Goal: Information Seeking & Learning: Learn about a topic

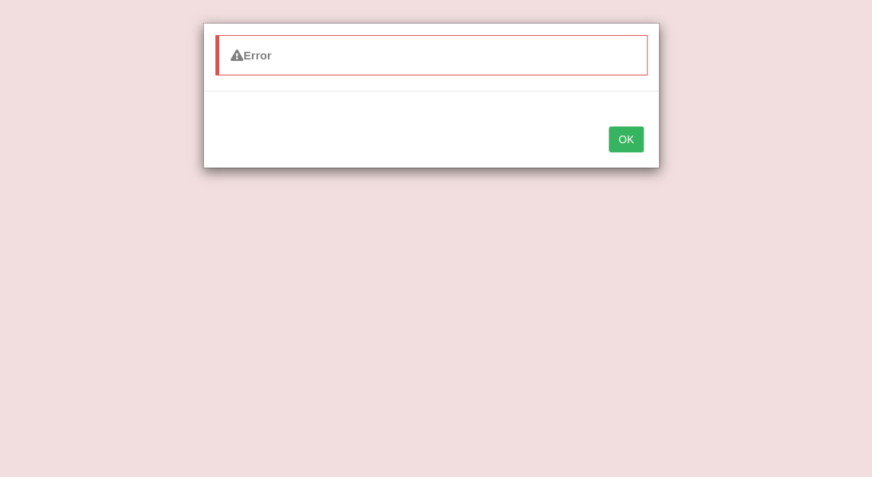
click at [627, 142] on button "OK" at bounding box center [626, 139] width 35 height 26
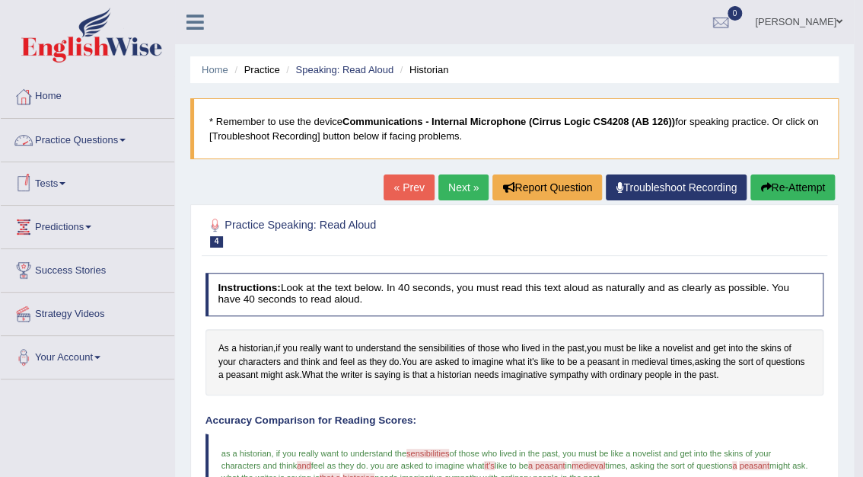
click at [72, 143] on link "Practice Questions" at bounding box center [88, 138] width 174 height 38
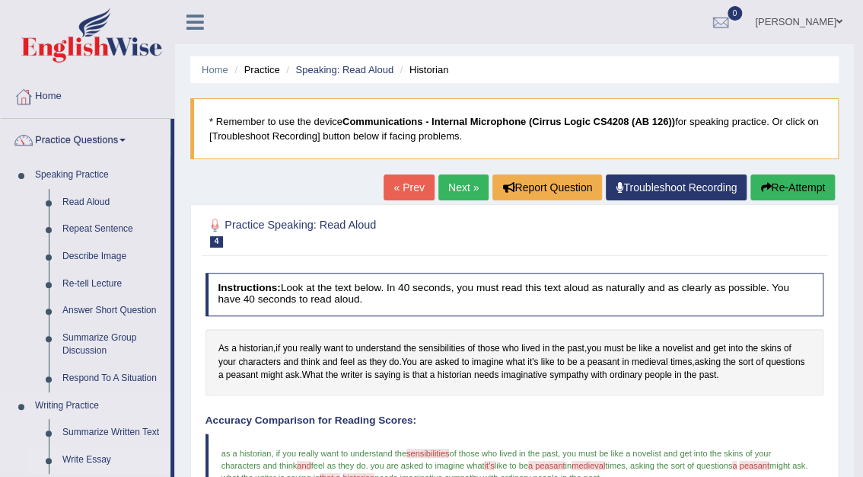
drag, startPoint x: 174, startPoint y: 341, endPoint x: 165, endPoint y: 451, distance: 110.8
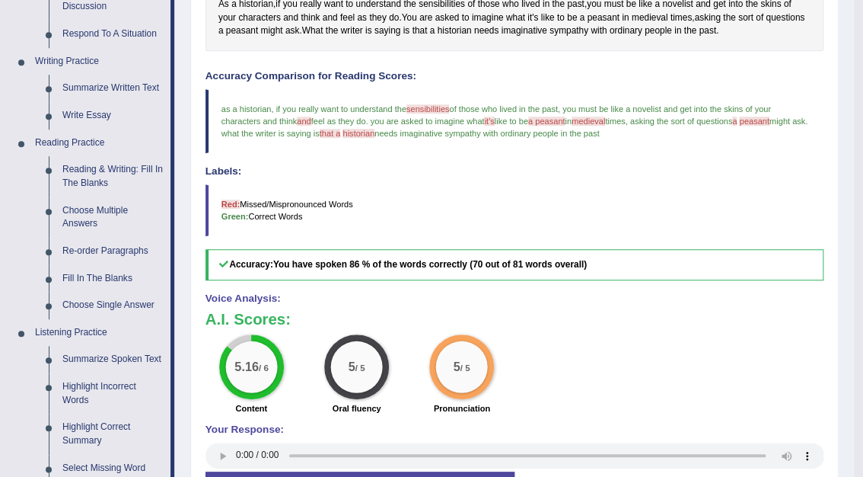
scroll to position [385, 0]
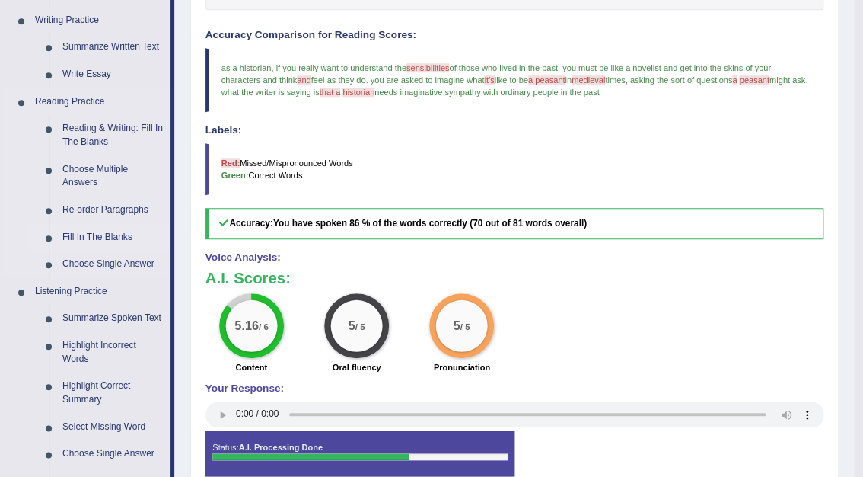
click at [97, 235] on link "Fill In The Blanks" at bounding box center [113, 237] width 115 height 27
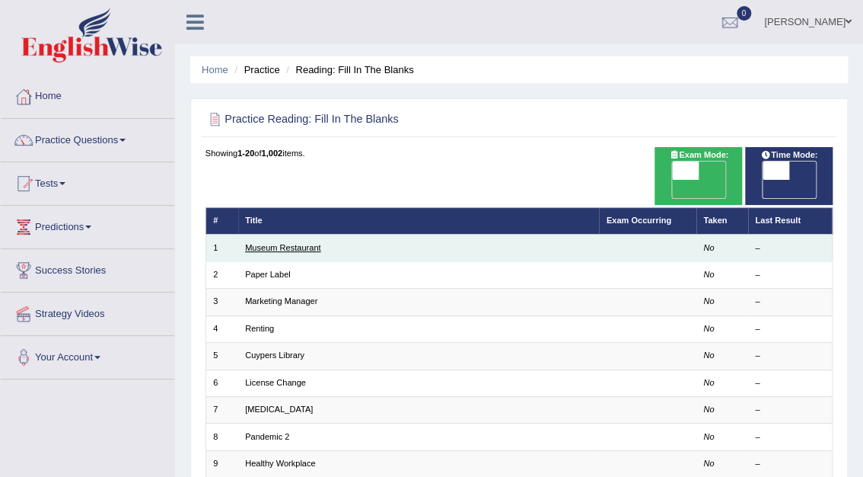
click at [297, 243] on link "Museum Restaurant" at bounding box center [282, 247] width 75 height 9
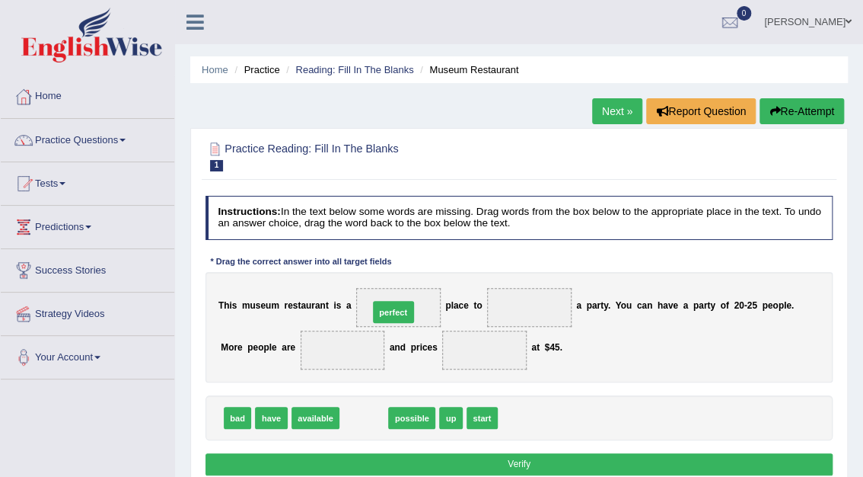
drag, startPoint x: 359, startPoint y: 423, endPoint x: 394, endPoint y: 298, distance: 128.7
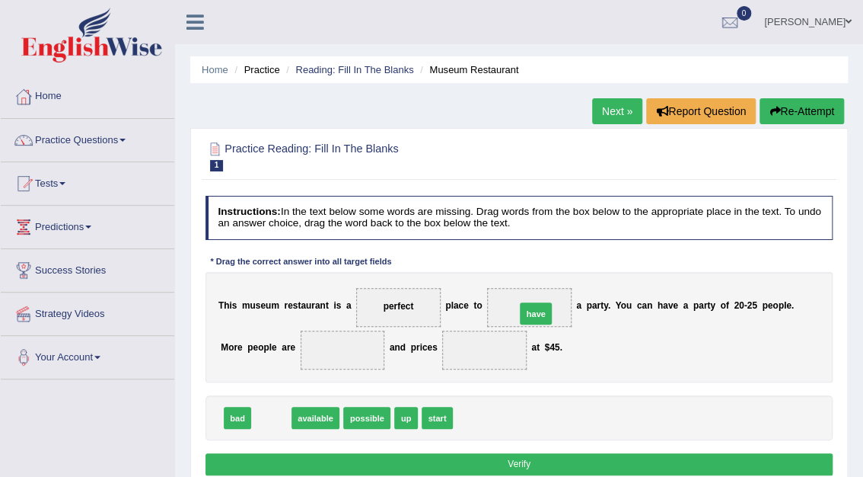
drag, startPoint x: 268, startPoint y: 414, endPoint x: 579, endPoint y: 290, distance: 335.2
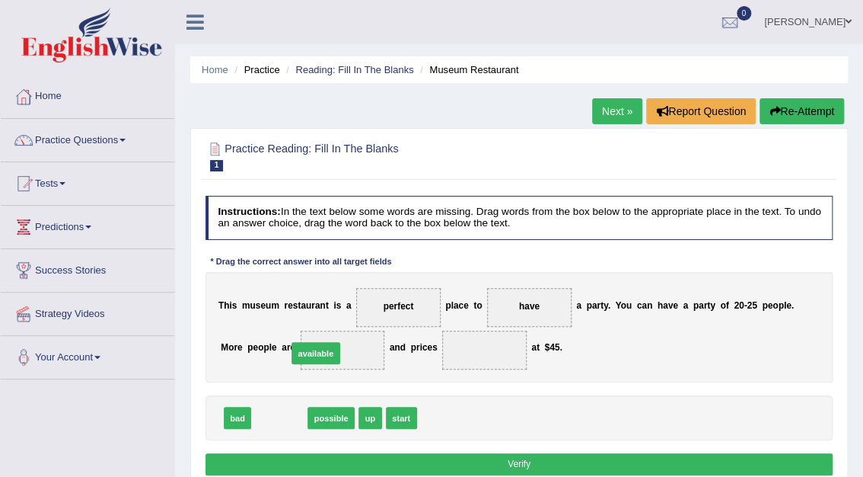
drag, startPoint x: 281, startPoint y: 416, endPoint x: 324, endPoint y: 340, distance: 86.6
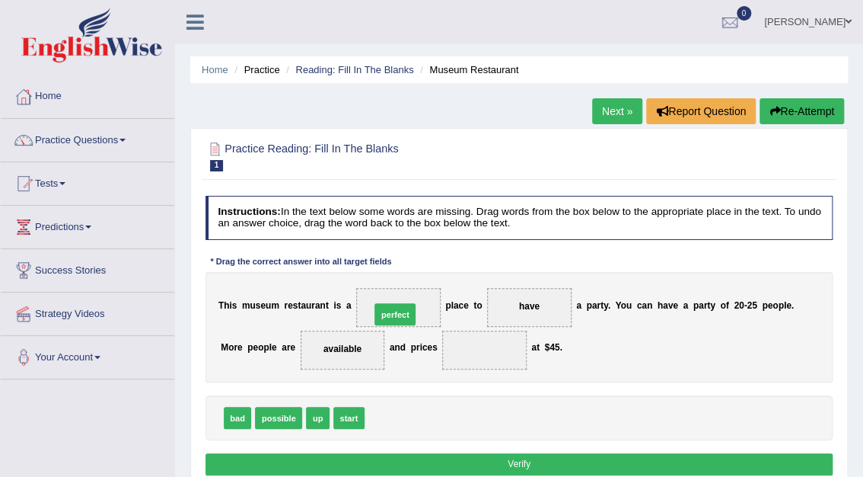
drag, startPoint x: 384, startPoint y: 416, endPoint x: 392, endPoint y: 284, distance: 132.7
drag, startPoint x: 338, startPoint y: 415, endPoint x: 534, endPoint y: 306, distance: 224.6
drag, startPoint x: 304, startPoint y: 352, endPoint x: 450, endPoint y: 405, distance: 155.6
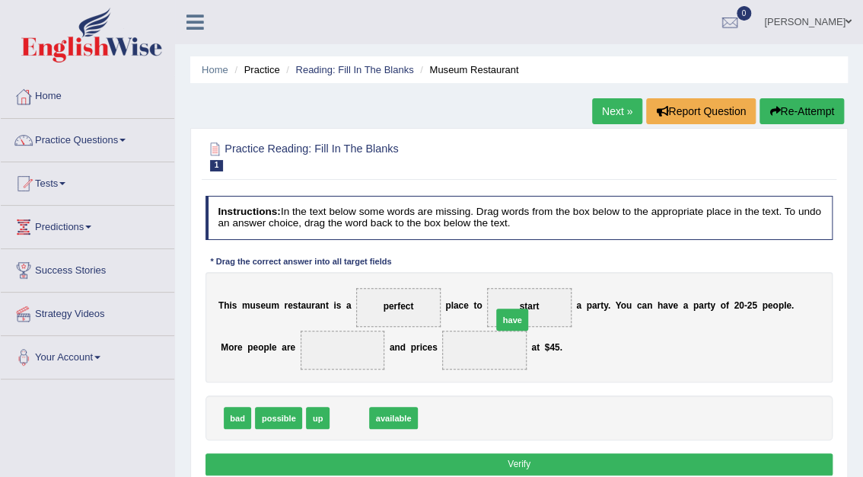
drag, startPoint x: 341, startPoint y: 418, endPoint x: 534, endPoint y: 302, distance: 224.7
drag, startPoint x: 396, startPoint y: 417, endPoint x: 474, endPoint y: 344, distance: 107.2
drag, startPoint x: 397, startPoint y: 418, endPoint x: 544, endPoint y: 294, distance: 191.7
drag, startPoint x: 359, startPoint y: 420, endPoint x: 327, endPoint y: 341, distance: 85.7
drag, startPoint x: 349, startPoint y: 414, endPoint x: 402, endPoint y: 282, distance: 142.5
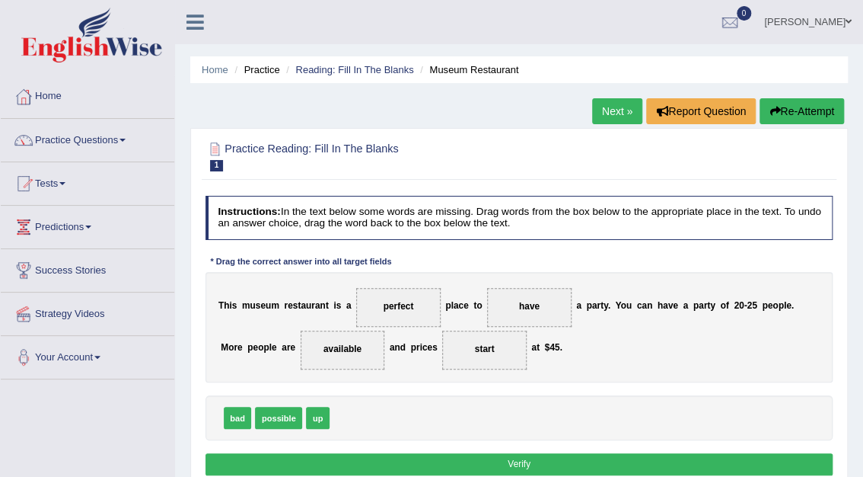
click at [521, 463] on button "Verify" at bounding box center [520, 464] width 628 height 22
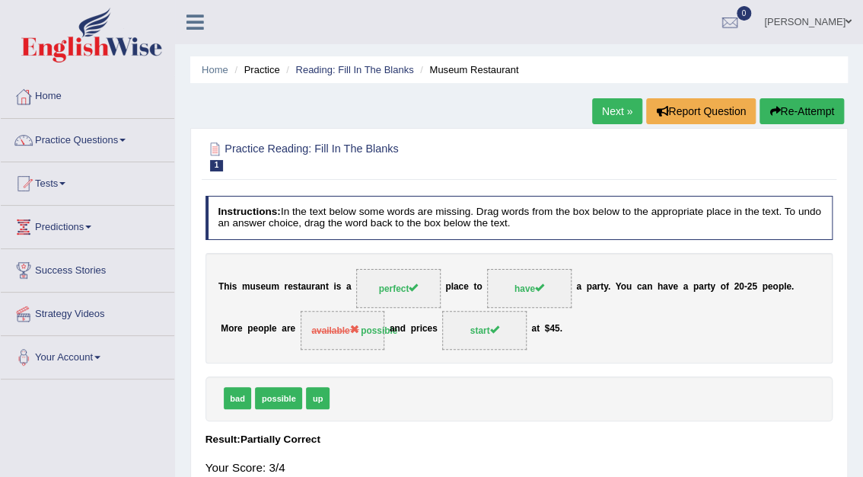
click at [620, 104] on link "Next »" at bounding box center [617, 111] width 50 height 26
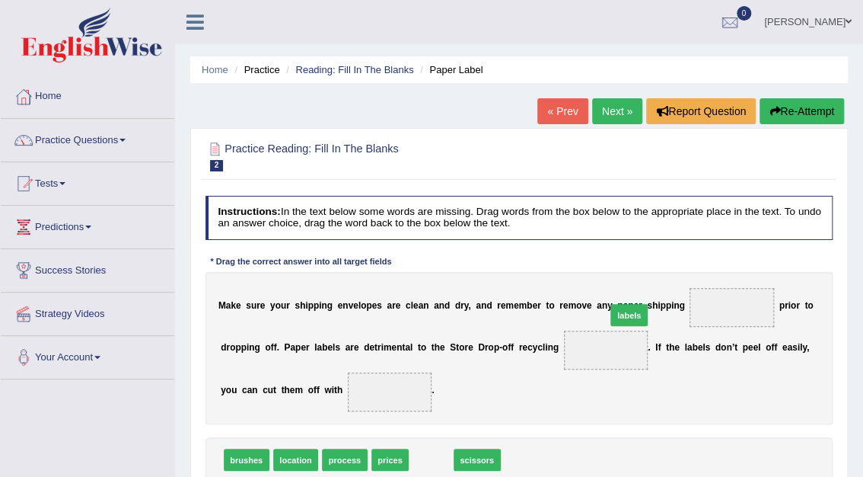
drag, startPoint x: 416, startPoint y: 461, endPoint x: 649, endPoint y: 291, distance: 288.3
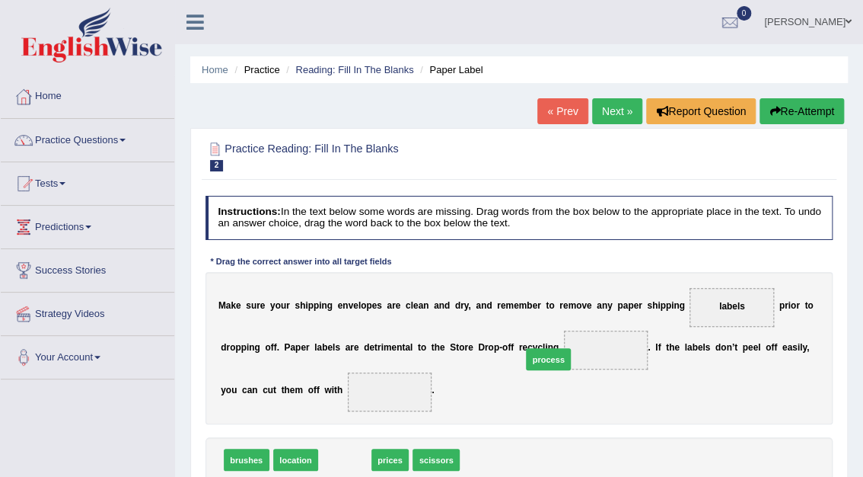
drag, startPoint x: 345, startPoint y: 456, endPoint x: 585, endPoint y: 336, distance: 268.3
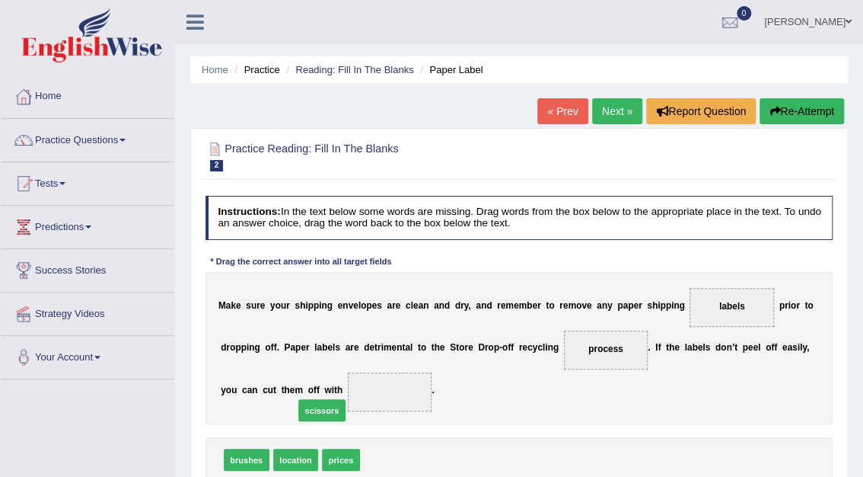
drag, startPoint x: 381, startPoint y: 457, endPoint x: 300, endPoint y: 394, distance: 102.5
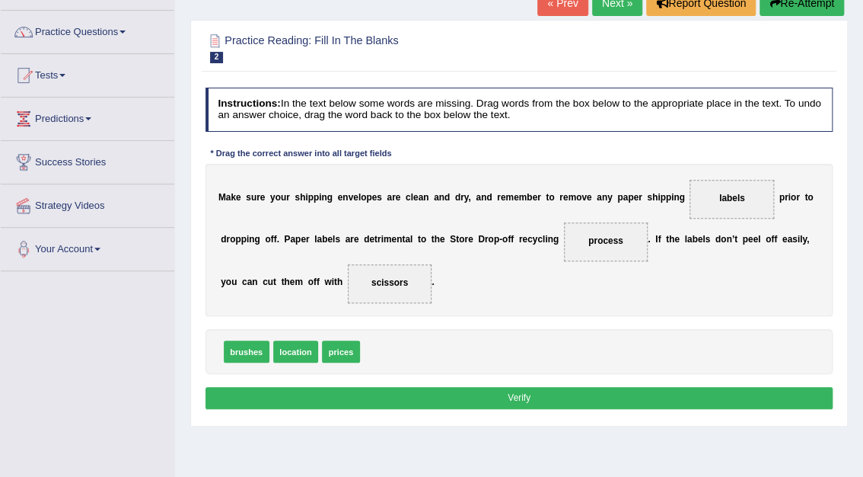
scroll to position [126, 0]
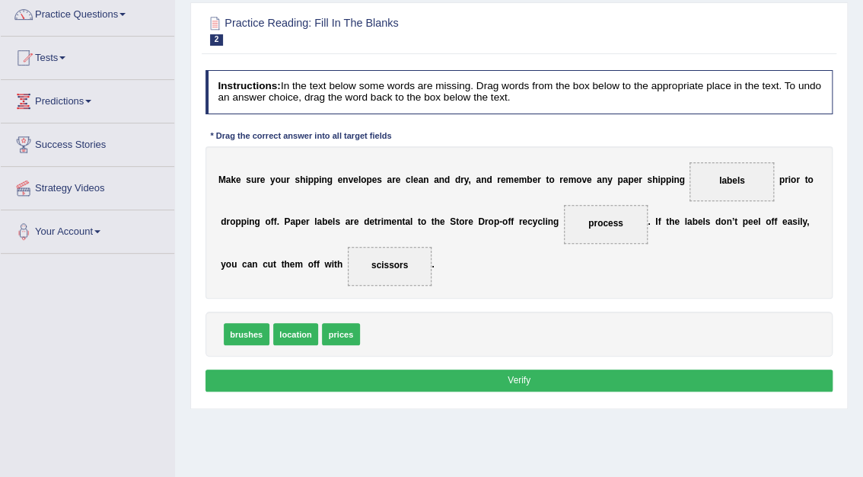
click at [518, 384] on button "Verify" at bounding box center [520, 380] width 628 height 22
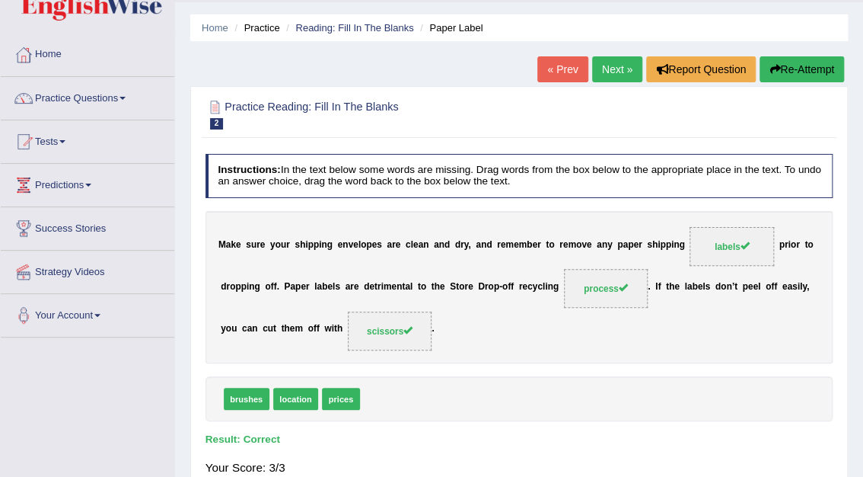
scroll to position [0, 0]
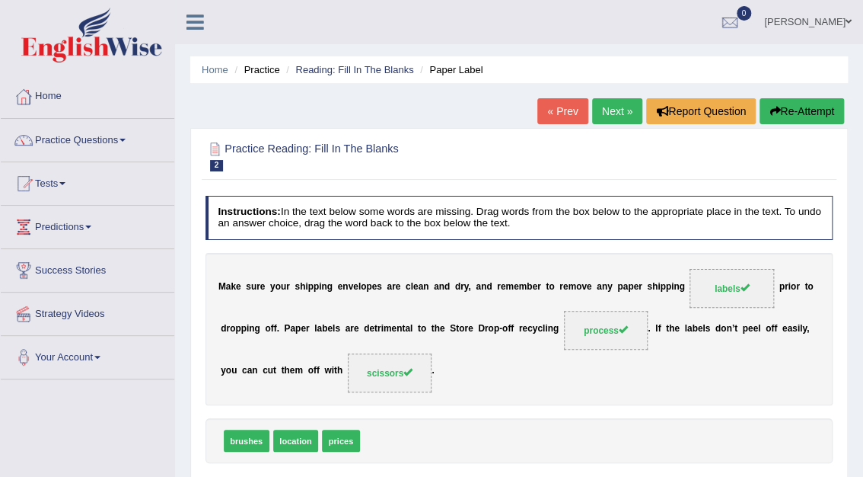
click at [612, 113] on link "Next »" at bounding box center [617, 111] width 50 height 26
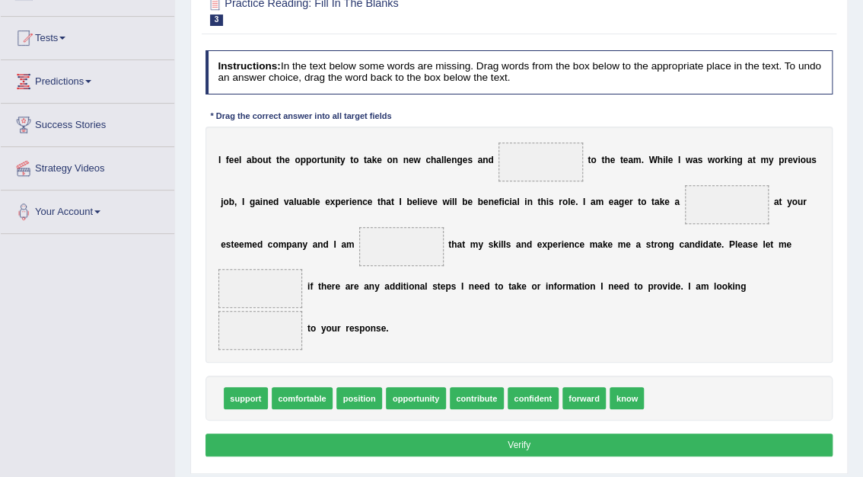
scroll to position [140, 0]
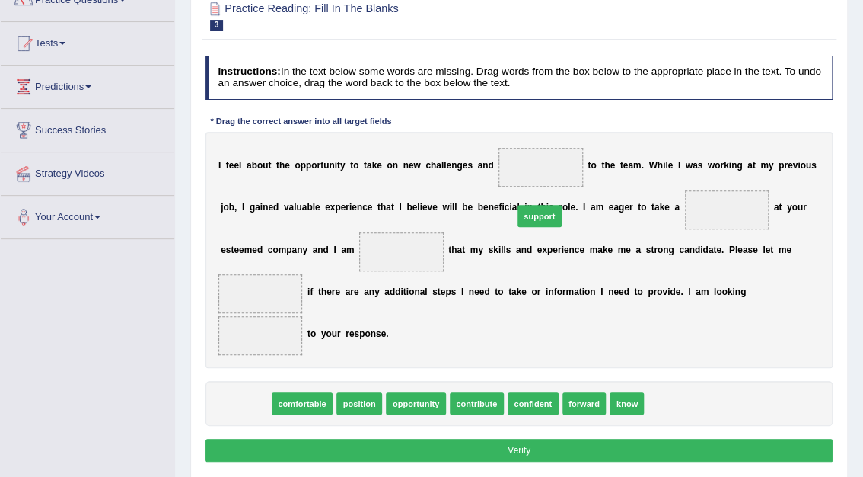
drag, startPoint x: 238, startPoint y: 365, endPoint x: 583, endPoint y: 145, distance: 409.5
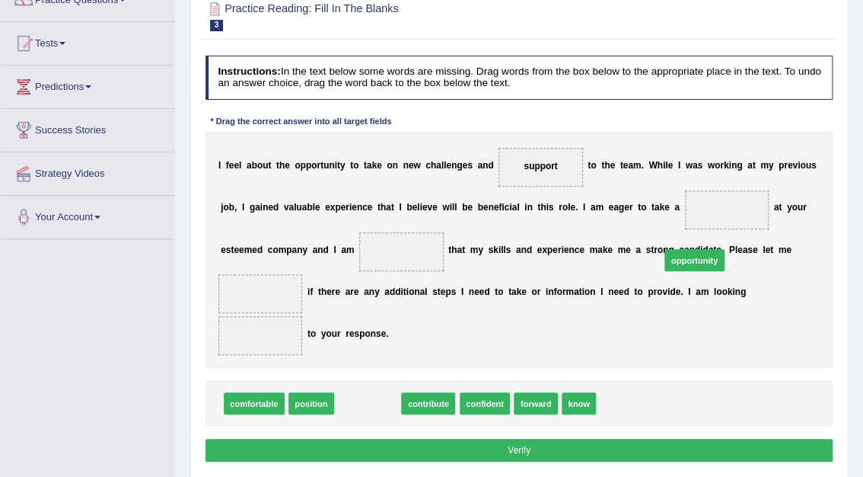
drag, startPoint x: 371, startPoint y: 362, endPoint x: 755, endPoint y: 193, distance: 419.7
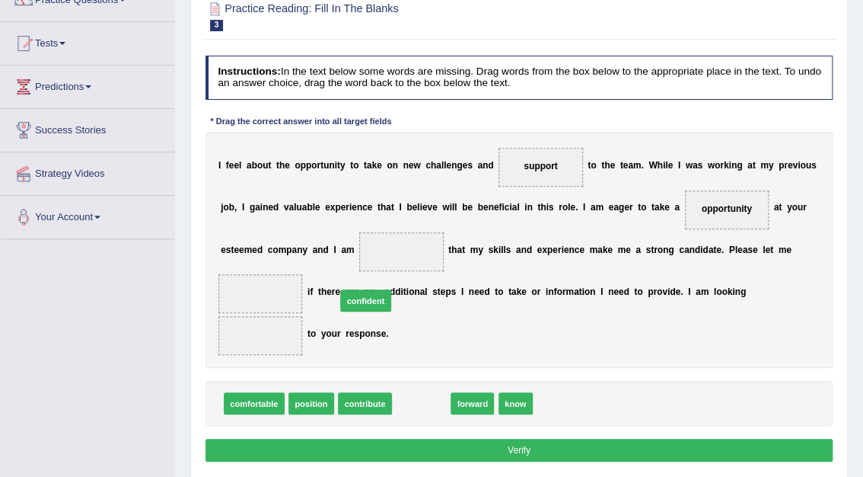
drag, startPoint x: 420, startPoint y: 363, endPoint x: 350, endPoint y: 234, distance: 146.5
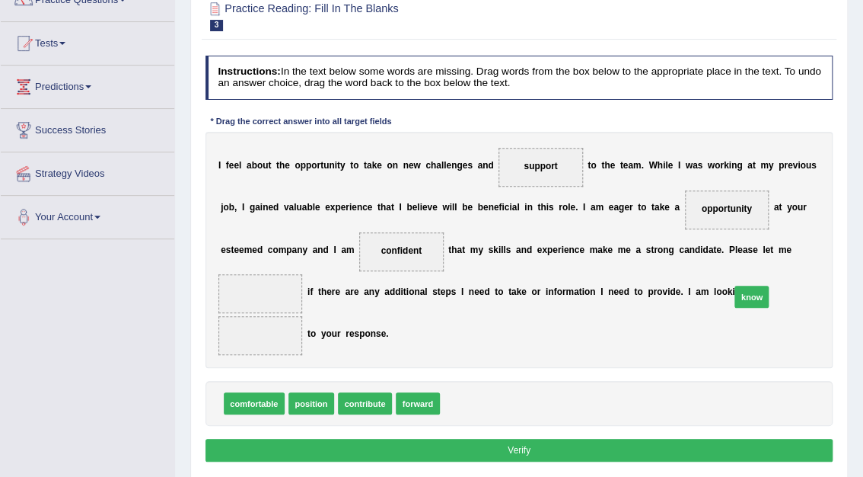
drag, startPoint x: 445, startPoint y: 362, endPoint x: 787, endPoint y: 238, distance: 364.6
drag, startPoint x: 417, startPoint y: 362, endPoint x: 728, endPoint y: 280, distance: 321.3
drag, startPoint x: 400, startPoint y: 362, endPoint x: 824, endPoint y: 238, distance: 441.8
click at [526, 439] on button "Verify" at bounding box center [520, 450] width 628 height 22
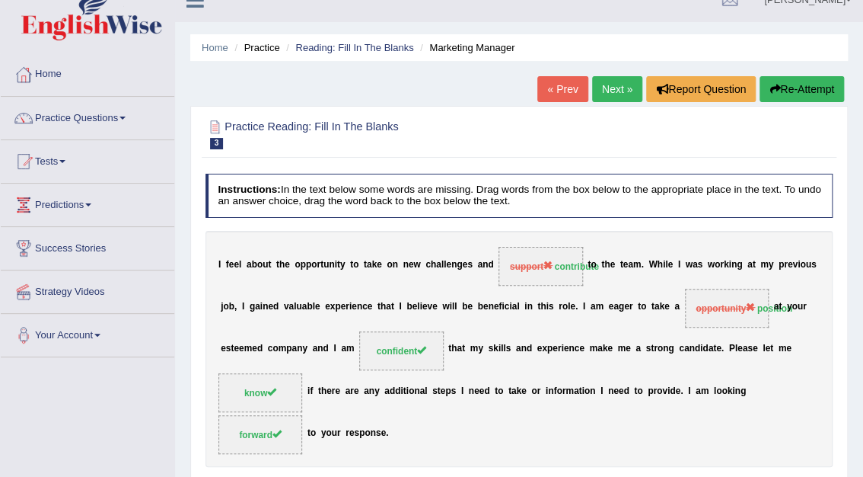
scroll to position [0, 0]
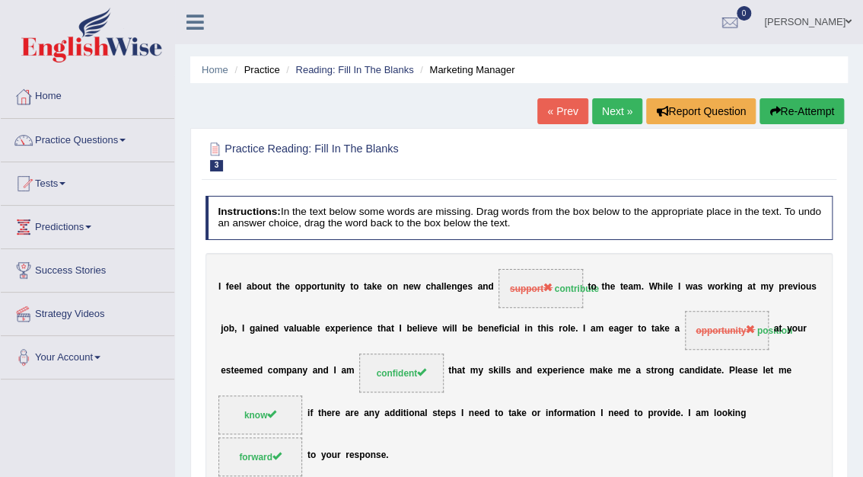
click at [624, 110] on link "Next »" at bounding box center [617, 111] width 50 height 26
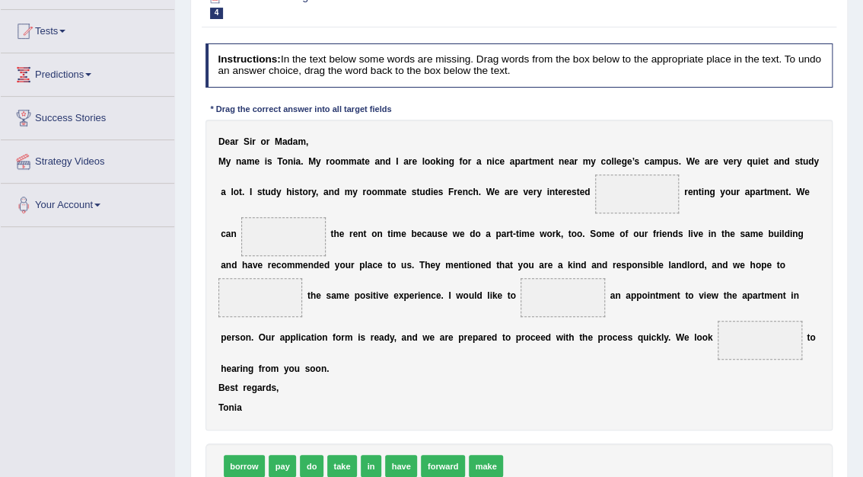
scroll to position [167, 0]
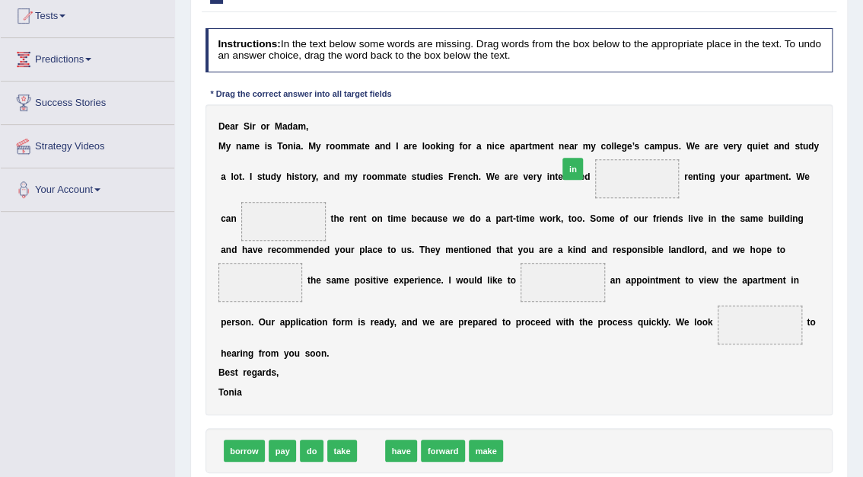
drag, startPoint x: 362, startPoint y: 456, endPoint x: 600, endPoint y: 126, distance: 406.9
click at [600, 126] on div "Instructions: In the text below some words are missing. Drag words from the box…" at bounding box center [519, 270] width 634 height 496
drag, startPoint x: 362, startPoint y: 455, endPoint x: 567, endPoint y: 215, distance: 315.3
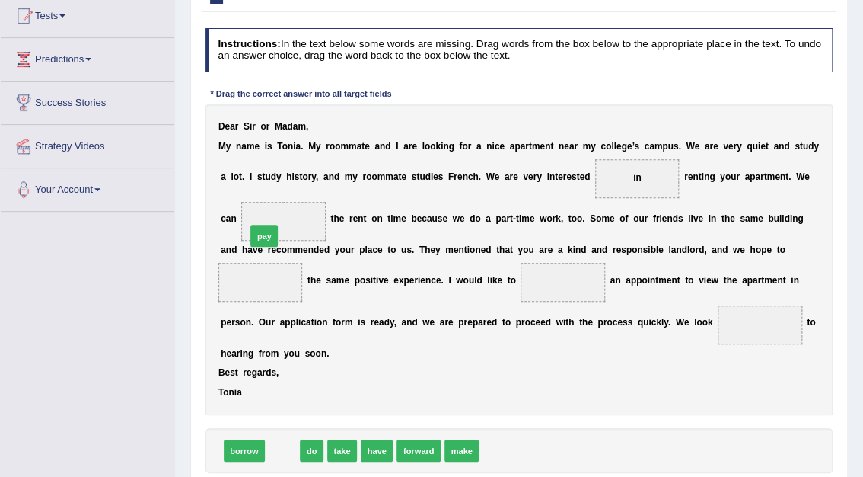
drag, startPoint x: 280, startPoint y: 451, endPoint x: 265, endPoint y: 184, distance: 266.9
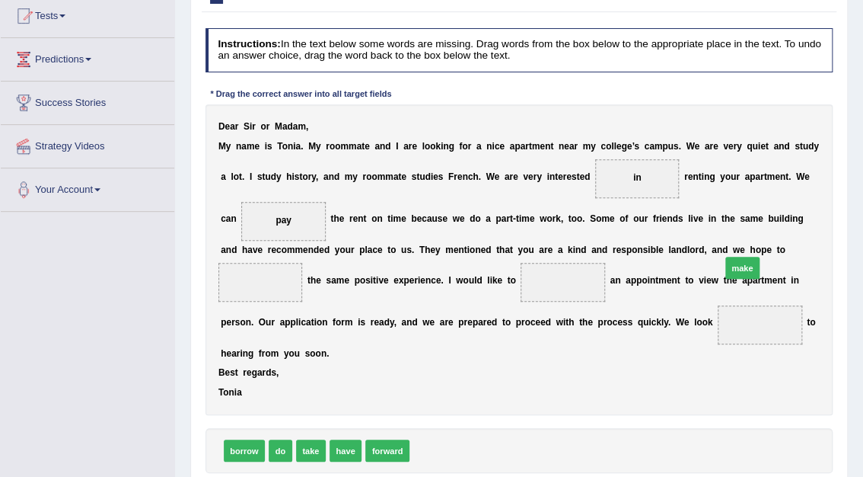
drag, startPoint x: 427, startPoint y: 451, endPoint x: 797, endPoint y: 235, distance: 428.5
drag, startPoint x: 757, startPoint y: 259, endPoint x: 428, endPoint y: 311, distance: 332.9
drag, startPoint x: 373, startPoint y: 457, endPoint x: 616, endPoint y: 344, distance: 267.7
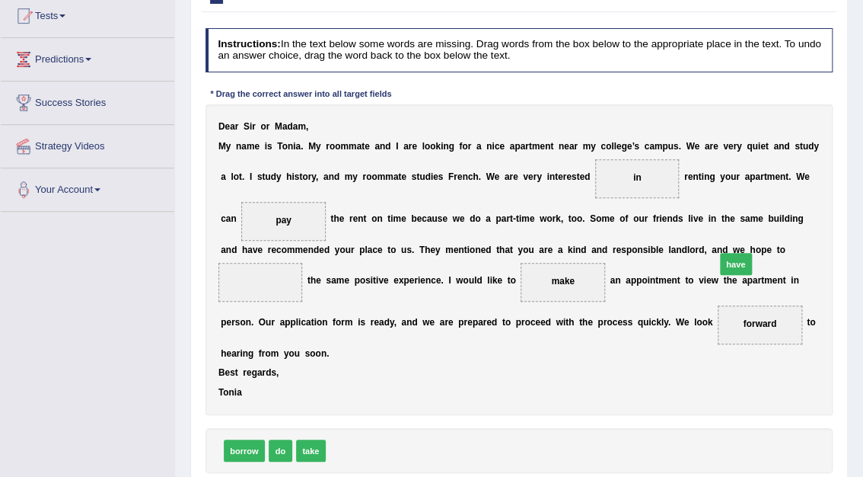
drag, startPoint x: 346, startPoint y: 457, endPoint x: 805, endPoint y: 238, distance: 508.8
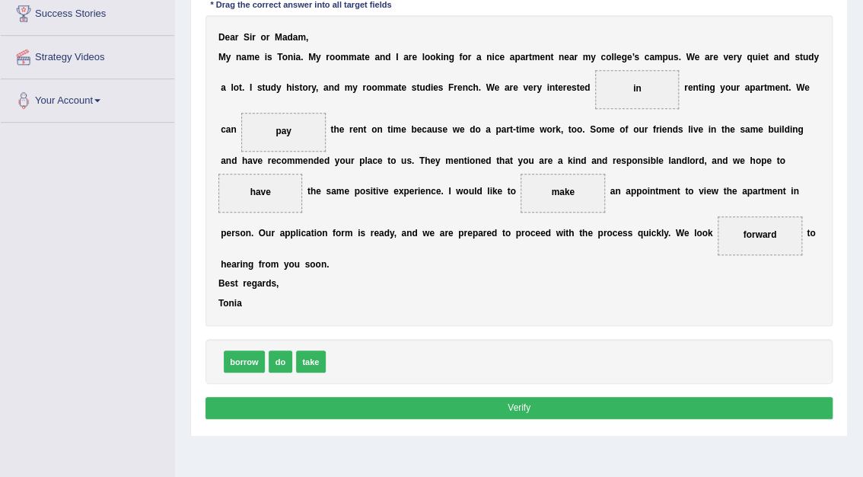
scroll to position [270, 0]
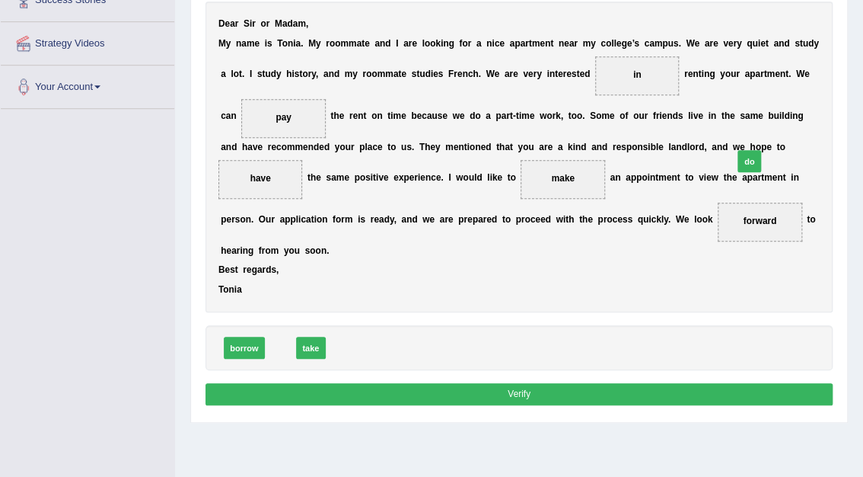
drag, startPoint x: 280, startPoint y: 353, endPoint x: 837, endPoint y: 130, distance: 599.6
click at [837, 130] on div "Practice Reading: Fill In The Blanks 4 Renting Instructions: In the text below …" at bounding box center [519, 140] width 658 height 565
drag, startPoint x: 276, startPoint y: 352, endPoint x: 723, endPoint y: 158, distance: 486.5
click at [523, 399] on button "Verify" at bounding box center [520, 394] width 628 height 22
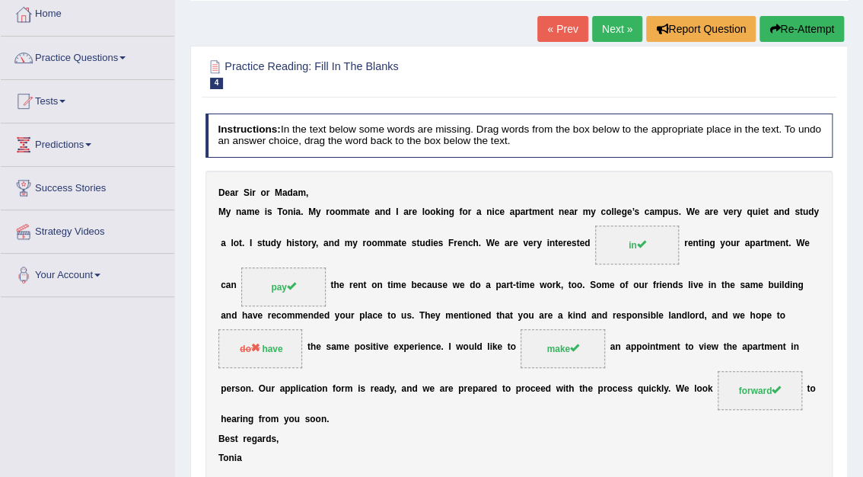
scroll to position [75, 0]
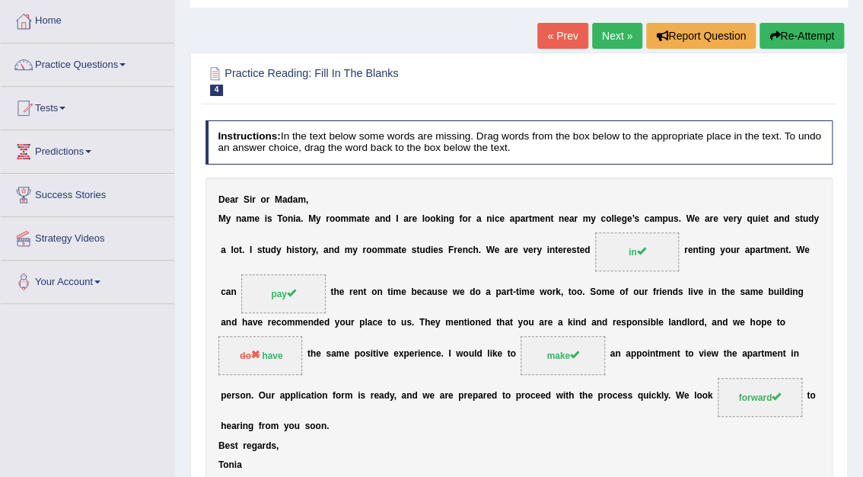
click at [613, 30] on link "Next »" at bounding box center [617, 36] width 50 height 26
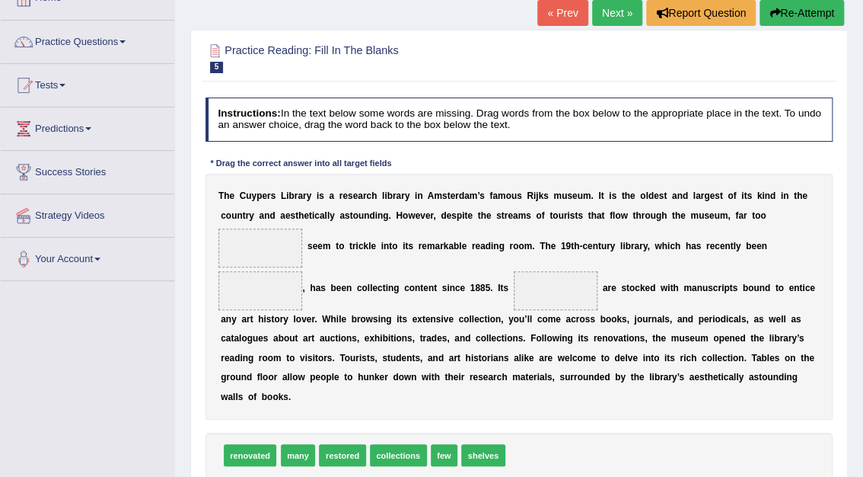
scroll to position [100, 0]
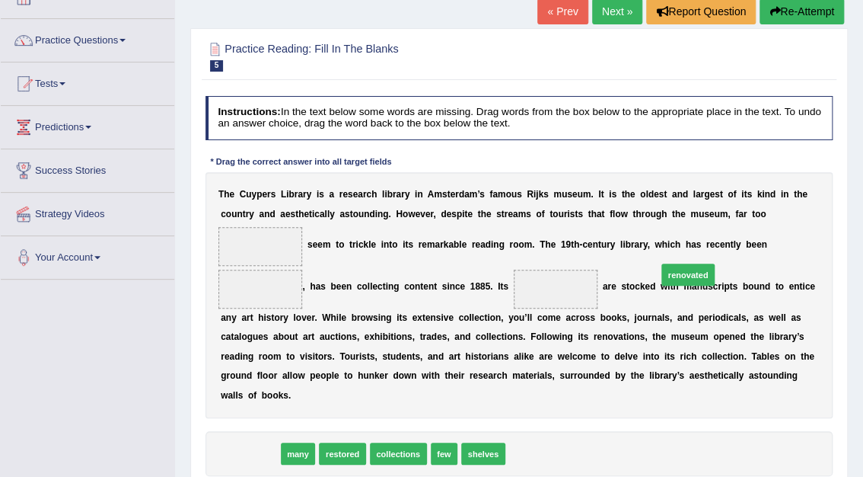
drag, startPoint x: 247, startPoint y: 455, endPoint x: 761, endPoint y: 244, distance: 556.5
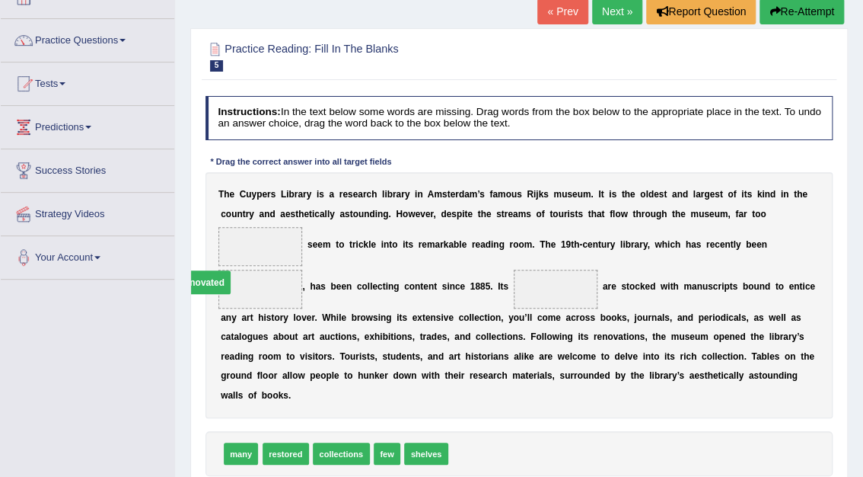
drag, startPoint x: 734, startPoint y: 226, endPoint x: 666, endPoint y: 270, distance: 80.5
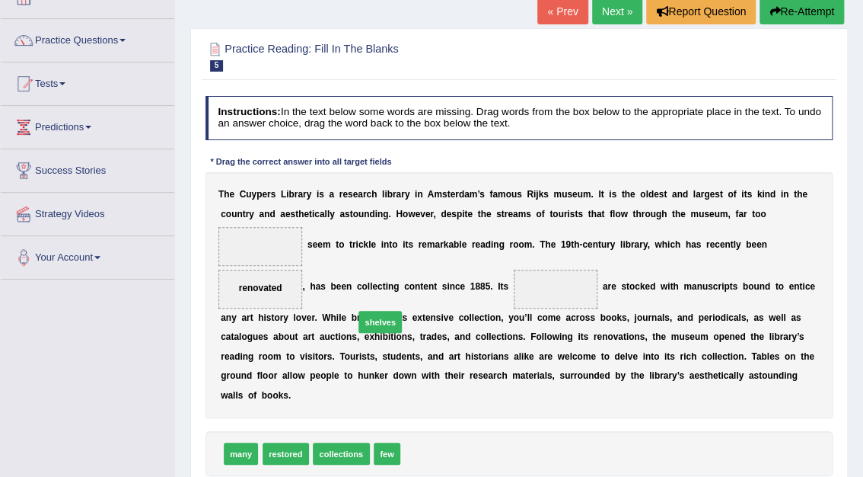
drag, startPoint x: 420, startPoint y: 454, endPoint x: 366, endPoint y: 295, distance: 167.3
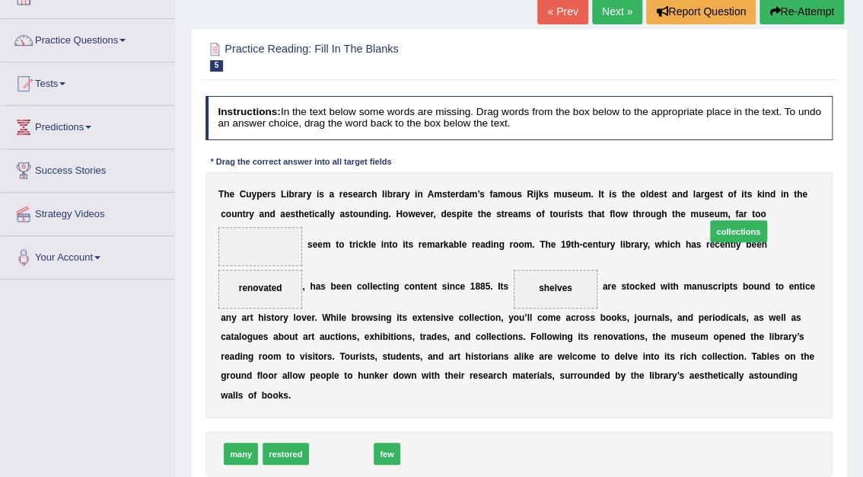
drag, startPoint x: 338, startPoint y: 457, endPoint x: 807, endPoint y: 193, distance: 538.3
click at [807, 193] on div "Instructions: In the text below some words are missing. Drag words from the box…" at bounding box center [519, 306] width 634 height 432
drag, startPoint x: 336, startPoint y: 453, endPoint x: 832, endPoint y: 183, distance: 565.2
click at [832, 183] on div "Instructions: In the text below some words are missing. Drag words from the box…" at bounding box center [519, 306] width 634 height 432
drag, startPoint x: 327, startPoint y: 459, endPoint x: 775, endPoint y: 205, distance: 514.8
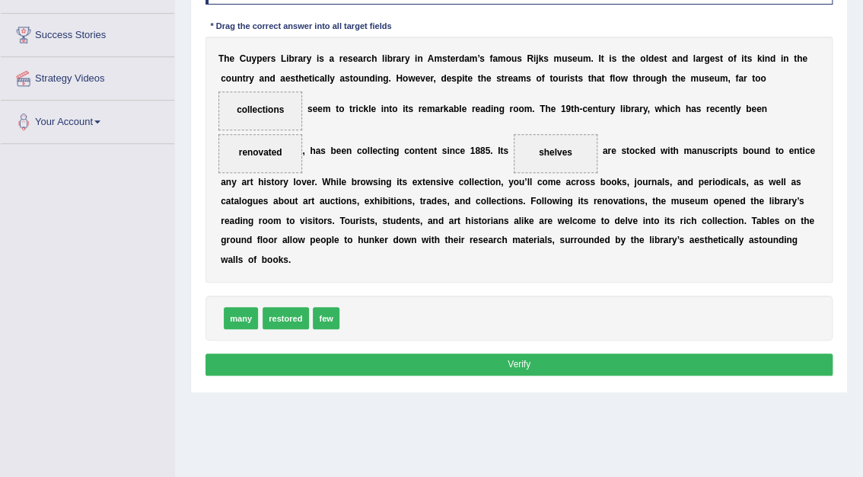
scroll to position [291, 0]
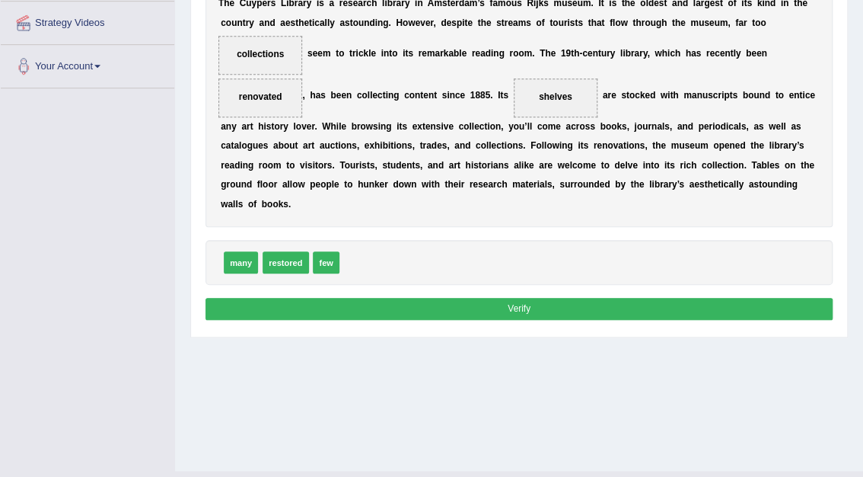
click at [502, 311] on button "Verify" at bounding box center [520, 309] width 628 height 22
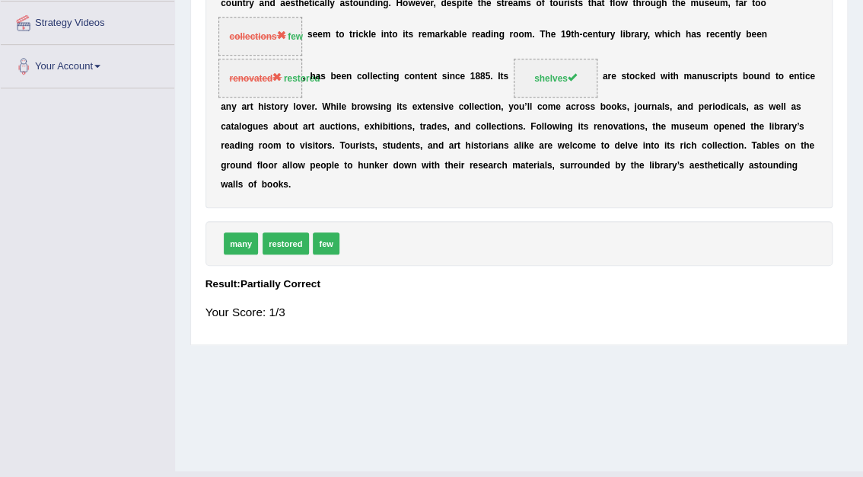
scroll to position [0, 0]
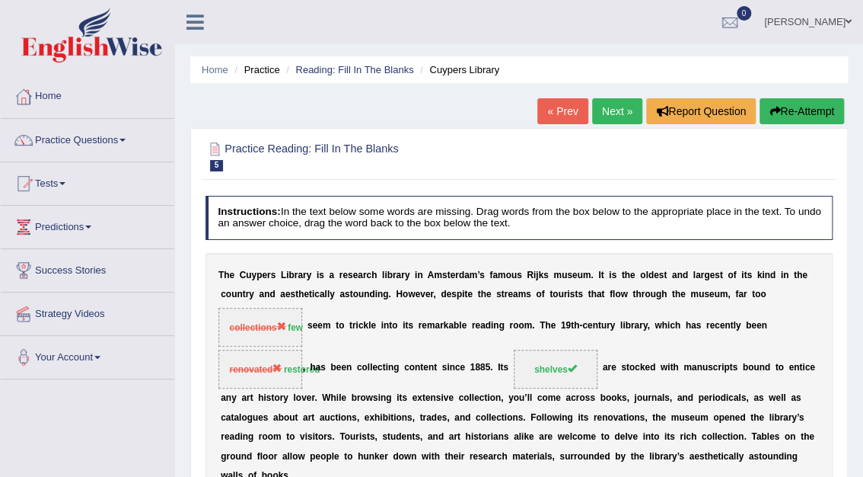
click at [618, 102] on link "Next »" at bounding box center [617, 111] width 50 height 26
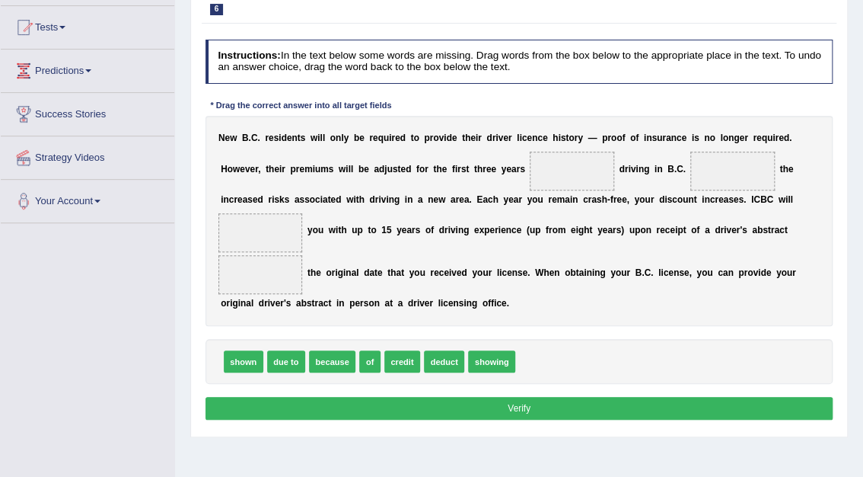
scroll to position [164, 0]
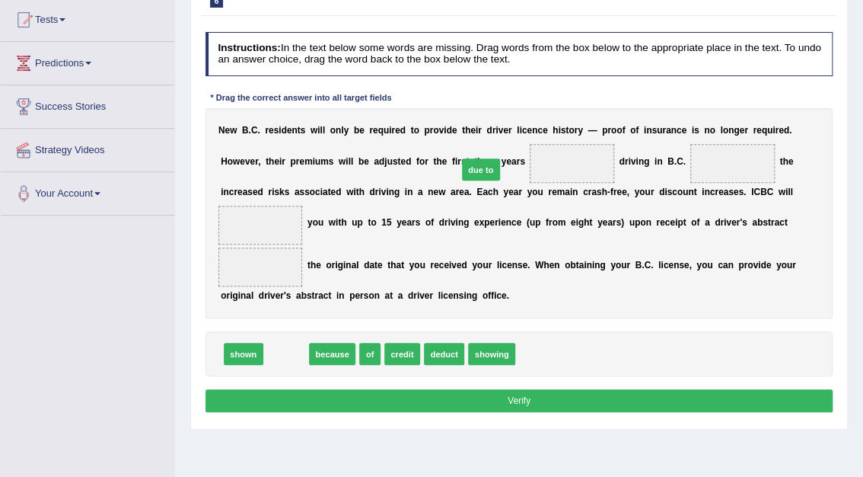
drag, startPoint x: 269, startPoint y: 358, endPoint x: 499, endPoint y: 139, distance: 317.2
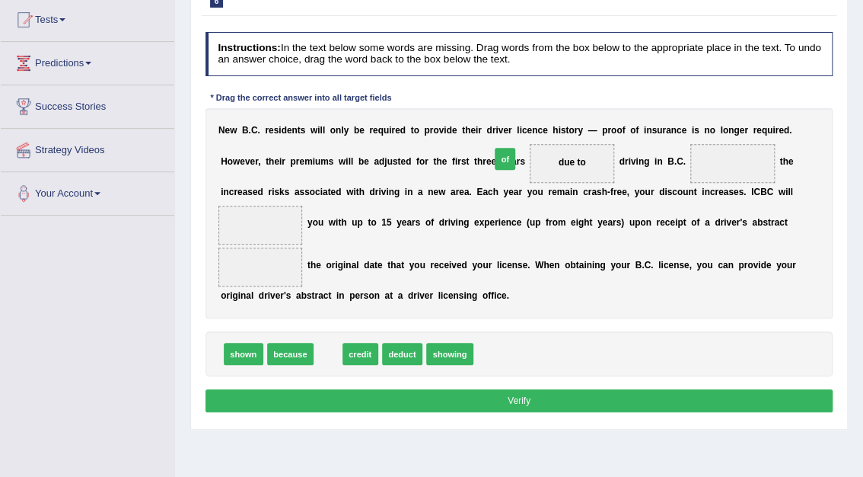
drag, startPoint x: 324, startPoint y: 351, endPoint x: 533, endPoint y: 122, distance: 309.9
click at [533, 122] on div "Instructions: In the text below some words are missing. Drag words from the box…" at bounding box center [519, 224] width 634 height 396
drag, startPoint x: 320, startPoint y: 358, endPoint x: 520, endPoint y: 125, distance: 307.2
click at [520, 125] on div "Instructions: In the text below some words are missing. Drag words from the box…" at bounding box center [519, 224] width 634 height 396
drag, startPoint x: 483, startPoint y: 155, endPoint x: 505, endPoint y: 284, distance: 131.2
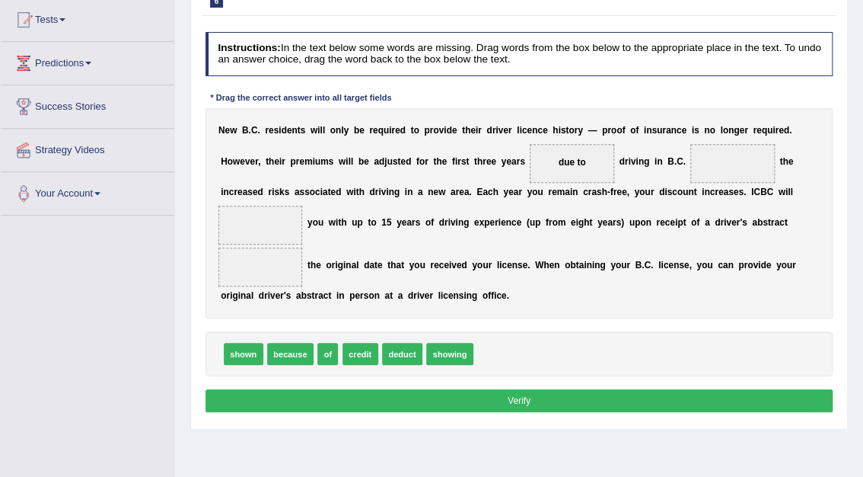
click at [505, 298] on div "N [PERSON_NAME] C . r e s i d e n t s w i l l o n l y b e r e q u i r e d t o p…" at bounding box center [520, 213] width 628 height 211
drag, startPoint x: 486, startPoint y: 164, endPoint x: 544, endPoint y: 353, distance: 198.2
drag, startPoint x: 320, startPoint y: 352, endPoint x: 522, endPoint y: 129, distance: 301.3
drag, startPoint x: 471, startPoint y: 347, endPoint x: 707, endPoint y: 123, distance: 325.8
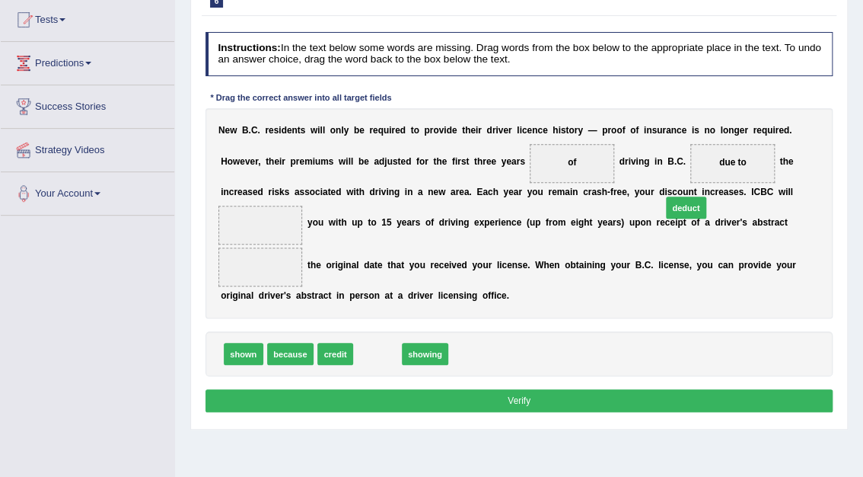
drag, startPoint x: 372, startPoint y: 356, endPoint x: 735, endPoint y: 185, distance: 401.5
drag, startPoint x: 381, startPoint y: 350, endPoint x: 770, endPoint y: 177, distance: 426.4
click at [770, 177] on div "Instructions: In the text below some words are missing. Drag words from the box…" at bounding box center [519, 224] width 634 height 396
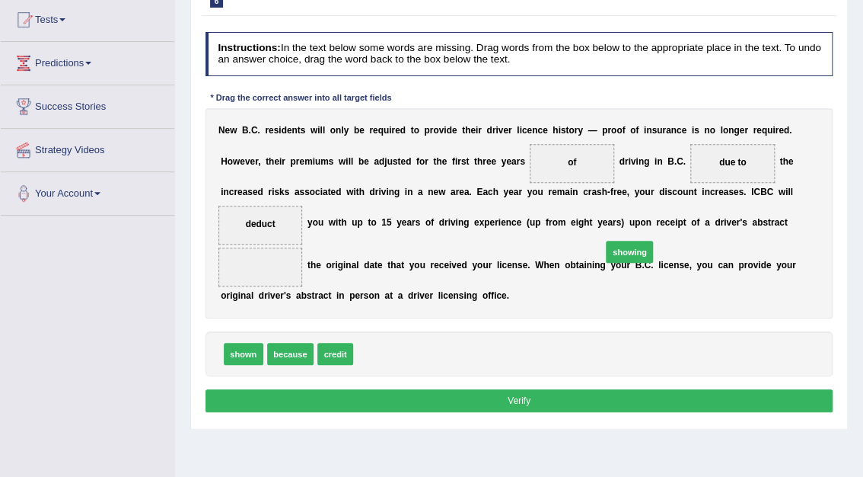
drag, startPoint x: 372, startPoint y: 354, endPoint x: 665, endPoint y: 234, distance: 316.8
click at [515, 400] on button "Verify" at bounding box center [520, 400] width 628 height 22
drag, startPoint x: 368, startPoint y: 353, endPoint x: 734, endPoint y: 182, distance: 403.6
click at [528, 396] on button "Verify" at bounding box center [520, 400] width 628 height 22
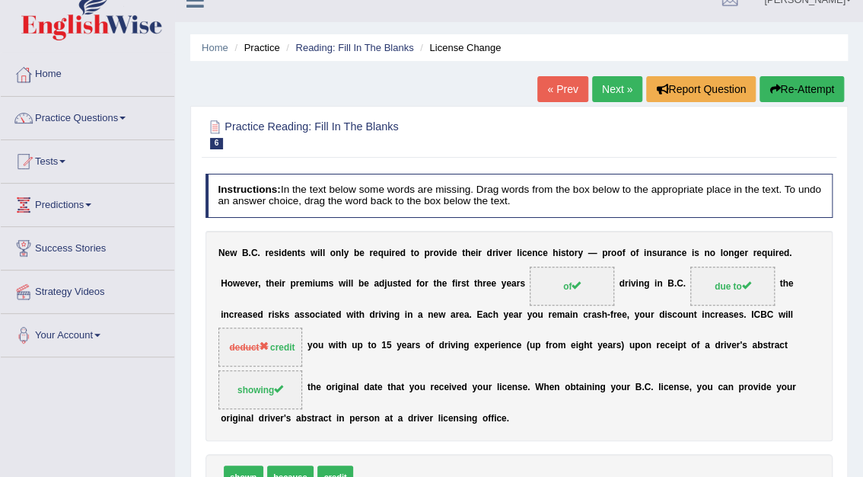
scroll to position [0, 0]
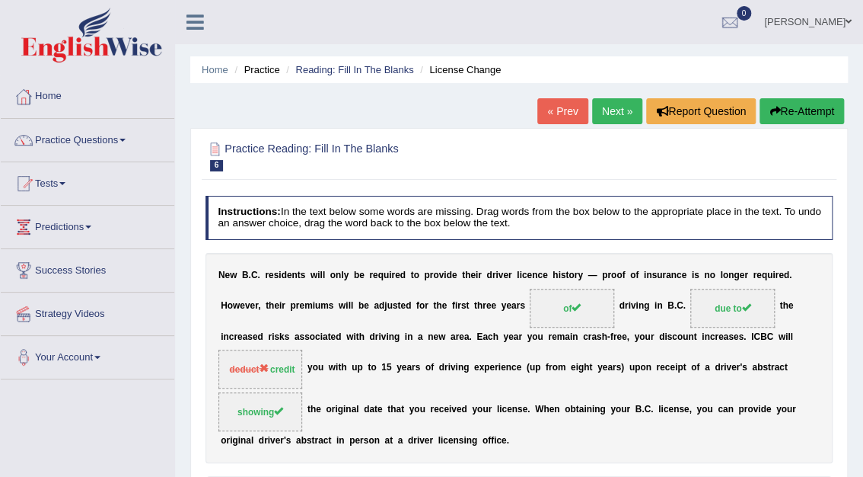
click at [621, 113] on link "Next »" at bounding box center [617, 111] width 50 height 26
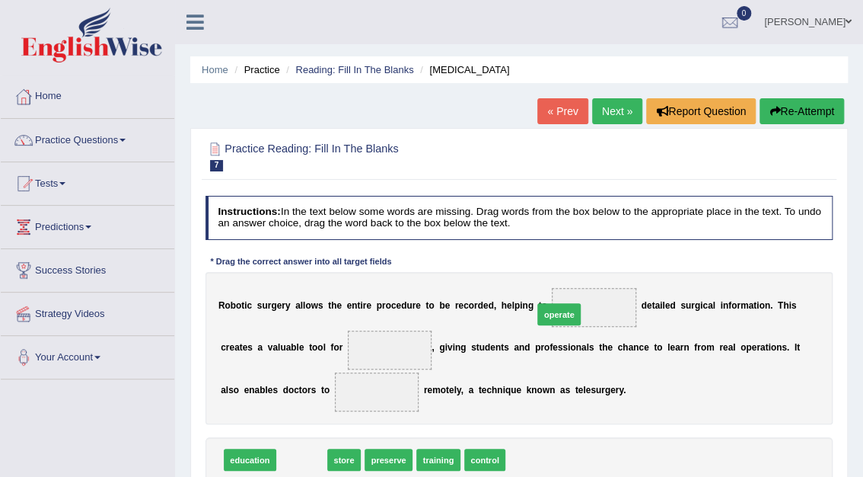
drag, startPoint x: 296, startPoint y: 464, endPoint x: 599, endPoint y: 293, distance: 347.7
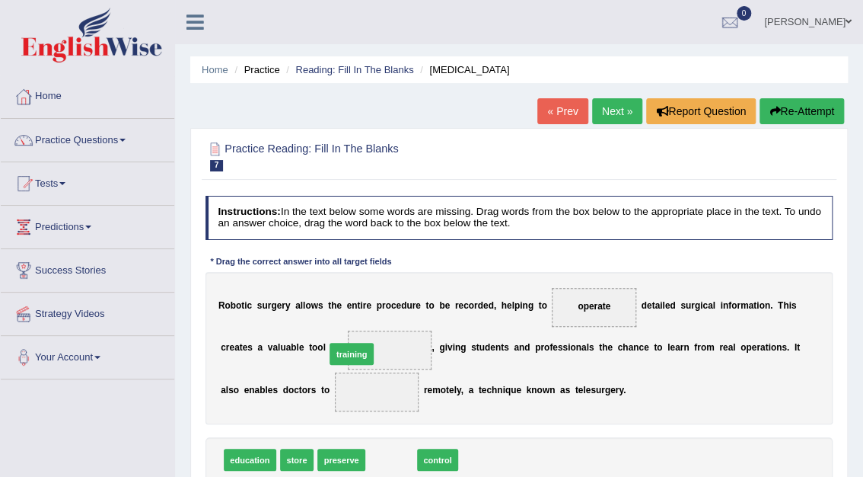
drag, startPoint x: 378, startPoint y: 457, endPoint x: 332, endPoint y: 333, distance: 131.8
drag, startPoint x: 387, startPoint y: 458, endPoint x: 285, endPoint y: 382, distance: 126.2
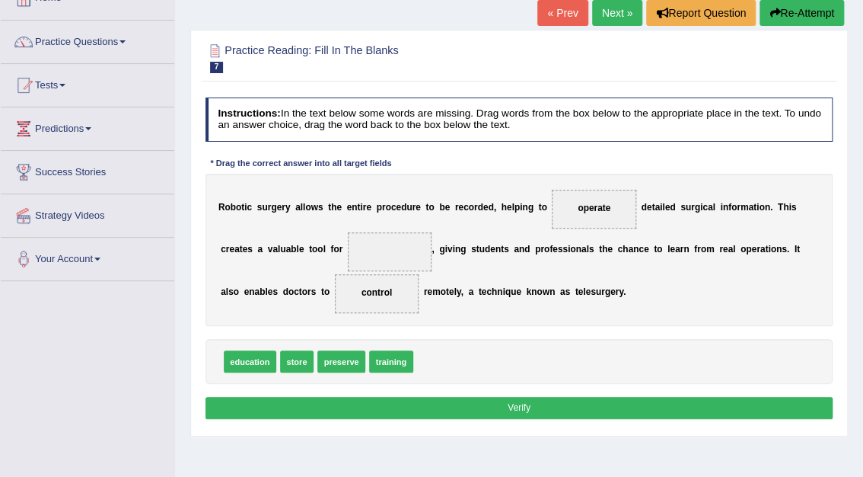
scroll to position [107, 0]
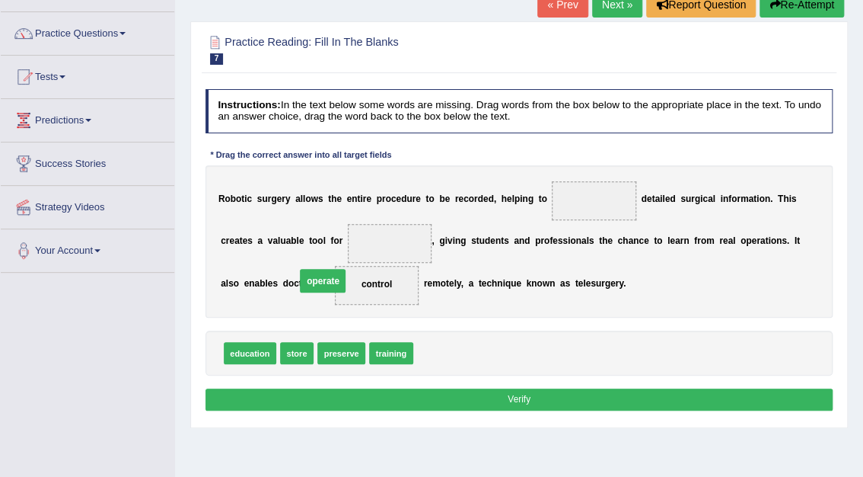
drag, startPoint x: 572, startPoint y: 199, endPoint x: 253, endPoint y: 295, distance: 333.1
drag, startPoint x: 430, startPoint y: 352, endPoint x: 585, endPoint y: 175, distance: 235.3
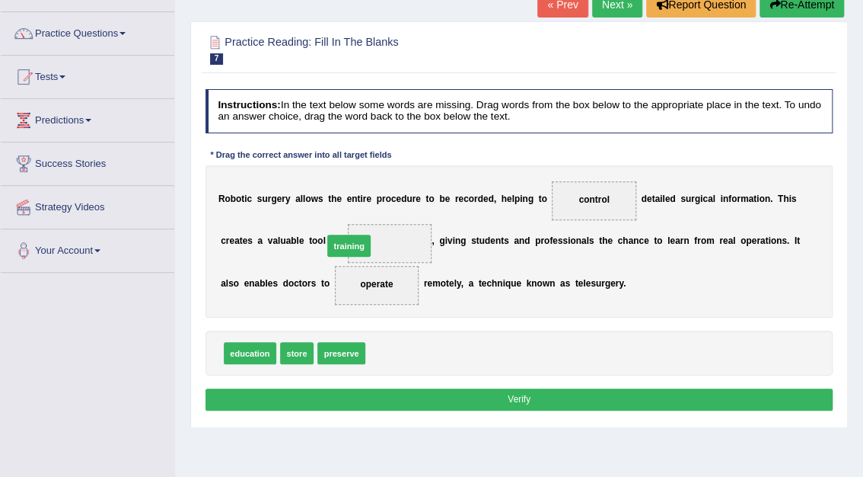
drag, startPoint x: 383, startPoint y: 356, endPoint x: 335, endPoint y: 228, distance: 136.6
click at [522, 396] on button "Verify" at bounding box center [520, 399] width 628 height 22
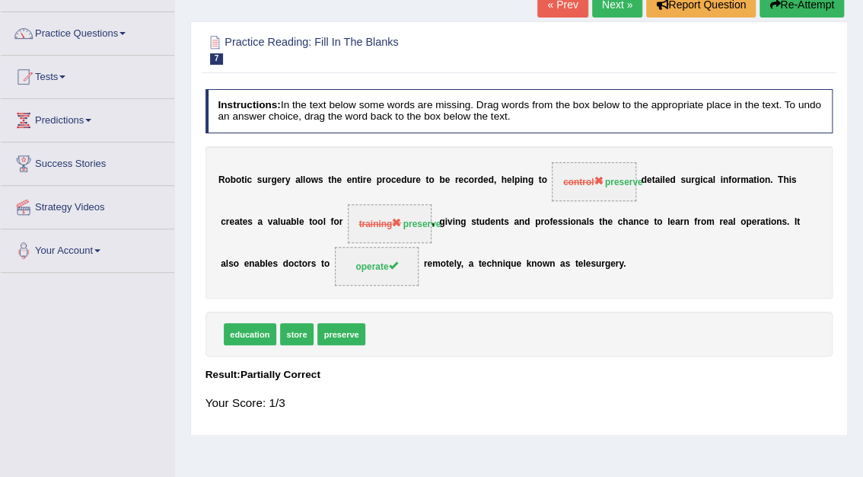
click at [620, 2] on link "Next »" at bounding box center [617, 5] width 50 height 26
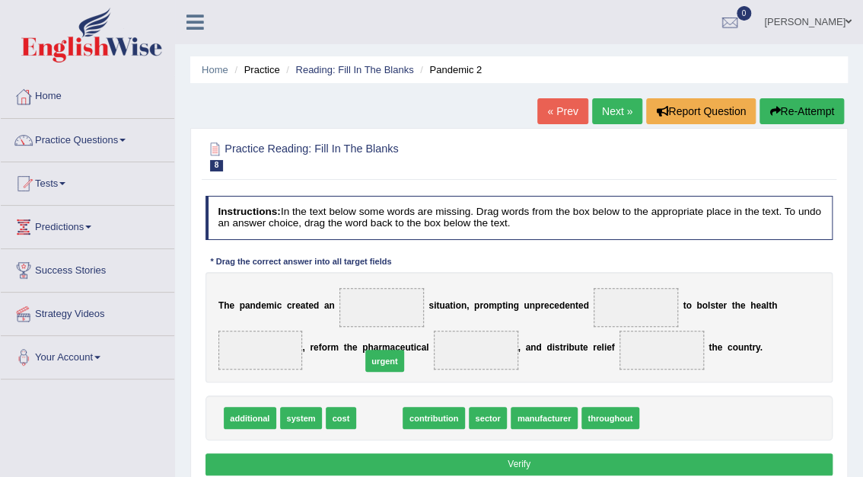
drag, startPoint x: 378, startPoint y: 417, endPoint x: 393, endPoint y: 305, distance: 113.7
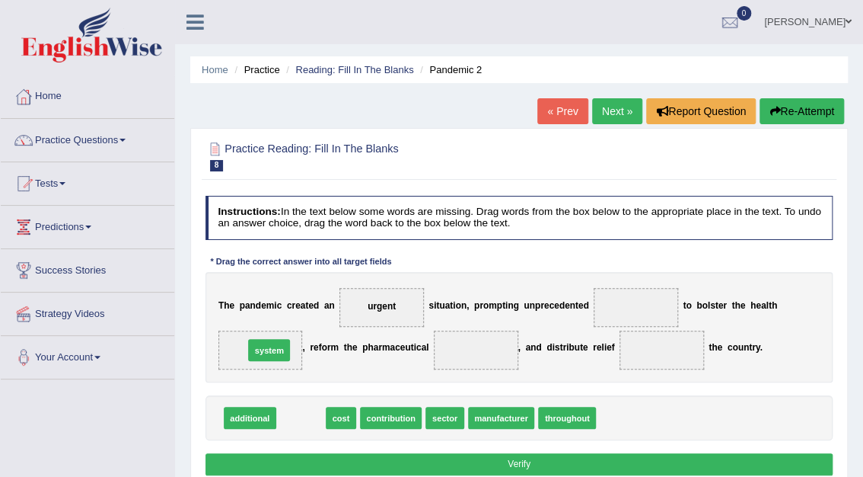
drag, startPoint x: 305, startPoint y: 412, endPoint x: 267, endPoint y: 333, distance: 87.5
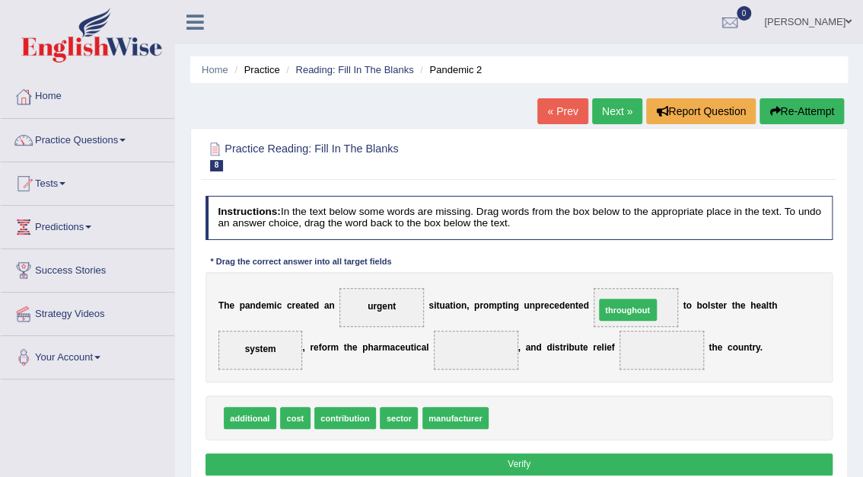
drag, startPoint x: 521, startPoint y: 420, endPoint x: 646, endPoint y: 294, distance: 177.7
drag, startPoint x: 390, startPoint y: 415, endPoint x: 478, endPoint y: 335, distance: 119.1
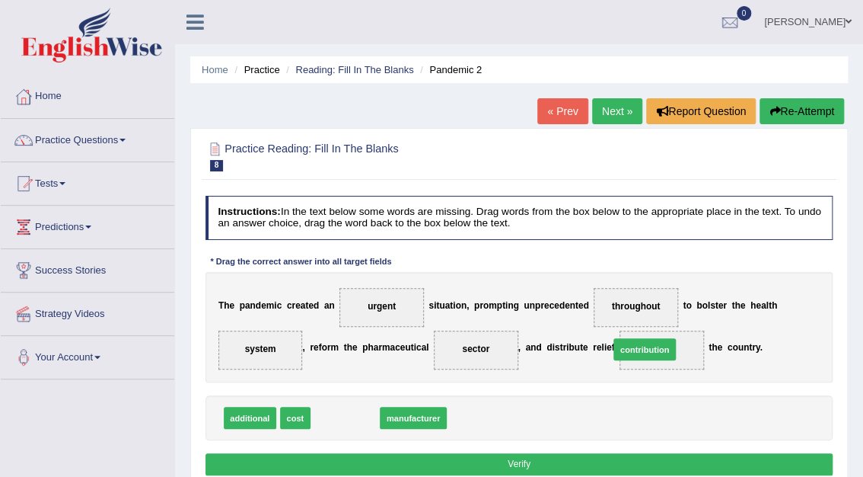
drag, startPoint x: 346, startPoint y: 416, endPoint x: 699, endPoint y: 336, distance: 361.6
drag, startPoint x: 342, startPoint y: 414, endPoint x: 665, endPoint y: 283, distance: 349.1
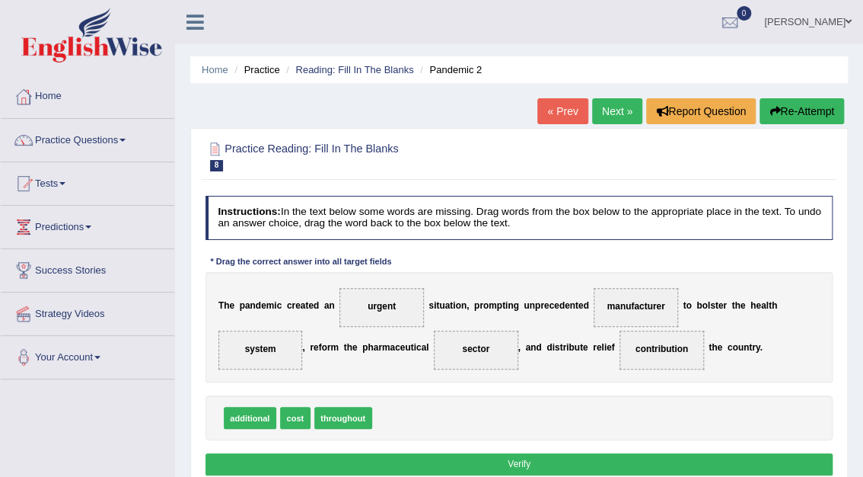
click at [516, 463] on button "Verify" at bounding box center [520, 464] width 628 height 22
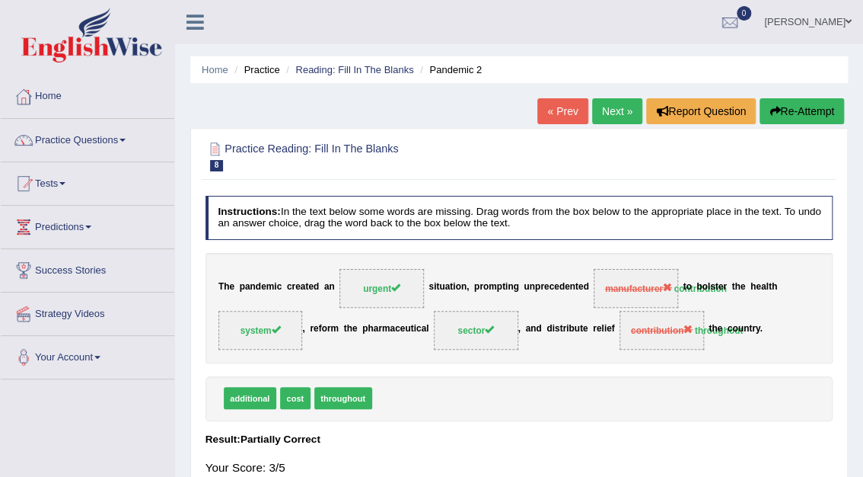
click at [620, 110] on link "Next »" at bounding box center [617, 111] width 50 height 26
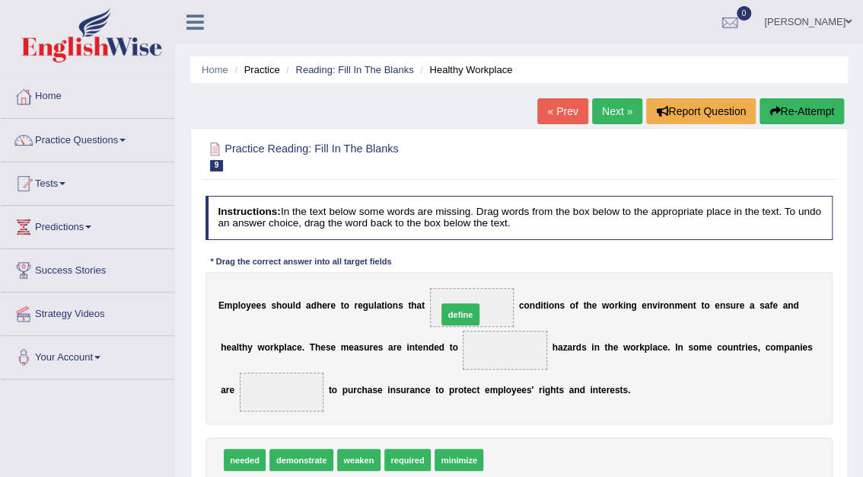
drag, startPoint x: 501, startPoint y: 457, endPoint x: 447, endPoint y: 286, distance: 178.9
drag, startPoint x: 458, startPoint y: 460, endPoint x: 457, endPoint y: 338, distance: 121.8
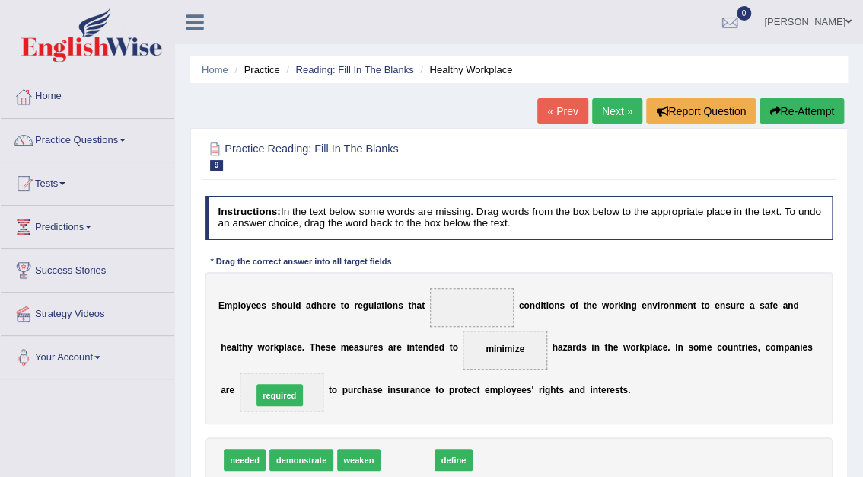
drag, startPoint x: 403, startPoint y: 457, endPoint x: 252, endPoint y: 381, distance: 168.9
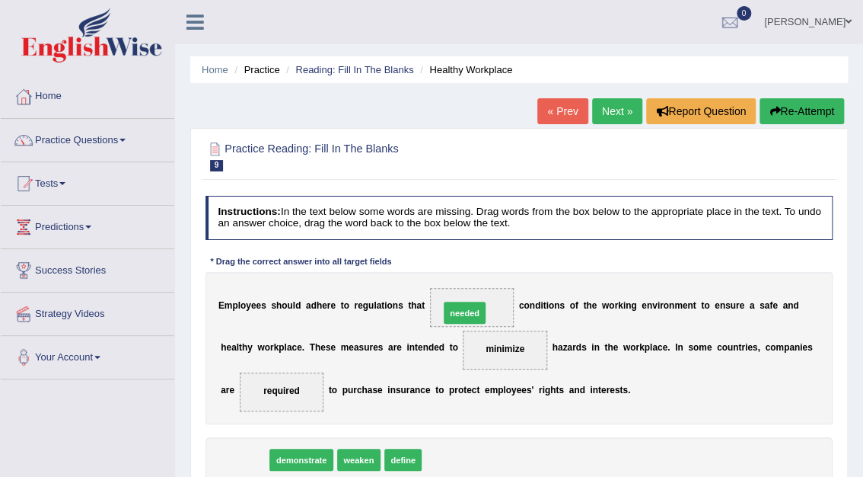
drag, startPoint x: 245, startPoint y: 458, endPoint x: 504, endPoint y: 285, distance: 311.2
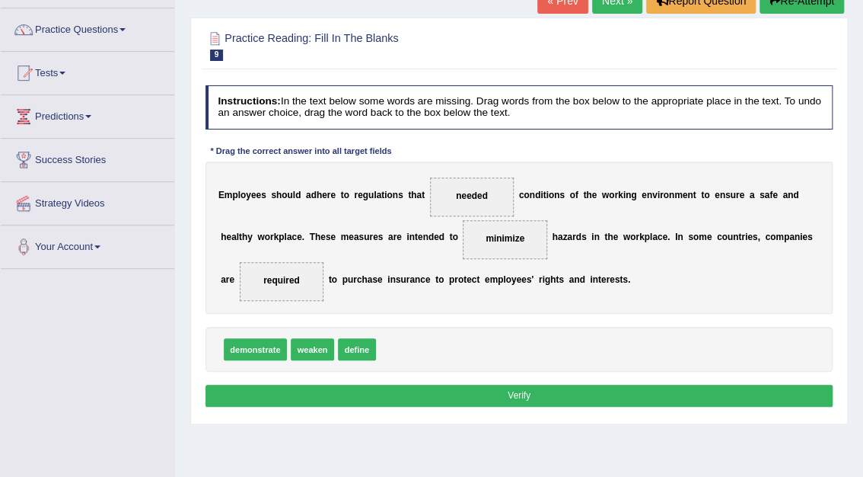
scroll to position [116, 0]
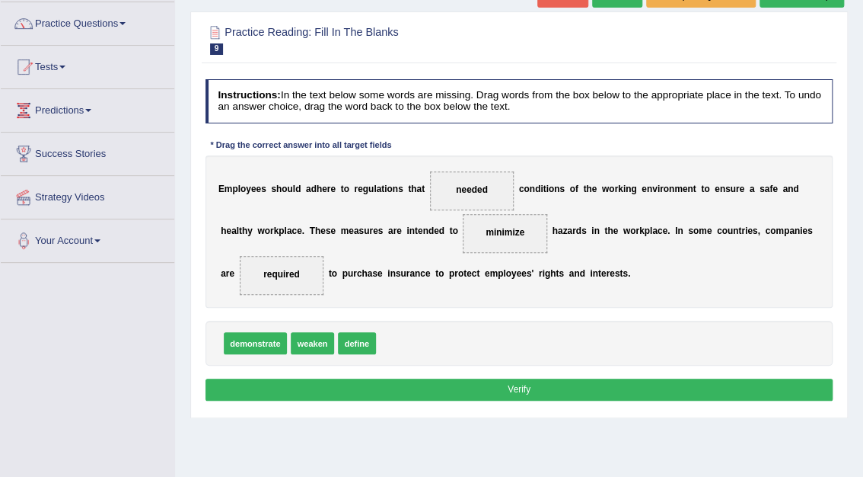
click at [521, 387] on button "Verify" at bounding box center [520, 389] width 628 height 22
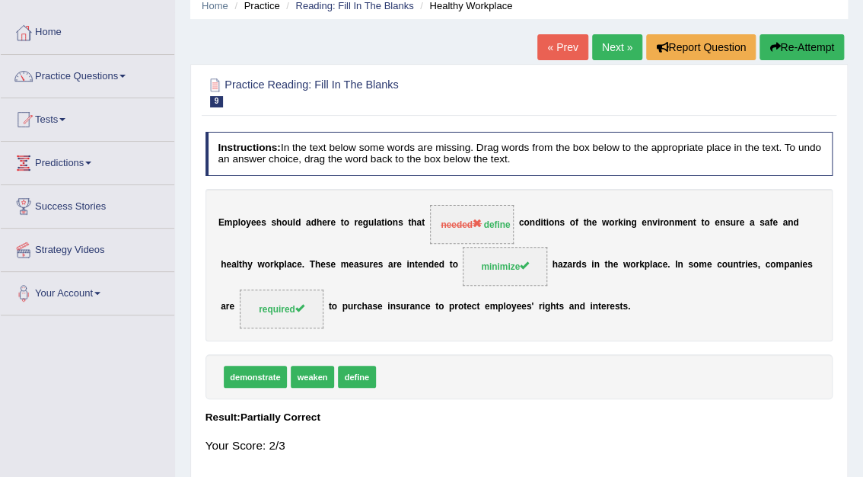
scroll to position [0, 0]
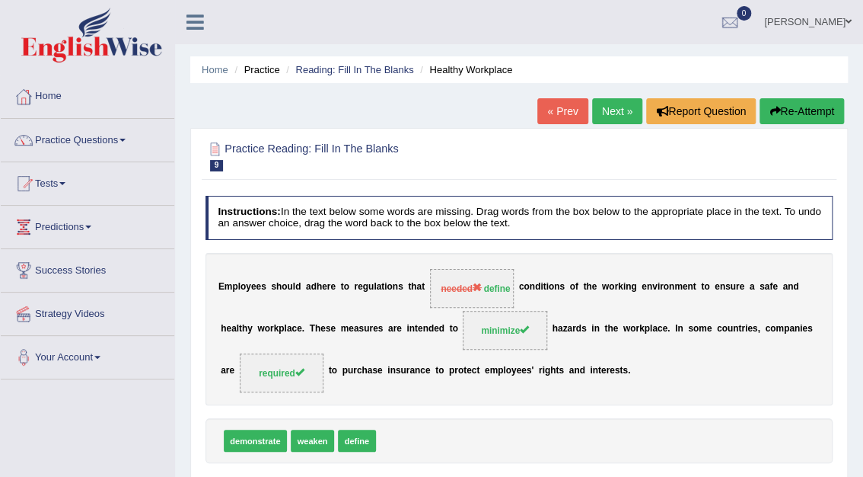
click at [608, 112] on link "Next »" at bounding box center [617, 111] width 50 height 26
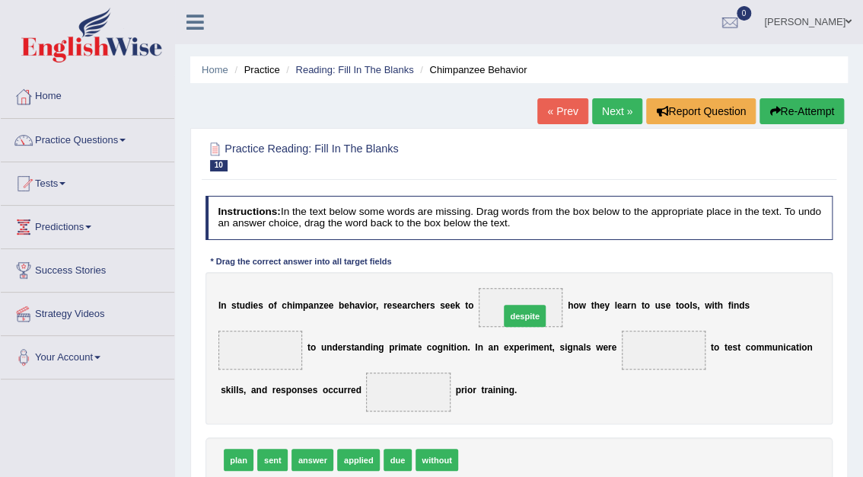
drag, startPoint x: 474, startPoint y: 461, endPoint x: 522, endPoint y: 292, distance: 175.9
drag, startPoint x: 356, startPoint y: 457, endPoint x: 841, endPoint y: 285, distance: 513.9
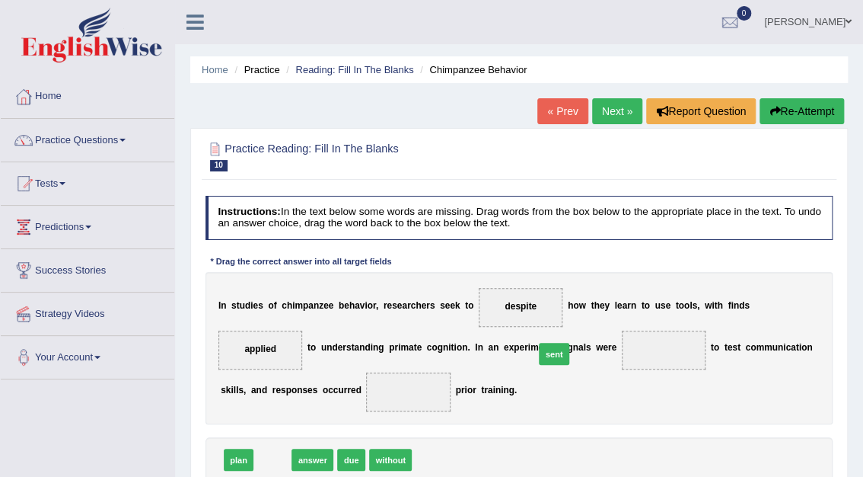
drag, startPoint x: 275, startPoint y: 465, endPoint x: 606, endPoint y: 341, distance: 353.7
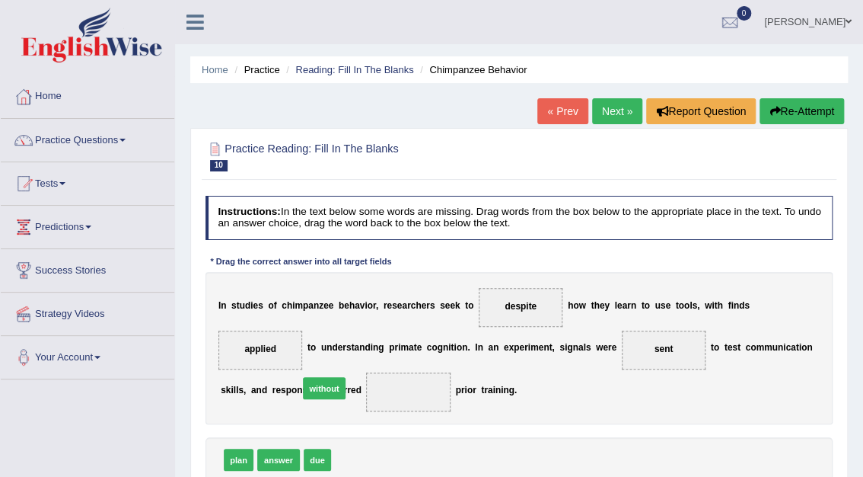
drag, startPoint x: 355, startPoint y: 457, endPoint x: 317, endPoint y: 374, distance: 91.3
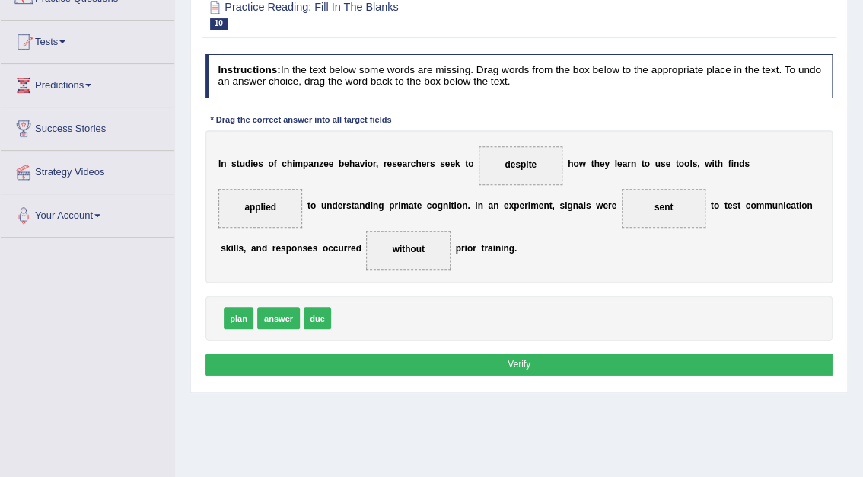
scroll to position [141, 0]
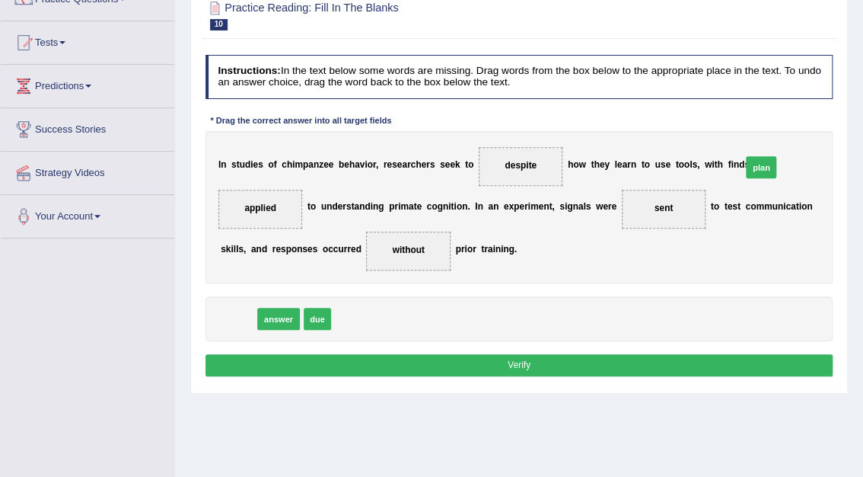
drag, startPoint x: 238, startPoint y: 317, endPoint x: 853, endPoint y: 139, distance: 640.2
click at [853, 139] on div "Home Practice Reading: Fill In The Blanks Chimpanzee Behavior « Prev Next » Rep…" at bounding box center [519, 239] width 688 height 761
drag, startPoint x: 768, startPoint y: 165, endPoint x: 360, endPoint y: 317, distance: 435.3
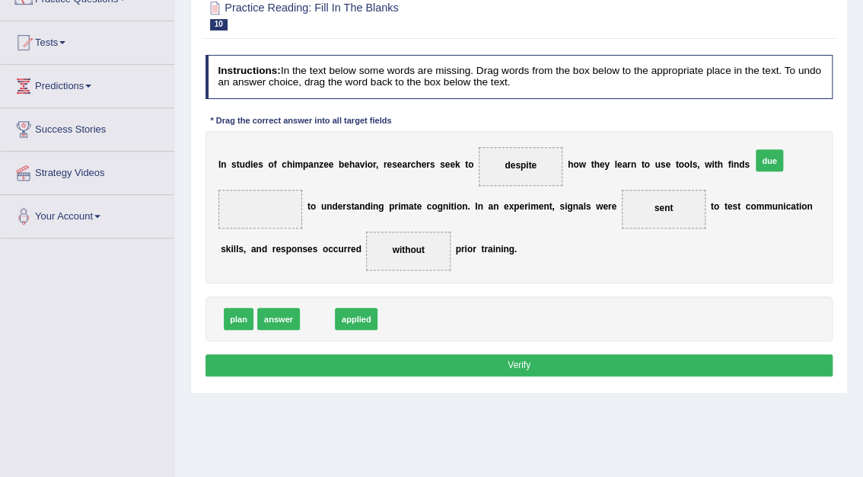
drag, startPoint x: 311, startPoint y: 319, endPoint x: 844, endPoint y: 138, distance: 562.9
click at [844, 138] on div "Practice Reading: Fill In The Blanks 10 Chimpanzee Behavior Instructions: In th…" at bounding box center [519, 190] width 658 height 407
drag, startPoint x: 272, startPoint y: 320, endPoint x: 853, endPoint y: 138, distance: 608.7
click at [853, 138] on div "Home Practice Reading: Fill In The Blanks Chimpanzee Behavior « Prev Next » Rep…" at bounding box center [519, 239] width 688 height 761
drag, startPoint x: 234, startPoint y: 321, endPoint x: 853, endPoint y: 144, distance: 643.7
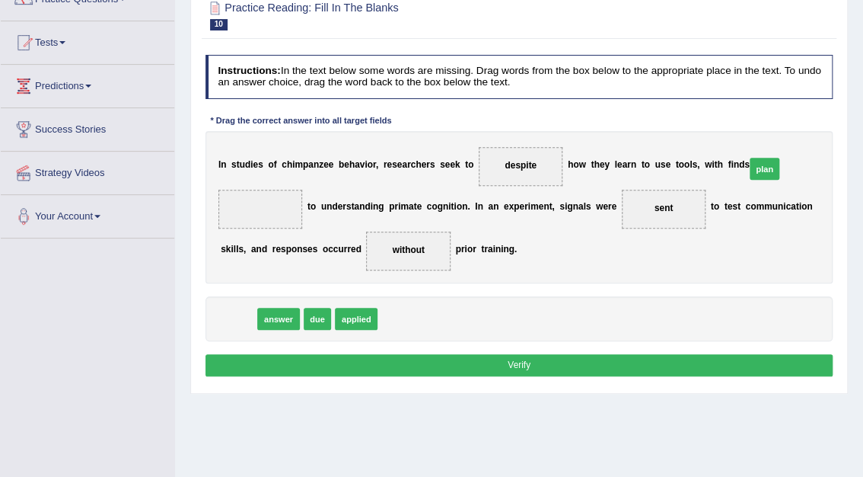
click at [853, 144] on div "Home Practice Reading: Fill In The Blanks Chimpanzee Behavior « Prev Next » Rep…" at bounding box center [519, 239] width 688 height 761
drag, startPoint x: 276, startPoint y: 317, endPoint x: 764, endPoint y: 183, distance: 506.6
click at [526, 361] on button "Verify" at bounding box center [520, 365] width 628 height 22
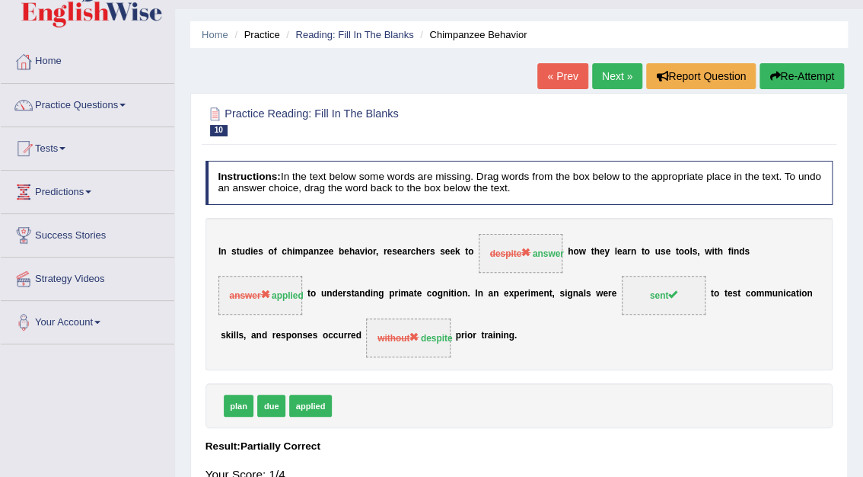
scroll to position [0, 0]
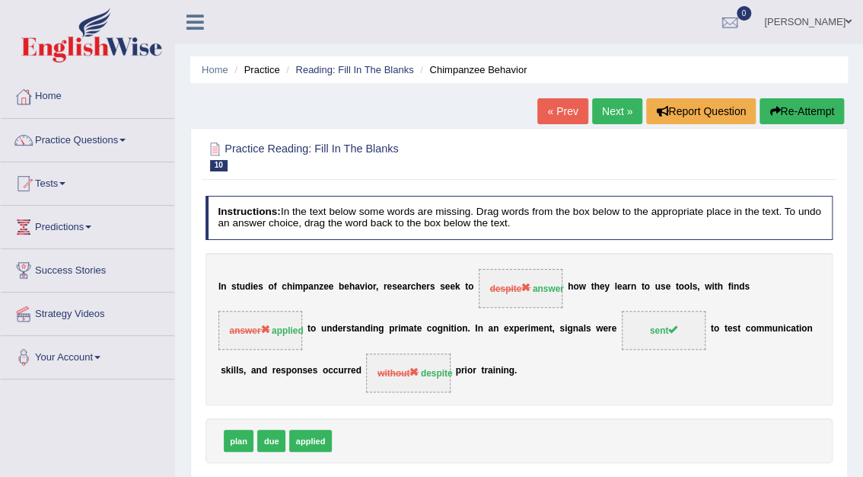
click at [602, 112] on link "Next »" at bounding box center [617, 111] width 50 height 26
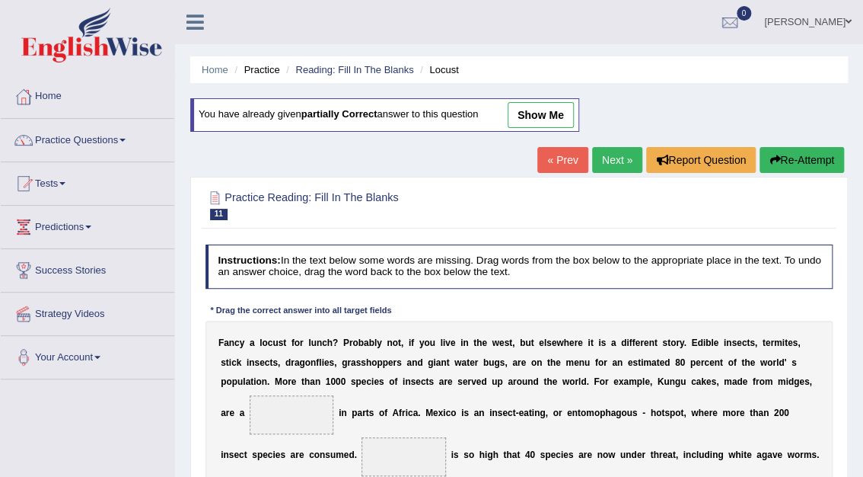
click at [551, 124] on link "show me" at bounding box center [541, 115] width 66 height 26
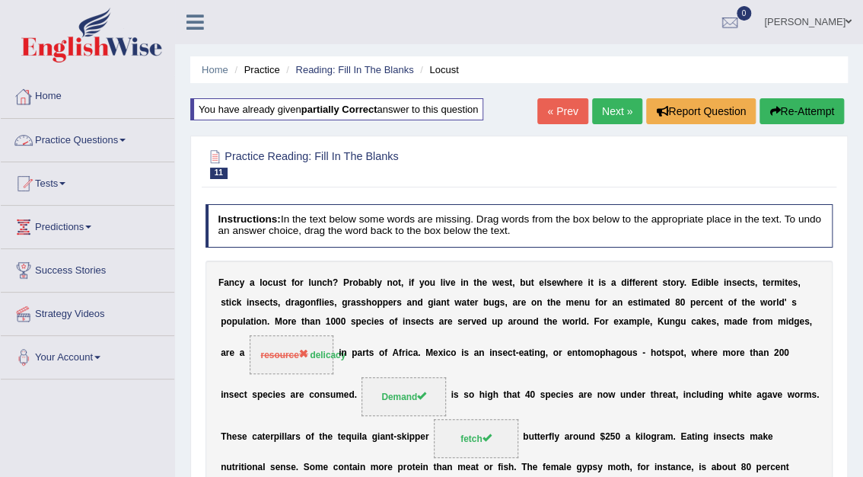
click at [82, 134] on link "Practice Questions" at bounding box center [88, 138] width 174 height 38
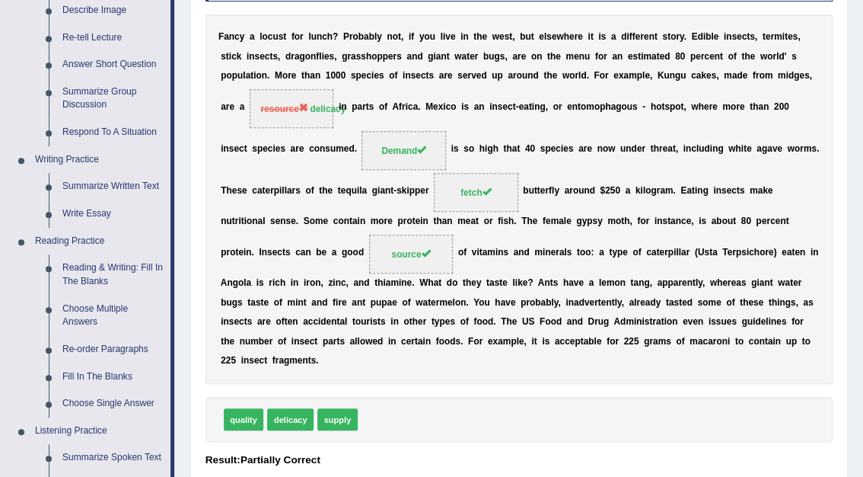
scroll to position [243, 0]
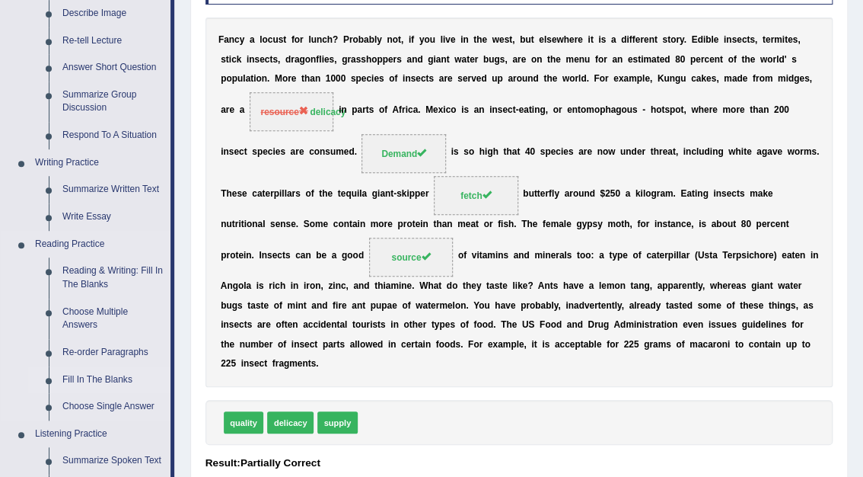
click at [111, 375] on link "Fill In The Blanks" at bounding box center [113, 379] width 115 height 27
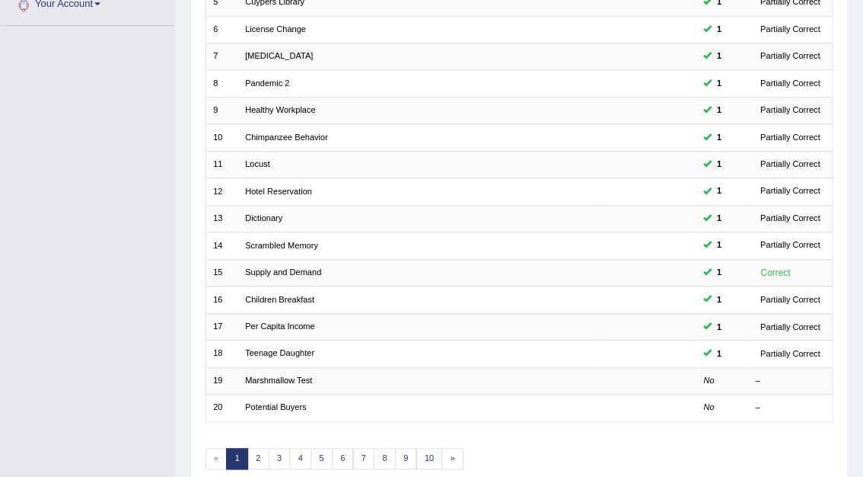
scroll to position [362, 0]
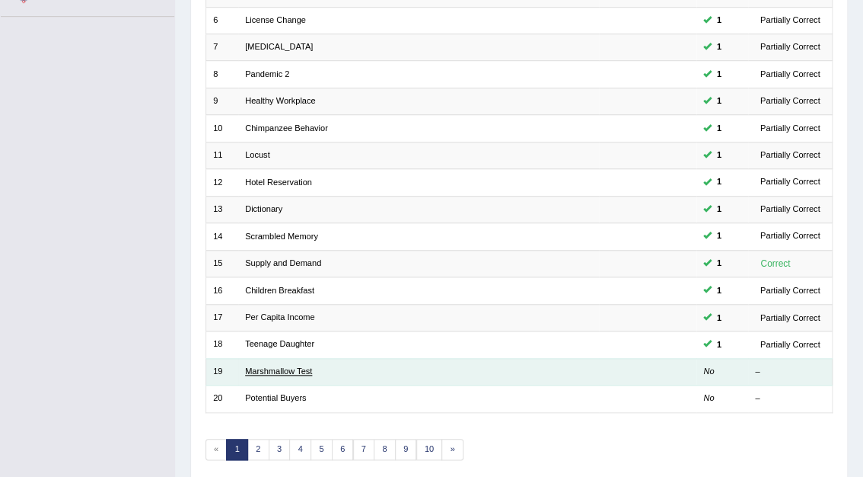
click at [263, 366] on link "Marshmallow Test" at bounding box center [278, 370] width 67 height 9
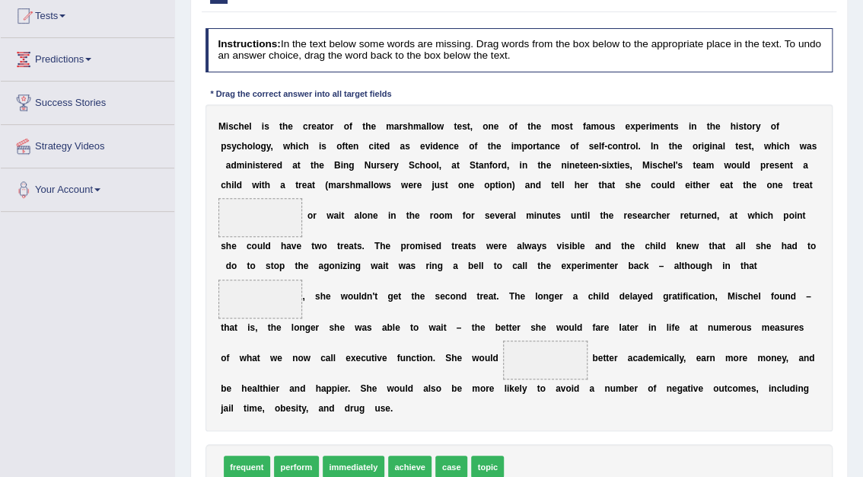
scroll to position [169, 0]
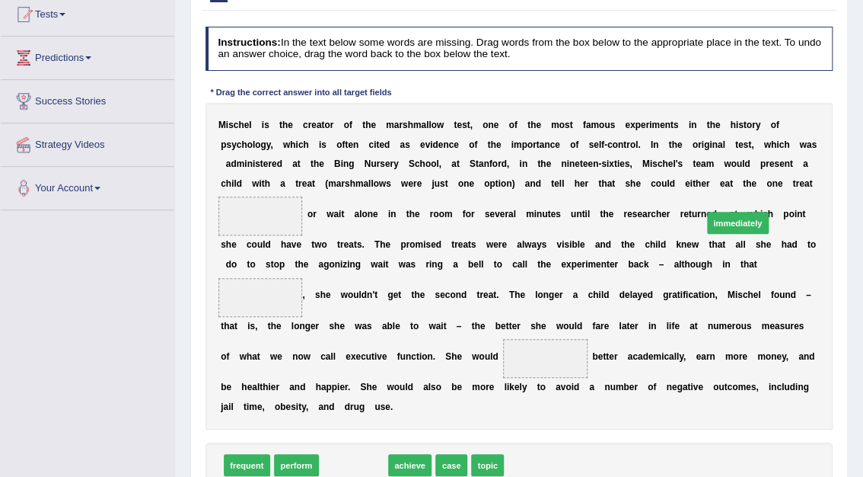
drag, startPoint x: 340, startPoint y: 442, endPoint x: 792, endPoint y: 158, distance: 534.0
click at [792, 158] on div "Instructions: In the text below some words are missing. Drag words from the box…" at bounding box center [519, 277] width 634 height 512
drag, startPoint x: 350, startPoint y: 445, endPoint x: 790, endPoint y: 151, distance: 529.2
click at [790, 151] on div "Instructions: In the text below some words are missing. Drag words from the box…" at bounding box center [519, 277] width 634 height 512
drag, startPoint x: 354, startPoint y: 442, endPoint x: 777, endPoint y: 143, distance: 517.3
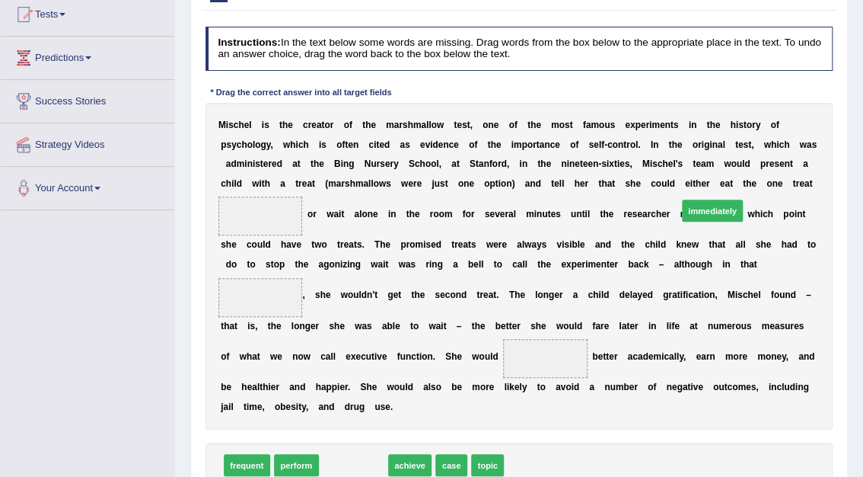
click at [777, 143] on div "Instructions: In the text below some words are missing. Drag words from the box…" at bounding box center [519, 277] width 634 height 512
drag, startPoint x: 356, startPoint y: 436, endPoint x: 807, endPoint y: 145, distance: 536.8
click at [807, 145] on div "Instructions: In the text below some words are missing. Drag words from the box…" at bounding box center [519, 277] width 634 height 512
drag, startPoint x: 346, startPoint y: 447, endPoint x: 795, endPoint y: 156, distance: 534.5
click at [795, 156] on div "Instructions: In the text below some words are missing. Drag words from the box…" at bounding box center [519, 277] width 634 height 512
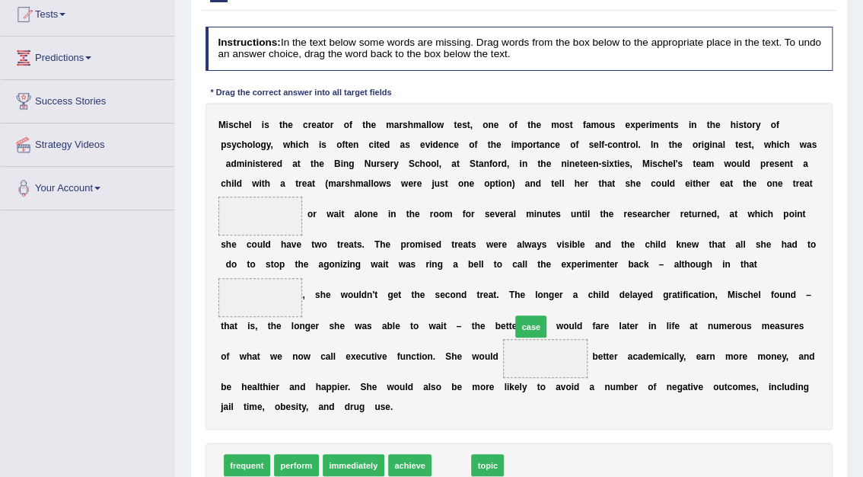
drag, startPoint x: 445, startPoint y: 448, endPoint x: 541, endPoint y: 280, distance: 193.0
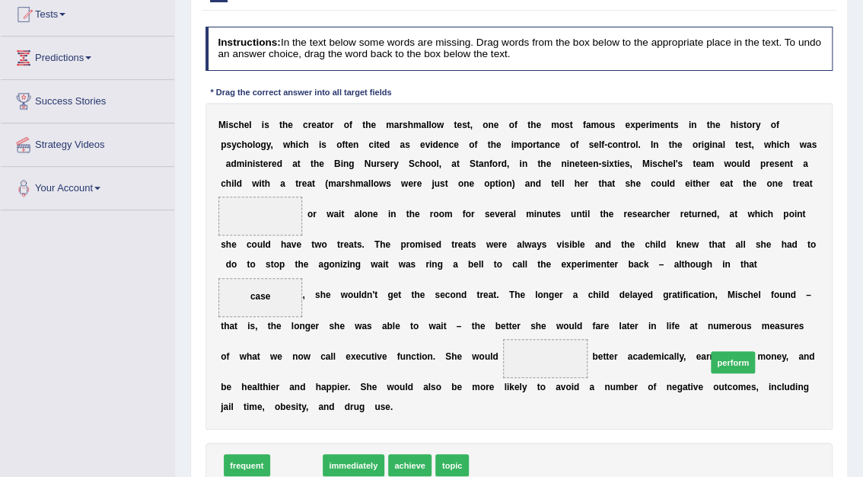
drag, startPoint x: 292, startPoint y: 448, endPoint x: 805, endPoint y: 327, distance: 528.0
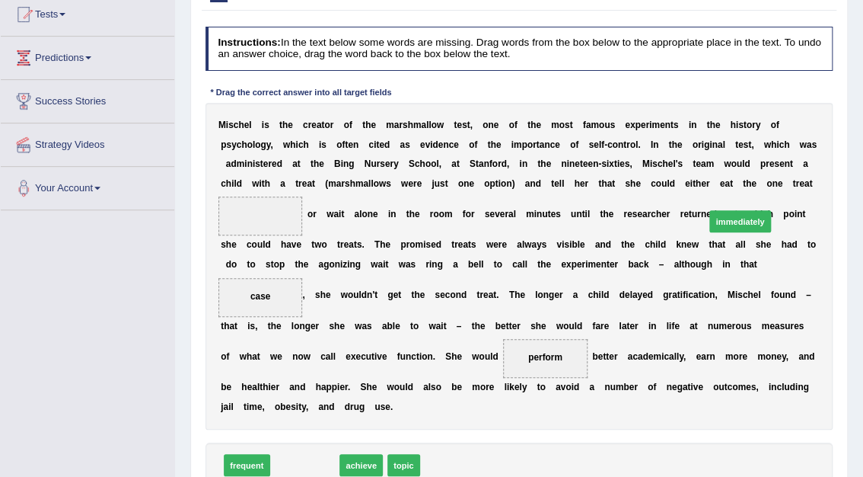
drag, startPoint x: 291, startPoint y: 451, endPoint x: 802, endPoint y: 164, distance: 586.6
click at [802, 164] on div "Instructions: In the text below some words are missing. Drag words from the box…" at bounding box center [519, 277] width 634 height 512
click at [735, 249] on b "a" at bounding box center [737, 244] width 5 height 11
drag, startPoint x: 311, startPoint y: 446, endPoint x: 813, endPoint y: 155, distance: 580.3
click at [813, 155] on div "Instructions: In the text below some words are missing. Drag words from the box…" at bounding box center [519, 277] width 634 height 512
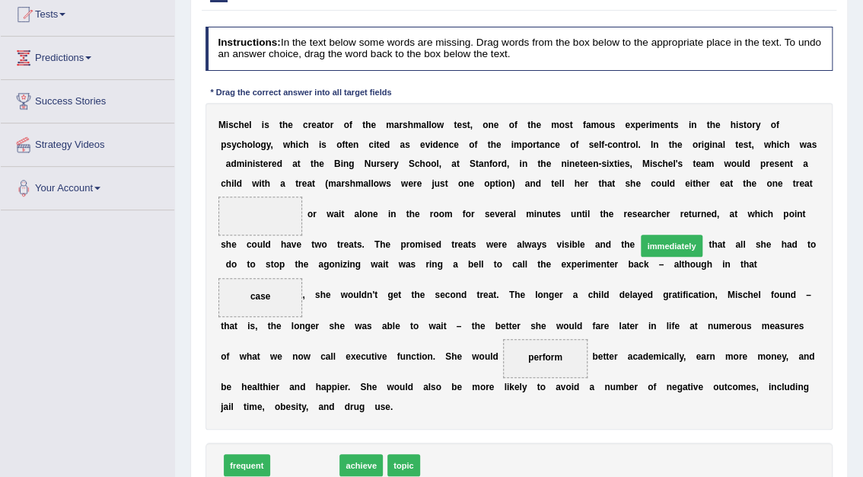
drag, startPoint x: 305, startPoint y: 450, endPoint x: 736, endPoint y: 192, distance: 502.9
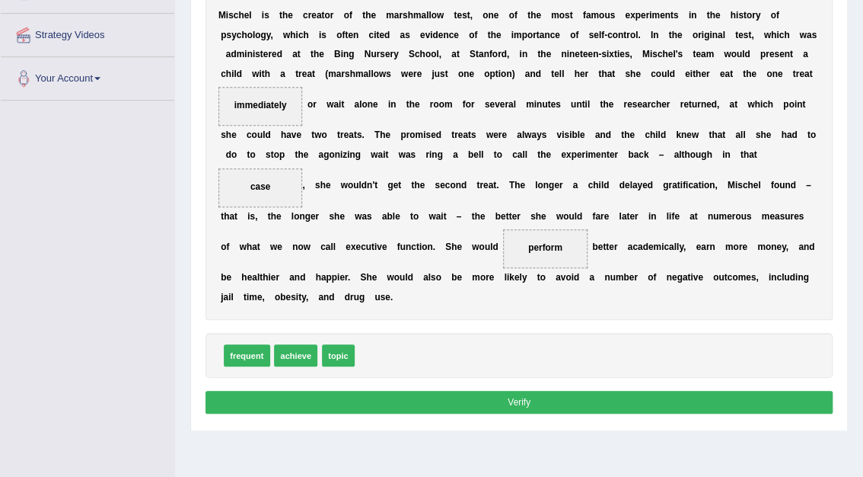
scroll to position [323, 0]
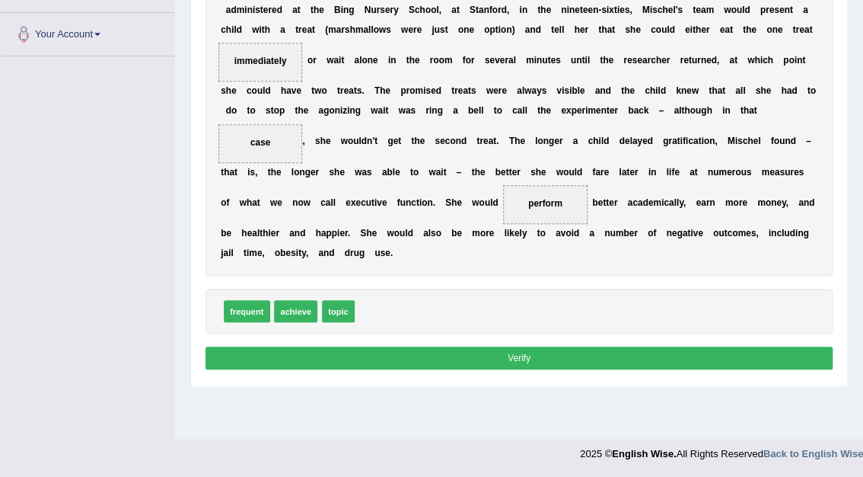
click at [509, 346] on button "Verify" at bounding box center [520, 357] width 628 height 22
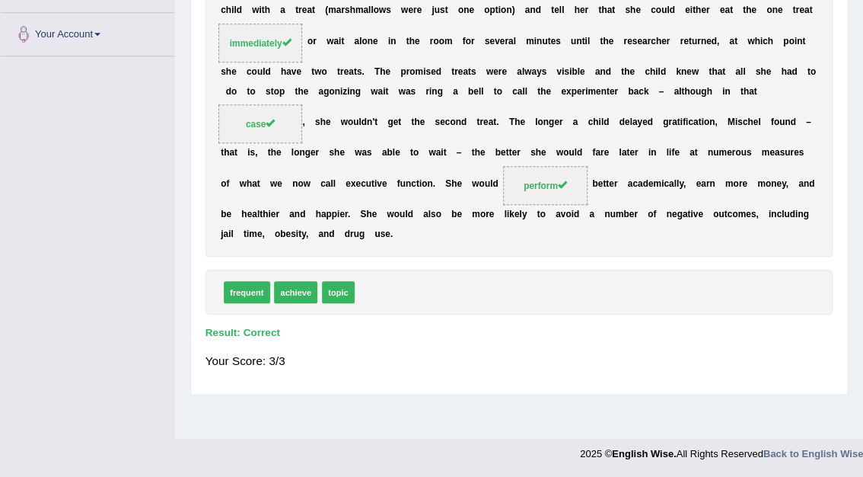
scroll to position [0, 0]
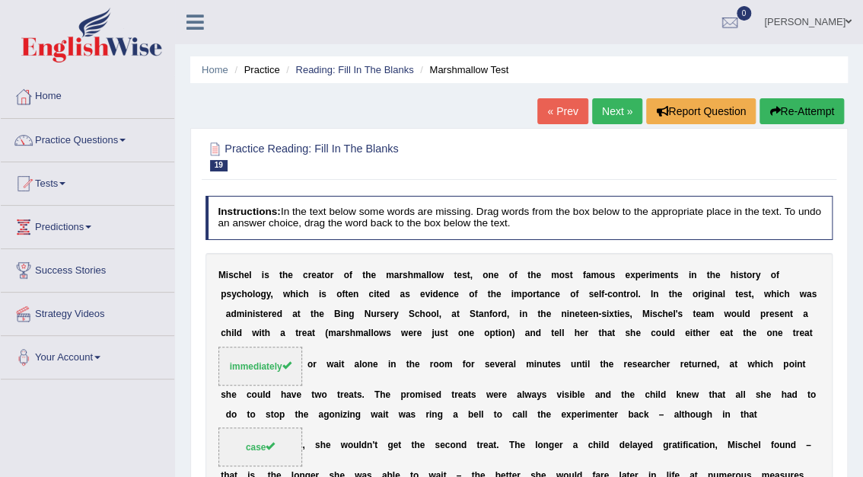
click at [622, 114] on link "Next »" at bounding box center [617, 111] width 50 height 26
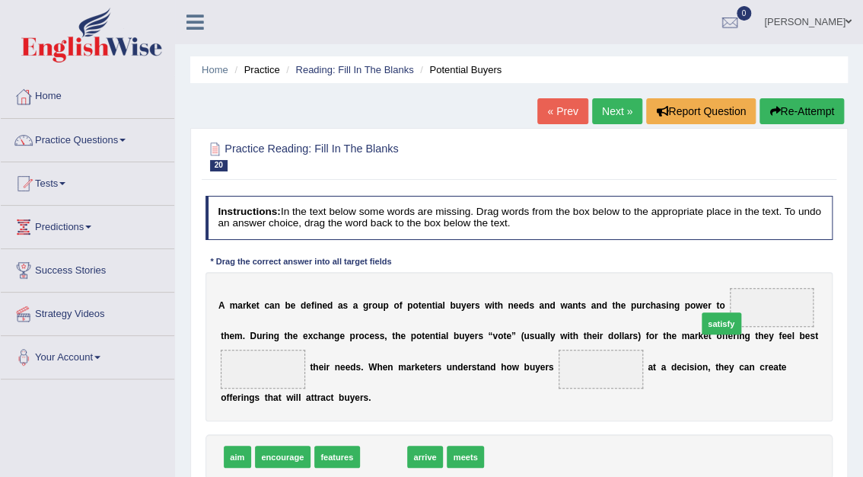
drag, startPoint x: 378, startPoint y: 459, endPoint x: 772, endPoint y: 303, distance: 423.4
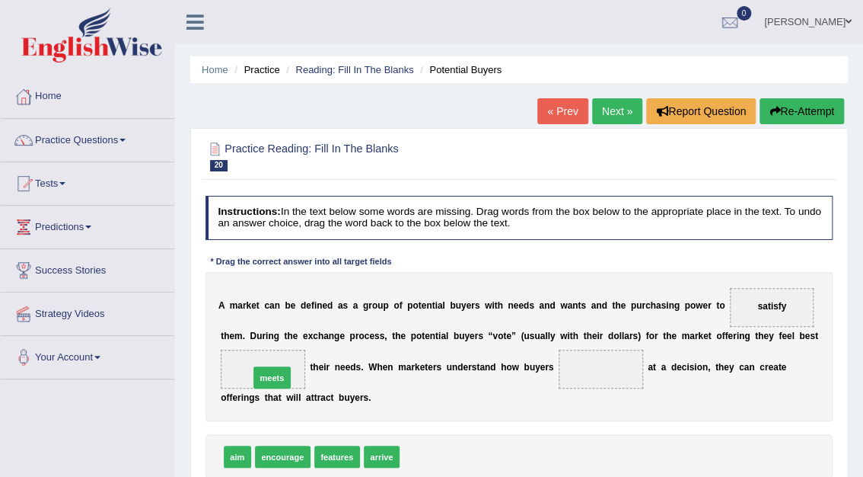
drag, startPoint x: 414, startPoint y: 458, endPoint x: 238, endPoint y: 365, distance: 199.6
drag, startPoint x: 244, startPoint y: 459, endPoint x: 585, endPoint y: 362, distance: 354.5
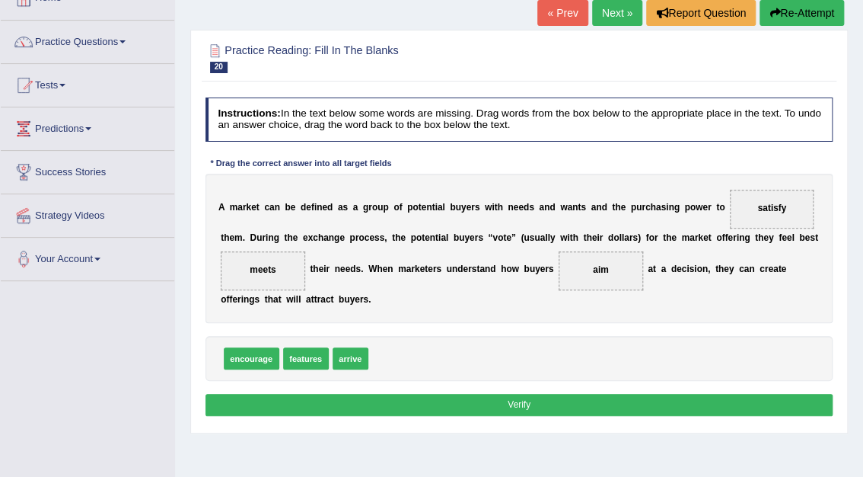
scroll to position [100, 0]
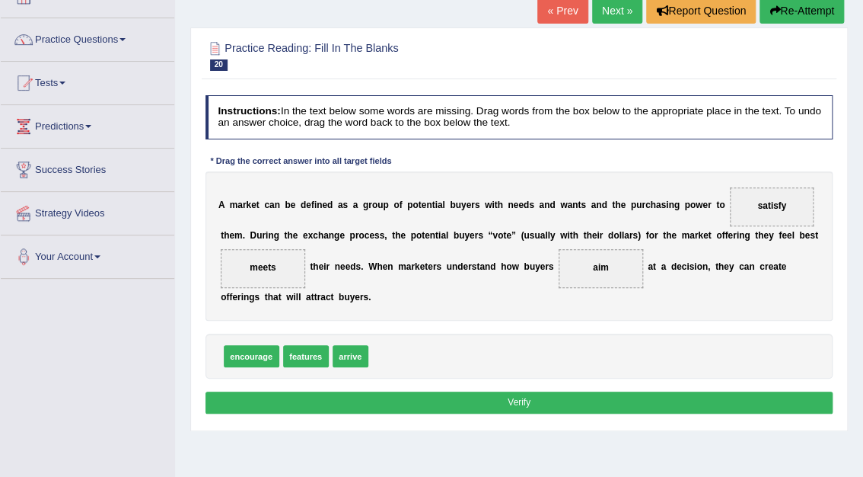
click at [512, 406] on button "Verify" at bounding box center [520, 402] width 628 height 22
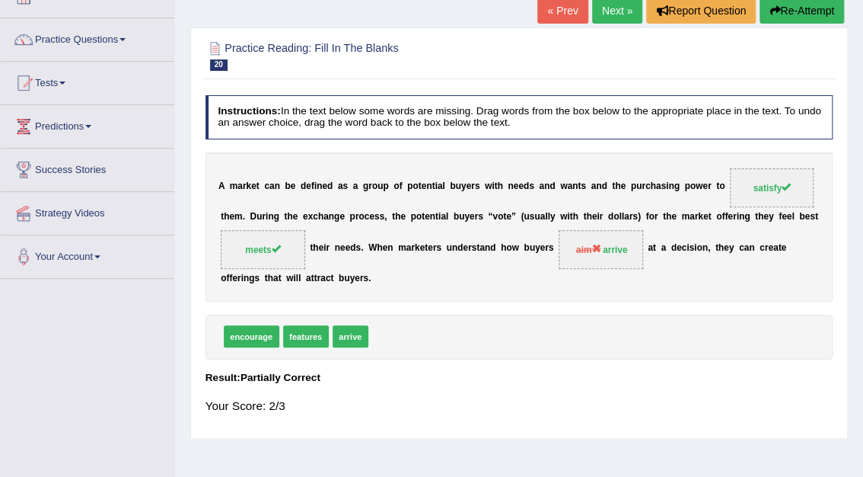
click at [618, 11] on link "Next »" at bounding box center [617, 11] width 50 height 26
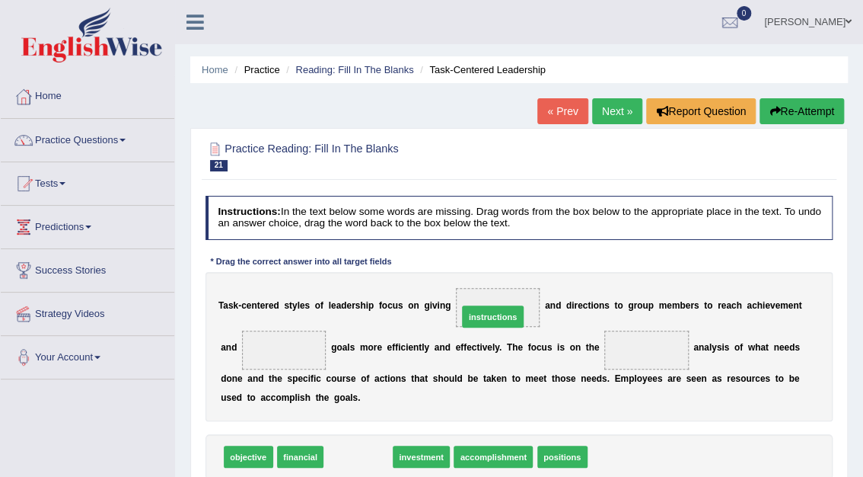
drag, startPoint x: 353, startPoint y: 463, endPoint x: 512, endPoint y: 300, distance: 227.2
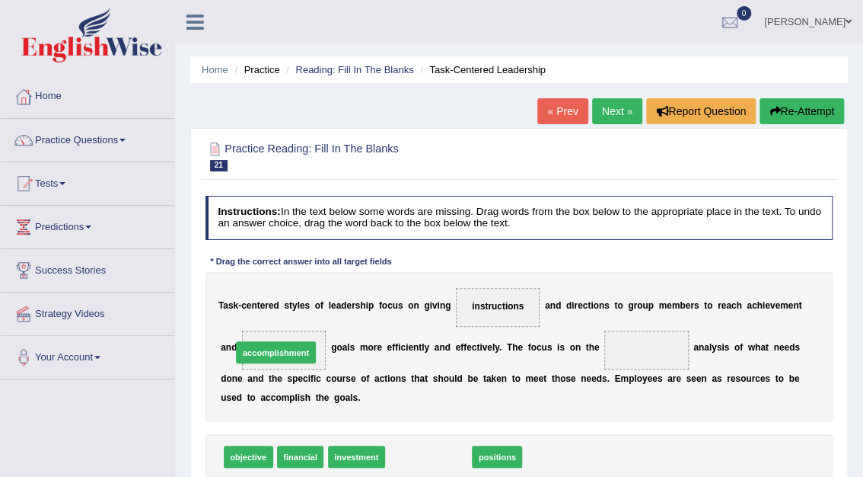
drag, startPoint x: 417, startPoint y: 458, endPoint x: 238, endPoint y: 335, distance: 217.5
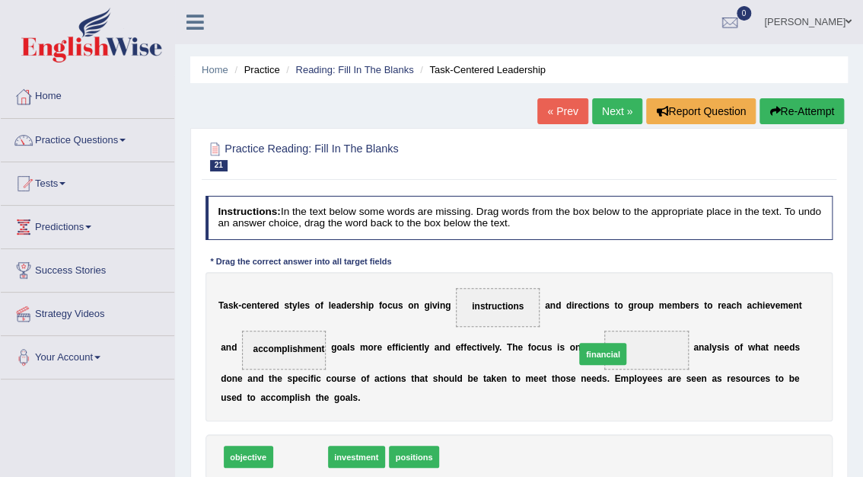
drag, startPoint x: 305, startPoint y: 456, endPoint x: 661, endPoint y: 336, distance: 376.1
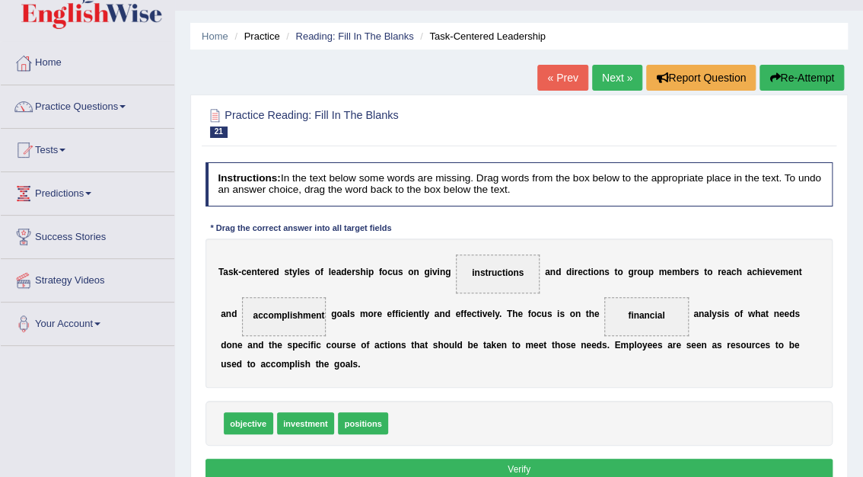
scroll to position [88, 0]
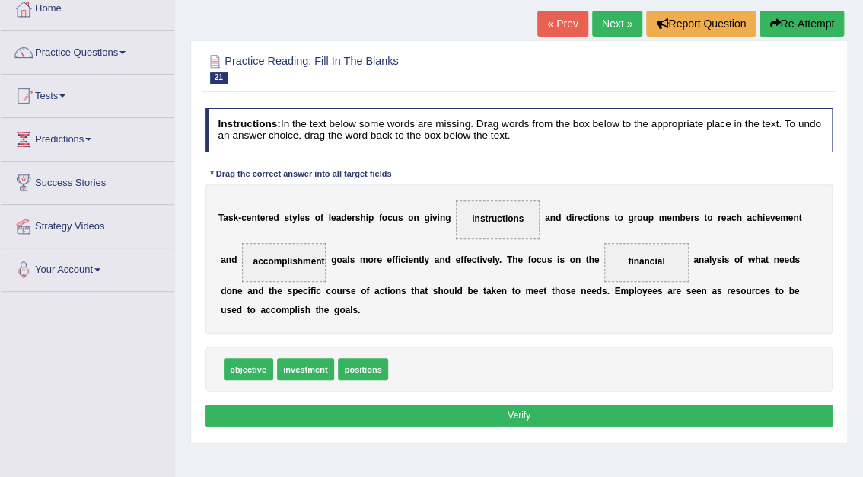
click at [497, 414] on button "Verify" at bounding box center [520, 415] width 628 height 22
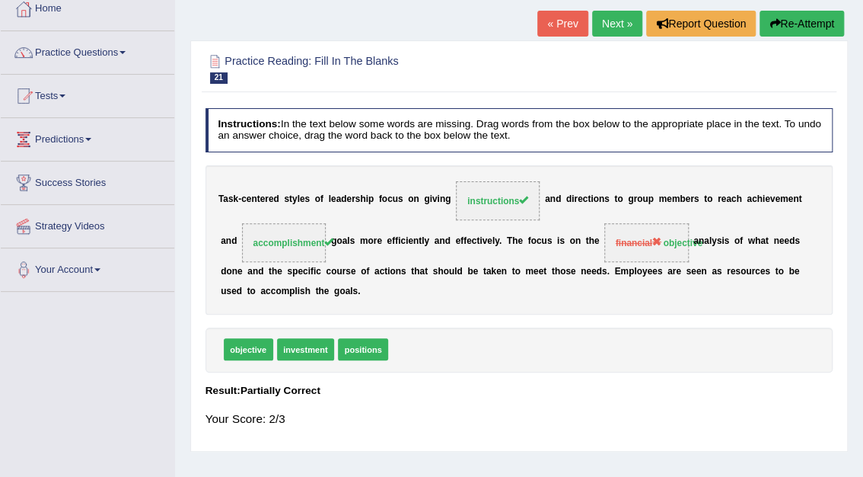
scroll to position [0, 0]
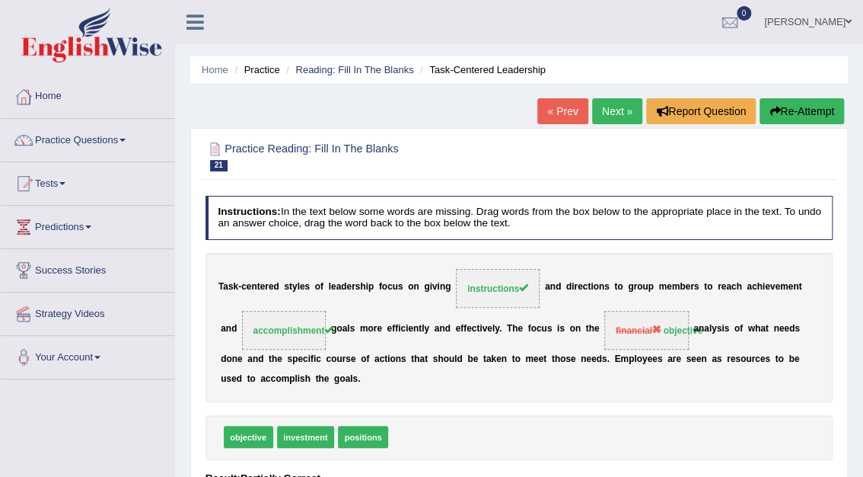
click at [614, 110] on link "Next »" at bounding box center [617, 111] width 50 height 26
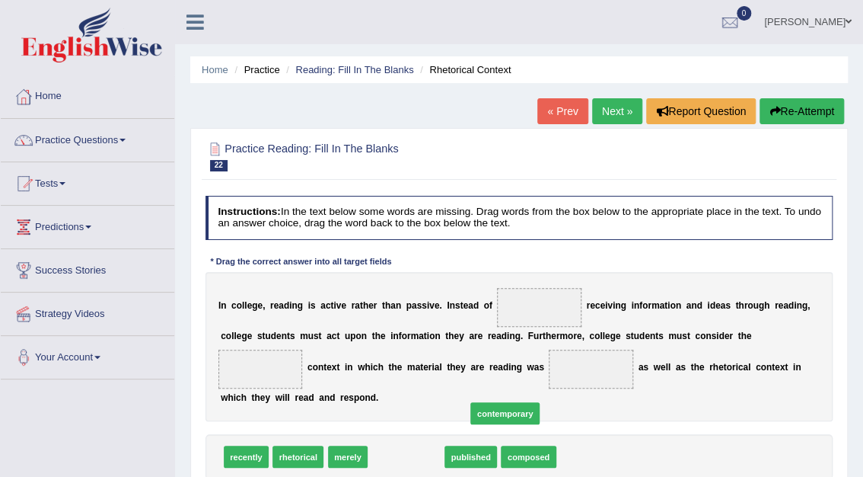
drag, startPoint x: 410, startPoint y: 461, endPoint x: 614, endPoint y: 383, distance: 218.6
click at [613, 383] on div "Instructions: In the text below some words are missing. Drag words from the box…" at bounding box center [519, 357] width 634 height 335
drag, startPoint x: 394, startPoint y: 458, endPoint x: 745, endPoint y: 341, distance: 369.8
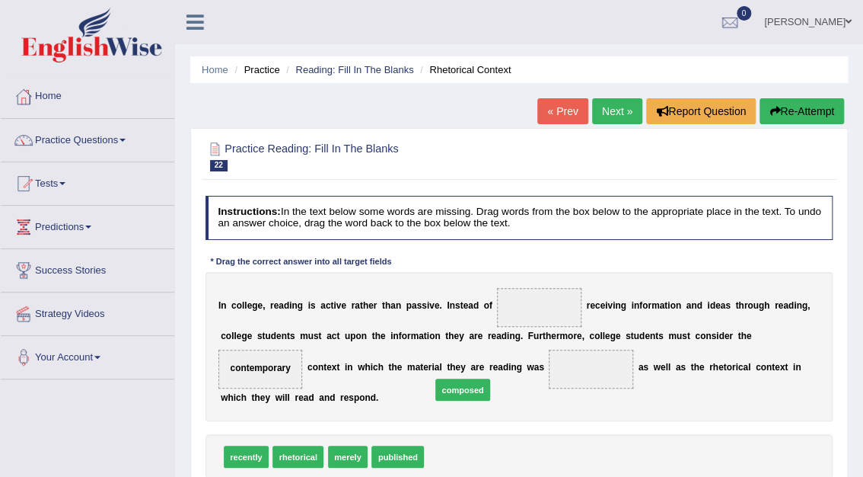
drag, startPoint x: 439, startPoint y: 463, endPoint x: 448, endPoint y: 384, distance: 78.9
drag, startPoint x: 726, startPoint y: 344, endPoint x: 505, endPoint y: 300, distance: 225.2
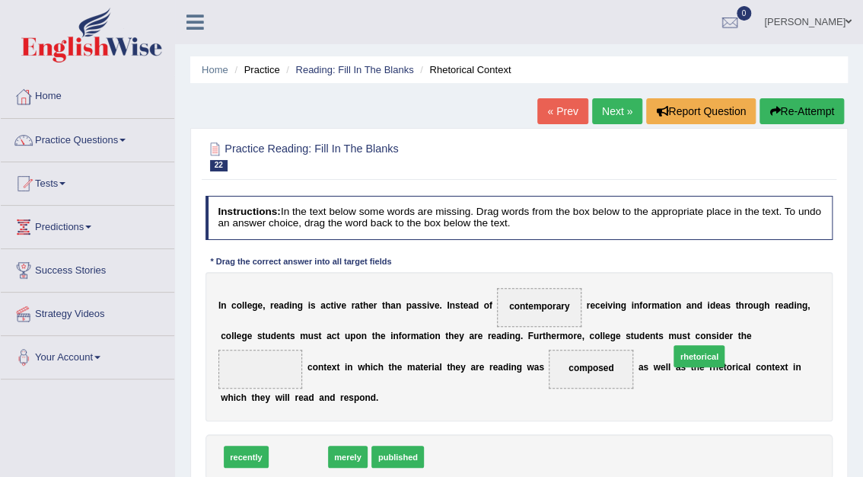
drag, startPoint x: 280, startPoint y: 464, endPoint x: 761, endPoint y: 344, distance: 495.8
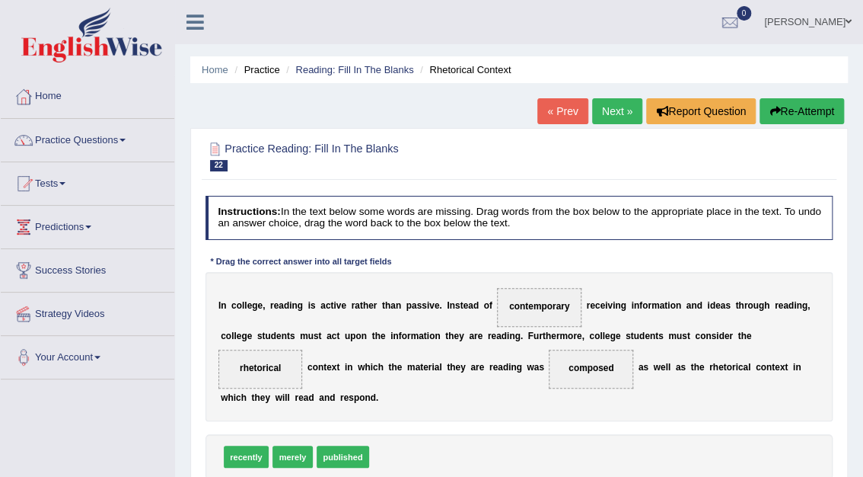
scroll to position [110, 0]
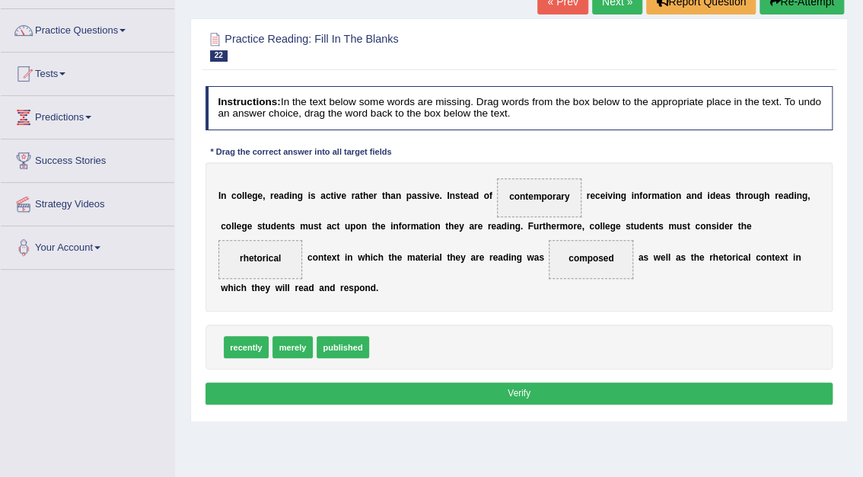
click at [509, 395] on button "Verify" at bounding box center [520, 393] width 628 height 22
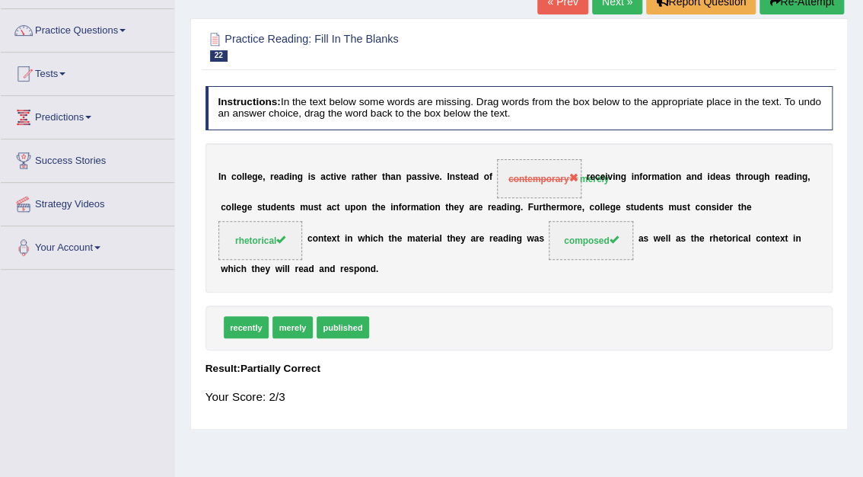
click at [629, 4] on link "Next »" at bounding box center [617, 2] width 50 height 26
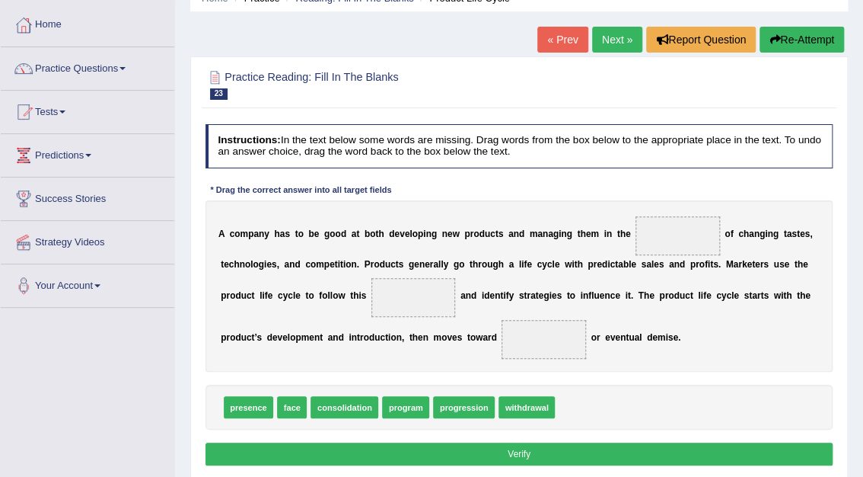
scroll to position [91, 0]
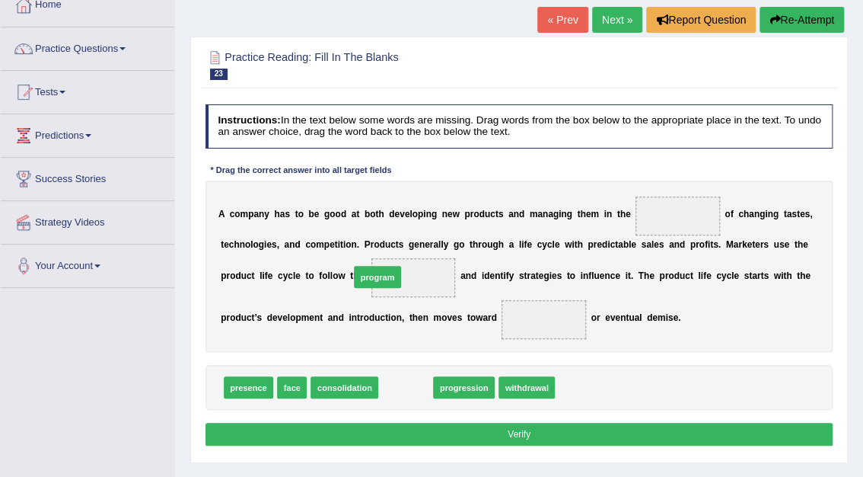
drag, startPoint x: 400, startPoint y: 387, endPoint x: 366, endPoint y: 255, distance: 135.9
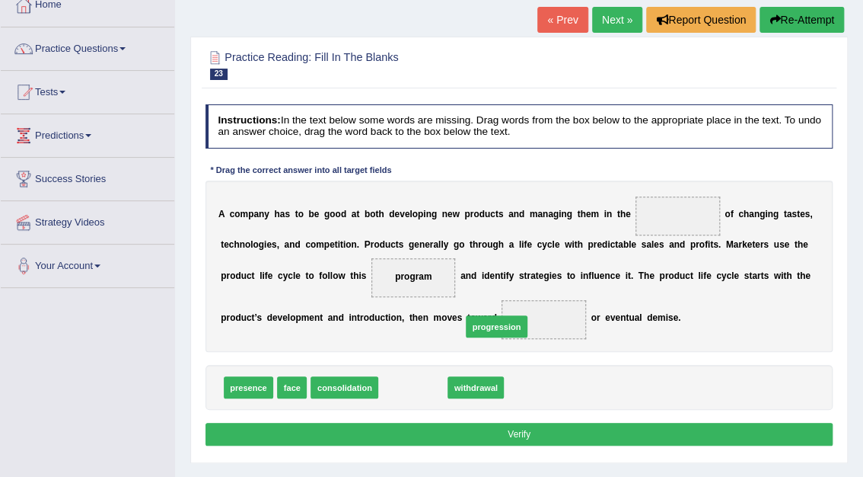
drag, startPoint x: 401, startPoint y: 381, endPoint x: 499, endPoint y: 308, distance: 122.4
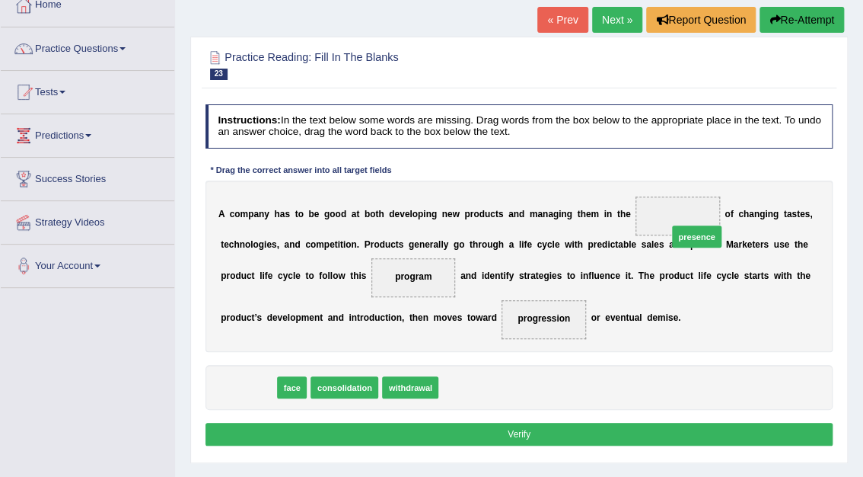
drag, startPoint x: 255, startPoint y: 387, endPoint x: 796, endPoint y: 201, distance: 571.6
click at [796, 201] on div "Instructions: In the text below some words are missing. Drag words from the box…" at bounding box center [519, 276] width 634 height 357
drag, startPoint x: 241, startPoint y: 384, endPoint x: 655, endPoint y: 213, distance: 447.9
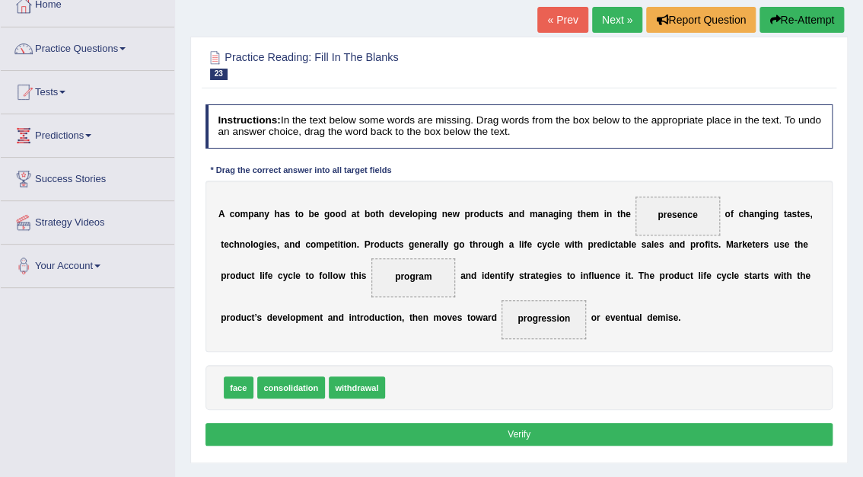
click at [527, 438] on button "Verify" at bounding box center [520, 434] width 628 height 22
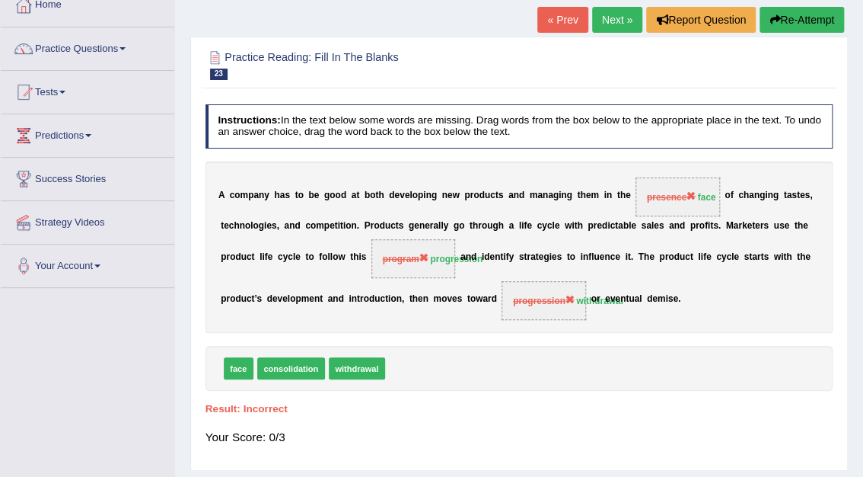
click at [617, 18] on link "Next »" at bounding box center [617, 20] width 50 height 26
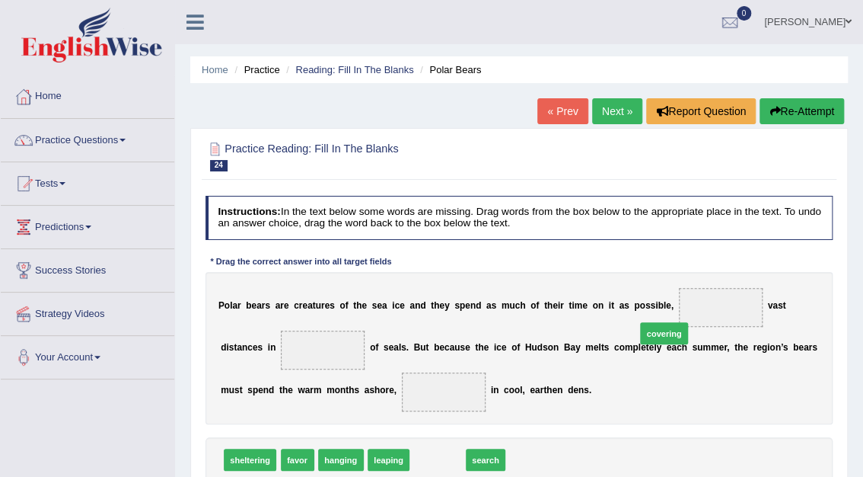
drag, startPoint x: 440, startPoint y: 453, endPoint x: 707, endPoint y: 305, distance: 305.0
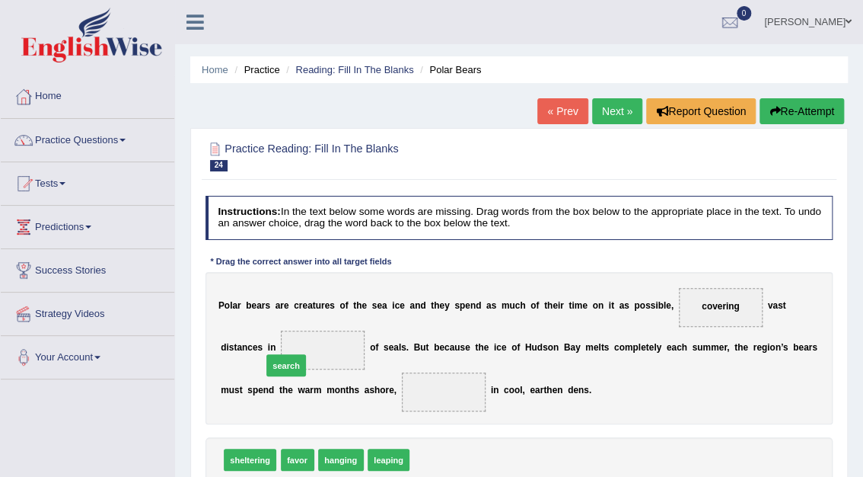
drag, startPoint x: 426, startPoint y: 463, endPoint x: 252, endPoint y: 352, distance: 206.1
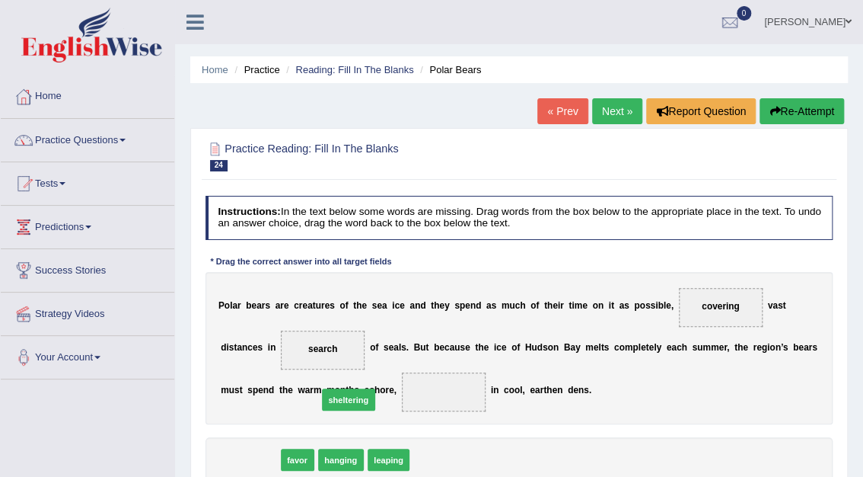
drag, startPoint x: 256, startPoint y: 460, endPoint x: 372, endPoint y: 389, distance: 135.7
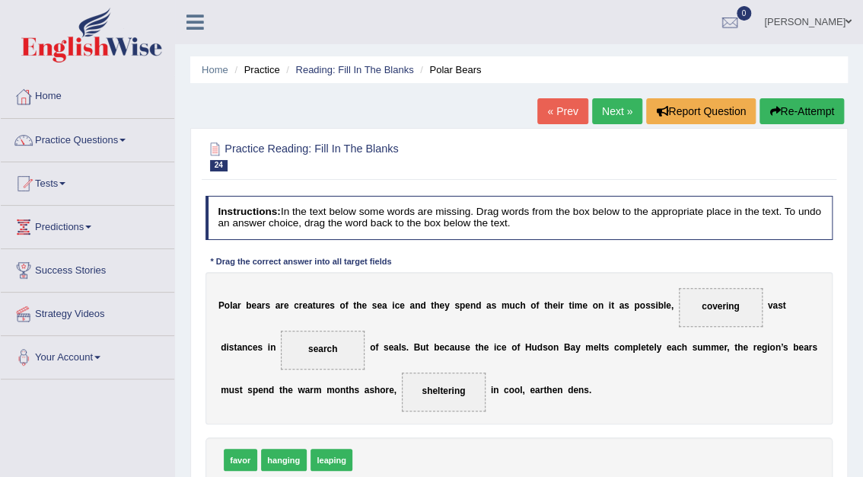
scroll to position [323, 0]
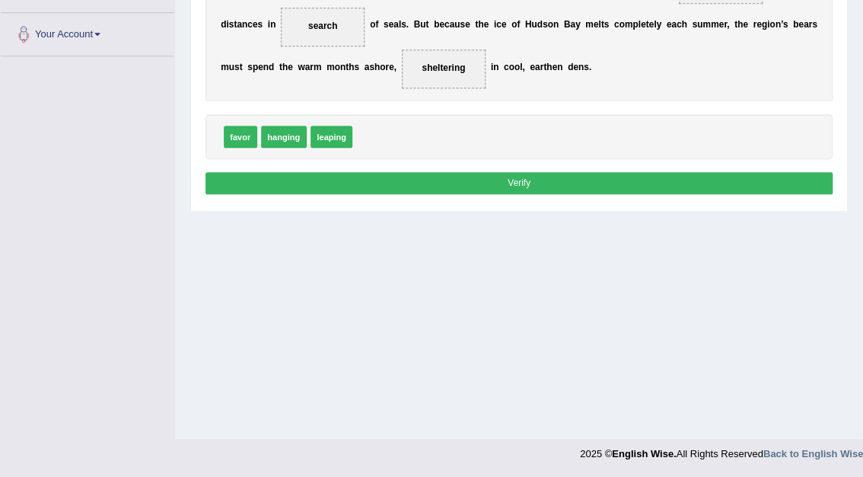
click at [542, 178] on button "Verify" at bounding box center [520, 183] width 628 height 22
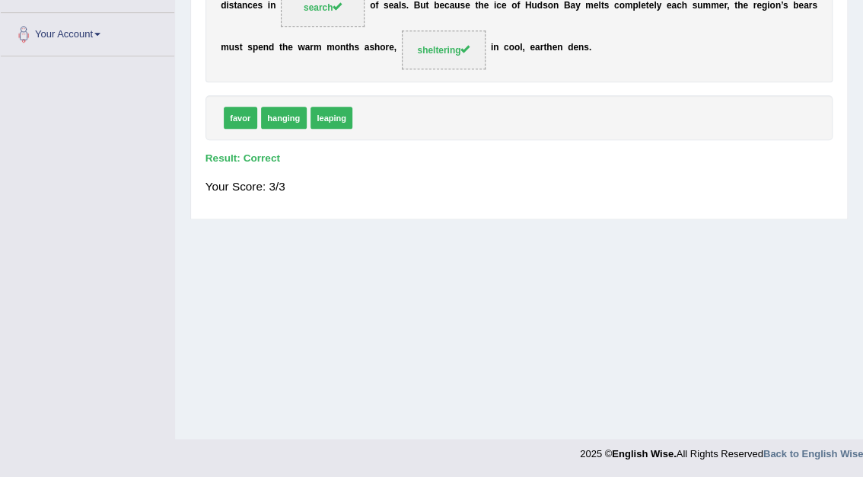
scroll to position [0, 0]
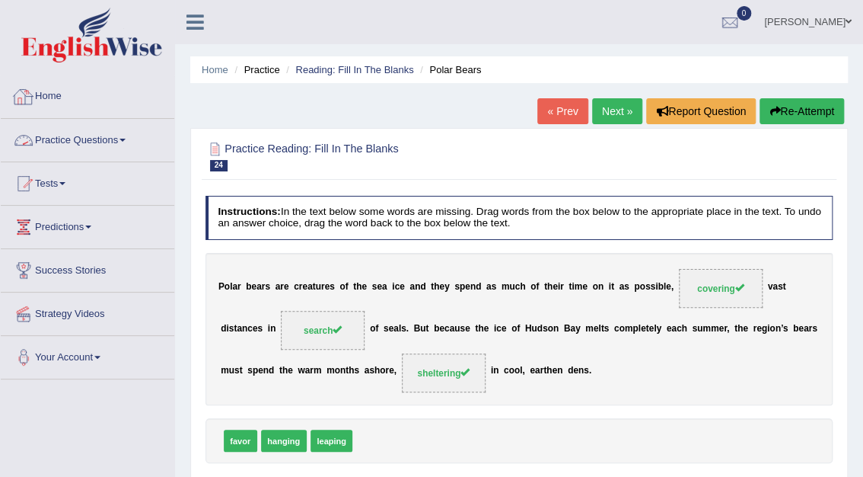
click at [57, 96] on link "Home" at bounding box center [88, 94] width 174 height 38
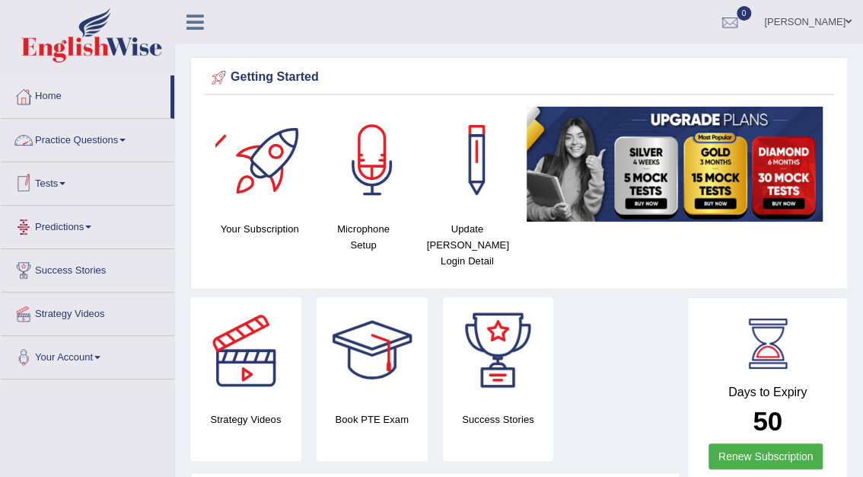
click at [73, 137] on link "Practice Questions" at bounding box center [88, 138] width 174 height 38
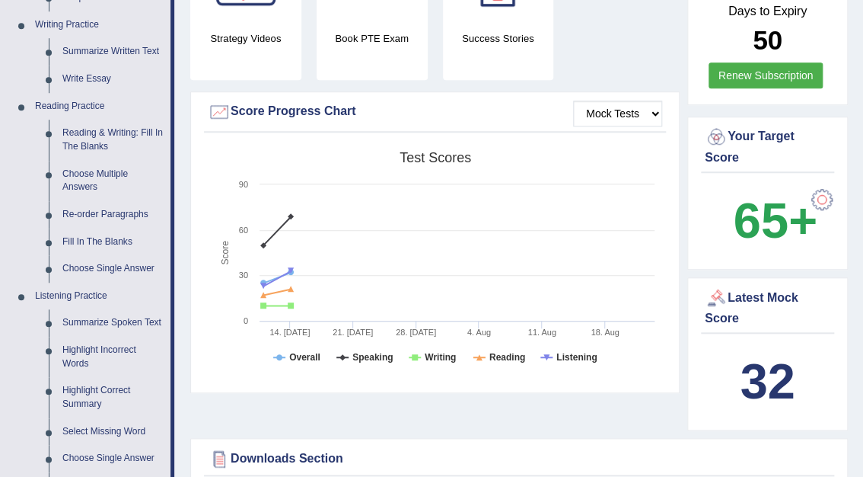
scroll to position [384, 0]
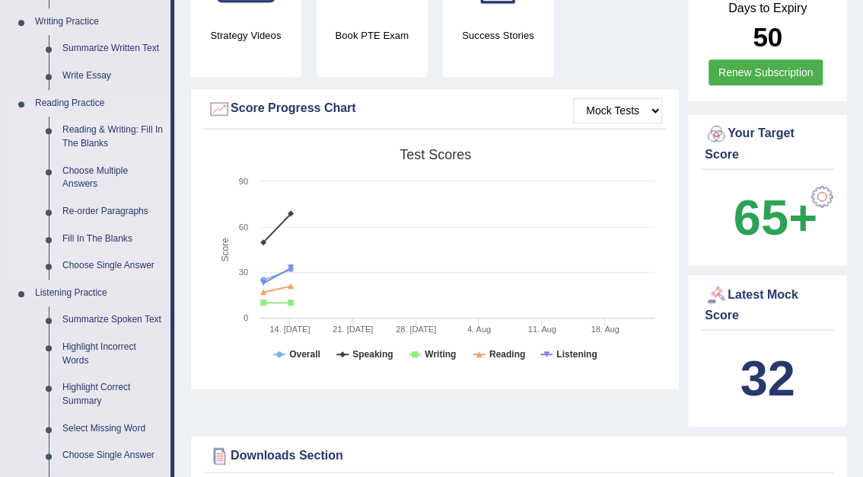
click at [113, 131] on link "Reading & Writing: Fill In The Blanks" at bounding box center [113, 136] width 115 height 40
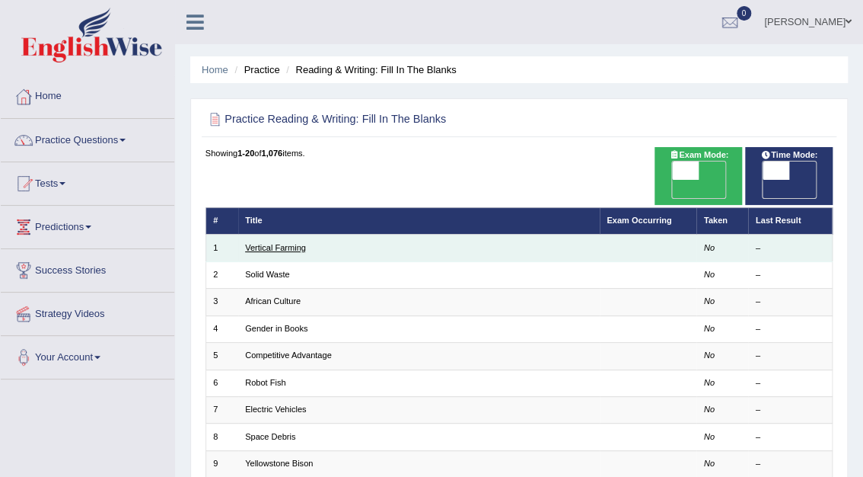
click at [277, 243] on link "Vertical Farming" at bounding box center [275, 247] width 61 height 9
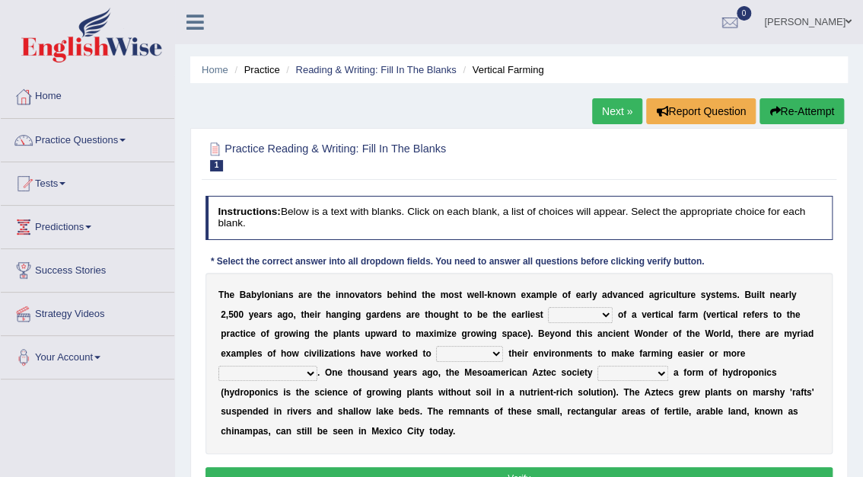
click at [548, 316] on select "prototype failure discredit protocol" at bounding box center [580, 314] width 65 height 15
click at [620, 104] on link "Next »" at bounding box center [617, 111] width 50 height 26
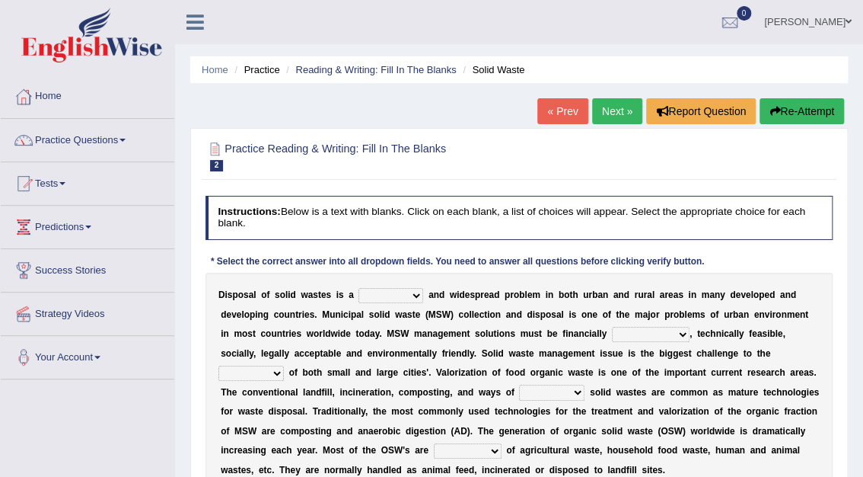
click at [402, 299] on select "slanting stinging stalling shafting" at bounding box center [391, 295] width 65 height 15
select select "stalling"
click at [359, 288] on select "slanting stinging stalling shafting" at bounding box center [391, 295] width 65 height 15
click at [612, 337] on select "unattainable sustainable objectionable treasonable" at bounding box center [651, 334] width 78 height 15
select select "sustainable"
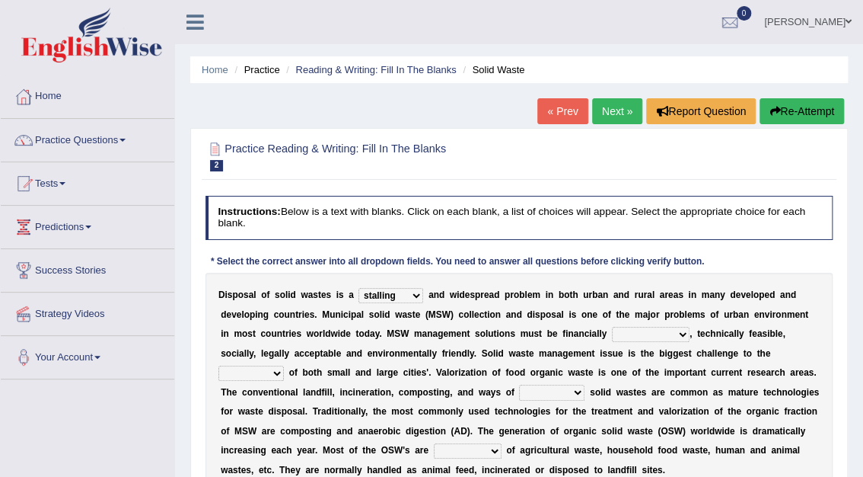
click at [612, 327] on select "unattainable sustainable objectionable treasonable" at bounding box center [651, 334] width 78 height 15
click at [284, 365] on select "plants culture authorities history" at bounding box center [251, 372] width 65 height 15
select select "authorities"
click at [284, 365] on select "plants culture authorities history" at bounding box center [251, 372] width 65 height 15
click at [519, 394] on select "reserving preserving deserving handling" at bounding box center [551, 391] width 65 height 15
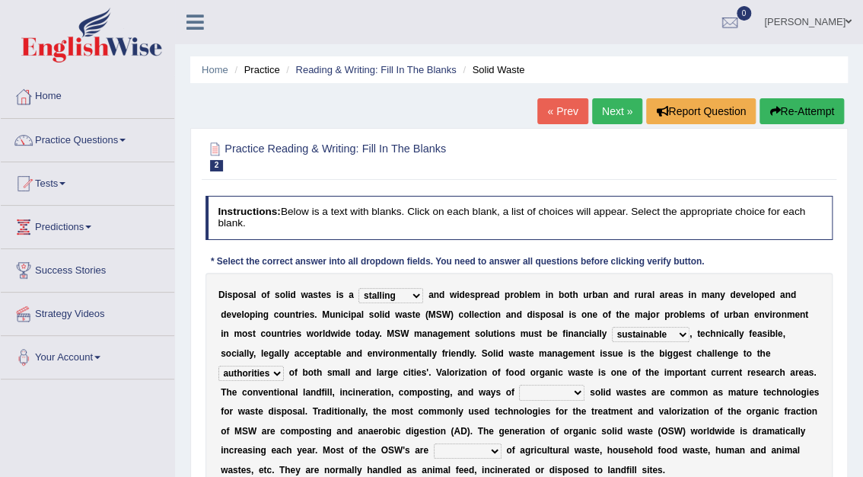
select select "handling"
click at [519, 384] on select "reserving preserving deserving handling" at bounding box center [551, 391] width 65 height 15
click at [502, 443] on select "composed disposed composing disposing" at bounding box center [468, 450] width 68 height 15
select select "composing"
click at [502, 443] on select "composed disposed composing disposing" at bounding box center [468, 450] width 68 height 15
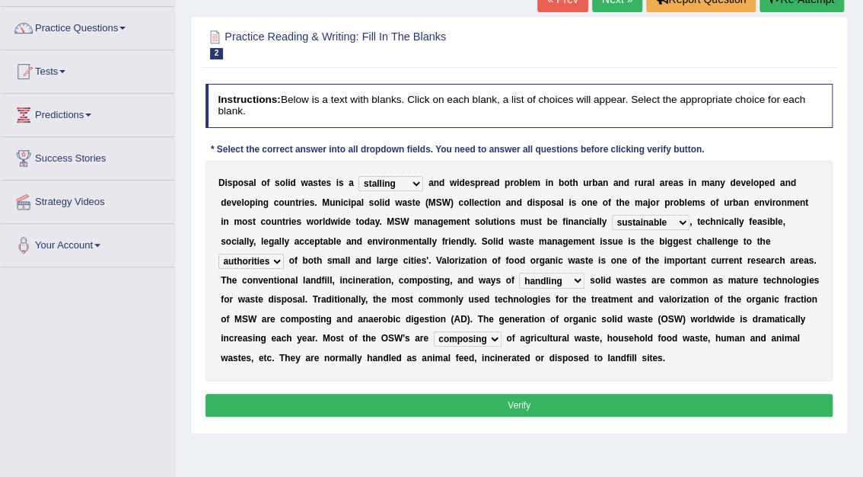
scroll to position [116, 0]
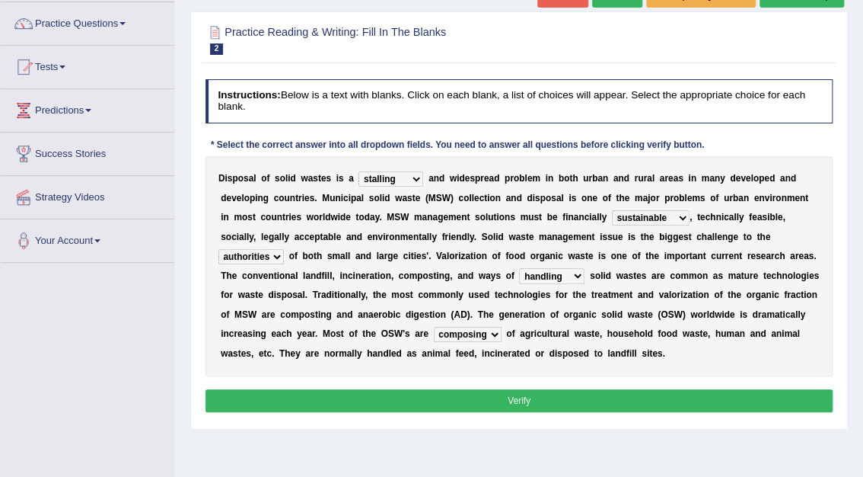
click at [520, 400] on button "Verify" at bounding box center [520, 400] width 628 height 22
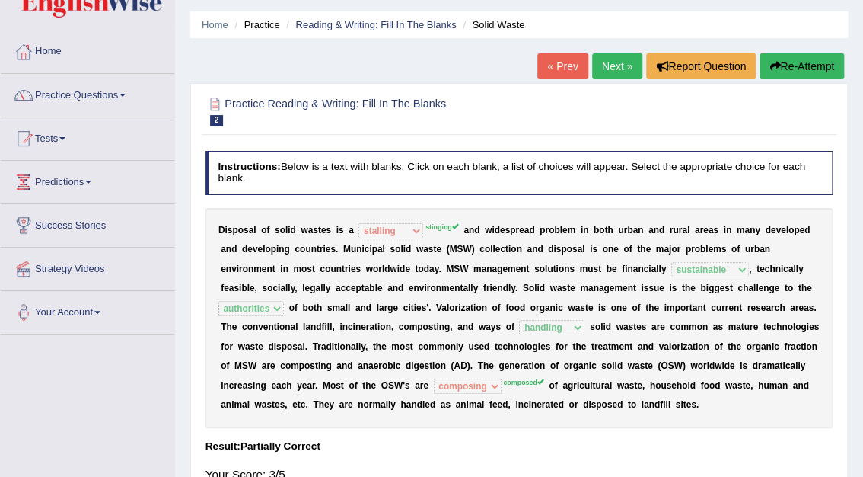
scroll to position [0, 0]
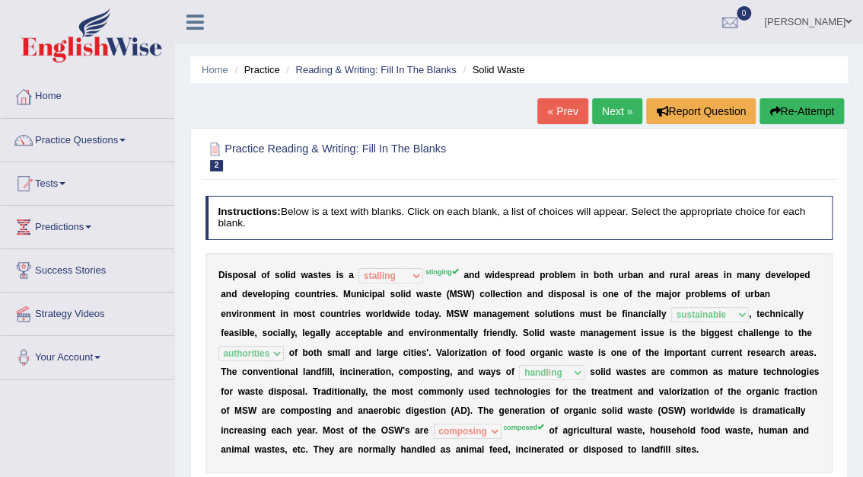
click at [612, 113] on link "Next »" at bounding box center [617, 111] width 50 height 26
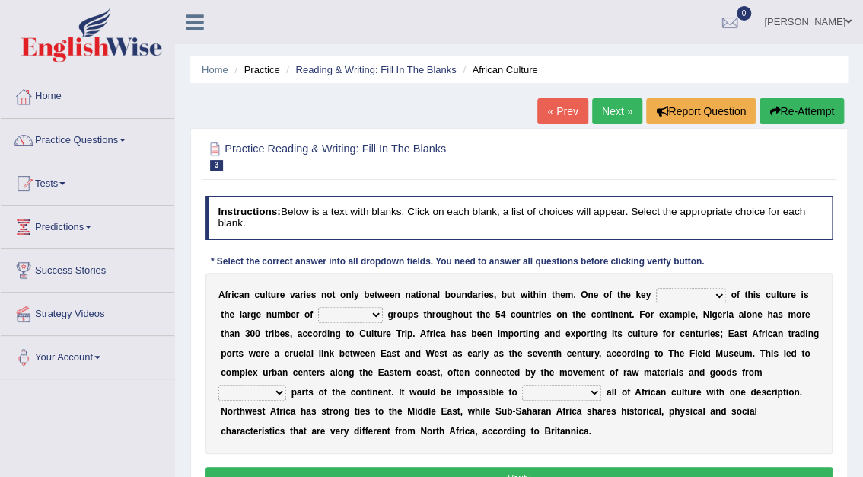
click at [688, 294] on select "conjectures features issues doubts" at bounding box center [691, 295] width 70 height 15
select select "features"
click at [656, 288] on select "conjectures features issues doubts" at bounding box center [691, 295] width 70 height 15
click at [327, 314] on select "ethic ethnic eugenic epic" at bounding box center [350, 314] width 65 height 15
select select "ethnic"
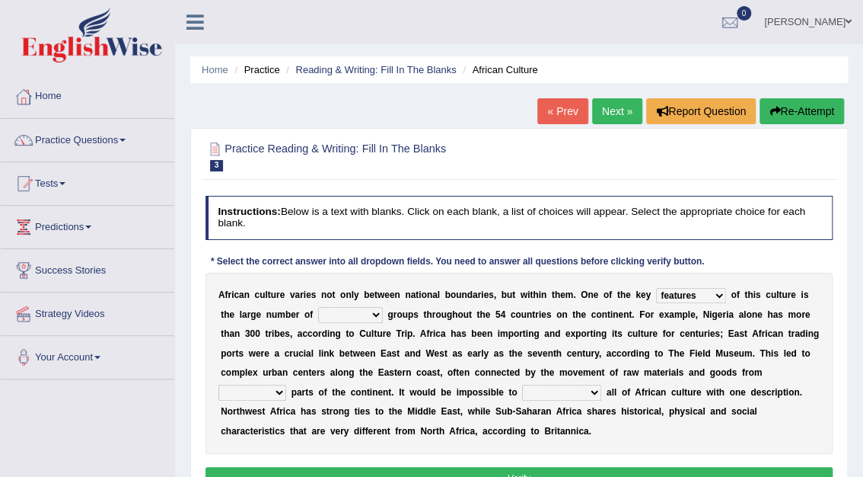
click at [318, 307] on select "ethic ethnic eugenic epic" at bounding box center [350, 314] width 65 height 15
click at [286, 384] on select "forelocked interlocked unlocked landlocked" at bounding box center [253, 391] width 68 height 15
select select "interlocked"
click at [286, 384] on select "forelocked interlocked unlocked landlocked" at bounding box center [253, 391] width 68 height 15
click at [522, 391] on select "characterize conceptualize symbolize synthesize" at bounding box center [561, 391] width 79 height 15
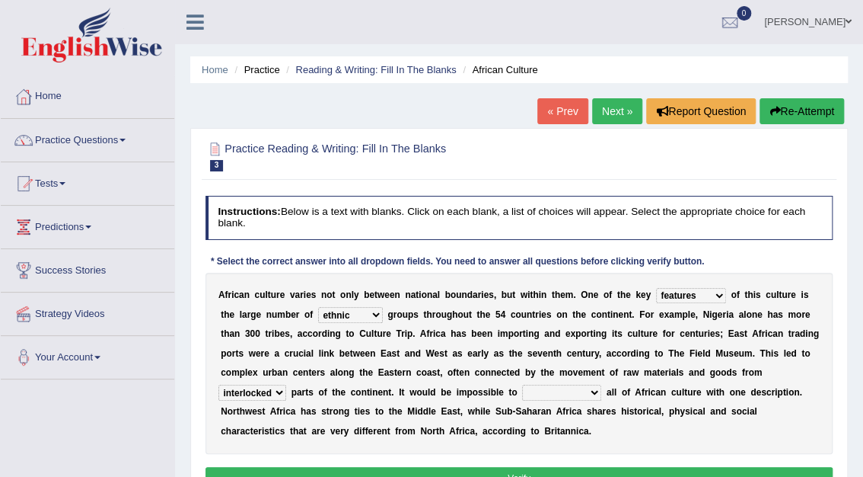
select select "symbolize"
click at [522, 384] on select "characterize conceptualize symbolize synthesize" at bounding box center [561, 391] width 79 height 15
click at [540, 467] on button "Verify" at bounding box center [520, 478] width 628 height 22
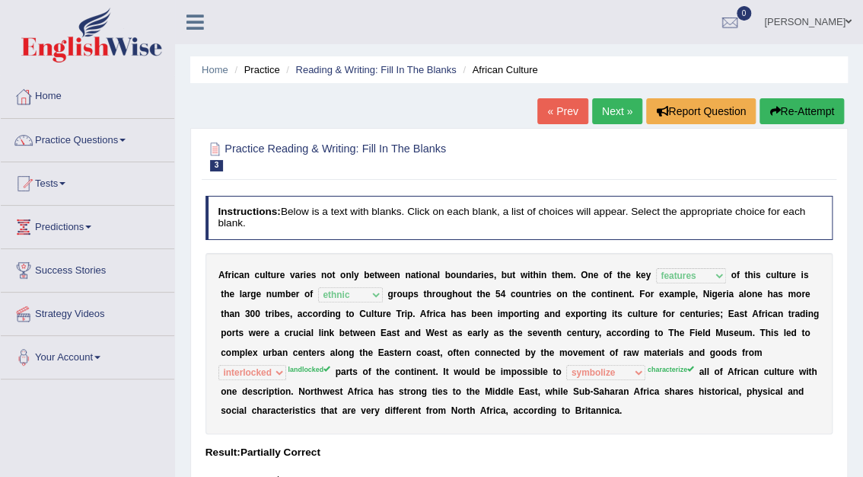
click at [620, 113] on link "Next »" at bounding box center [617, 111] width 50 height 26
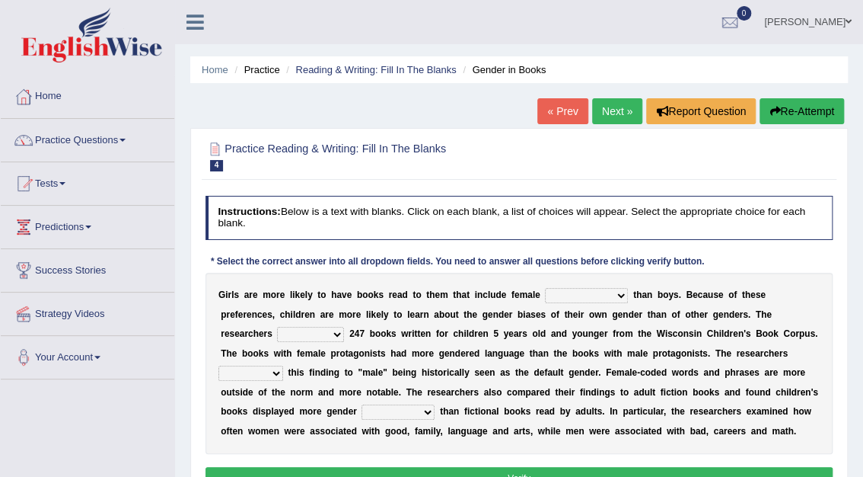
click at [594, 295] on select "protagonists cosmogonists agonists expressionists" at bounding box center [586, 295] width 83 height 15
select select "agonists"
click at [545, 288] on select "protagonists cosmogonists agonists expressionists" at bounding box center [586, 295] width 83 height 15
click at [344, 327] on select "hydrolyzed paralyzed catalyzed analyzed" at bounding box center [310, 334] width 67 height 15
select select "analyzed"
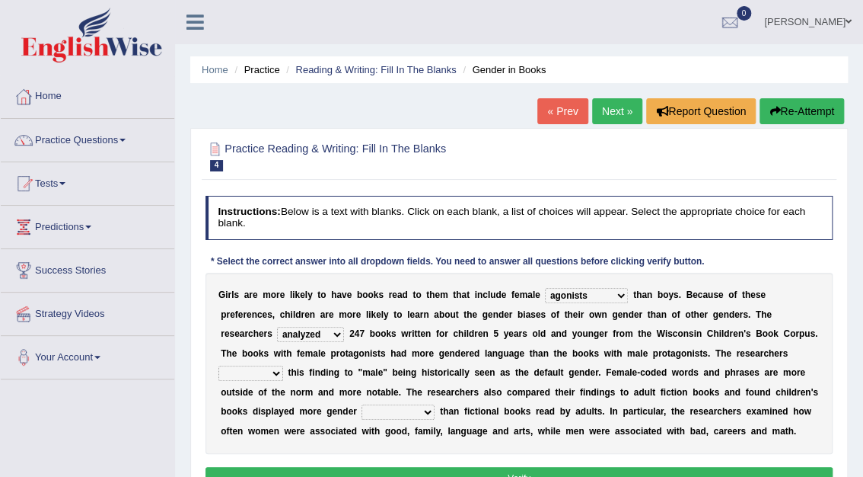
click at [344, 327] on select "hydrolyzed paralyzed catalyzed analyzed" at bounding box center [310, 334] width 67 height 15
click at [283, 365] on select "contribute tribute distribute attribute" at bounding box center [251, 372] width 65 height 15
select select "attribute"
click at [283, 365] on select "contribute tribute distribute attribute" at bounding box center [251, 372] width 65 height 15
click at [435, 404] on select "stereotypes teletypes prototypes electrotypes" at bounding box center [398, 411] width 73 height 15
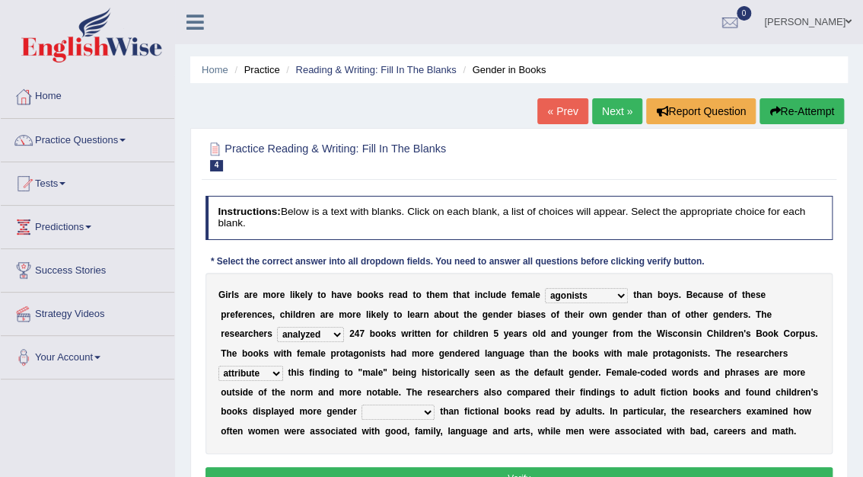
select select "stereotypes"
click at [435, 404] on select "stereotypes teletypes prototypes electrotypes" at bounding box center [398, 411] width 73 height 15
click at [572, 470] on button "Verify" at bounding box center [520, 478] width 628 height 22
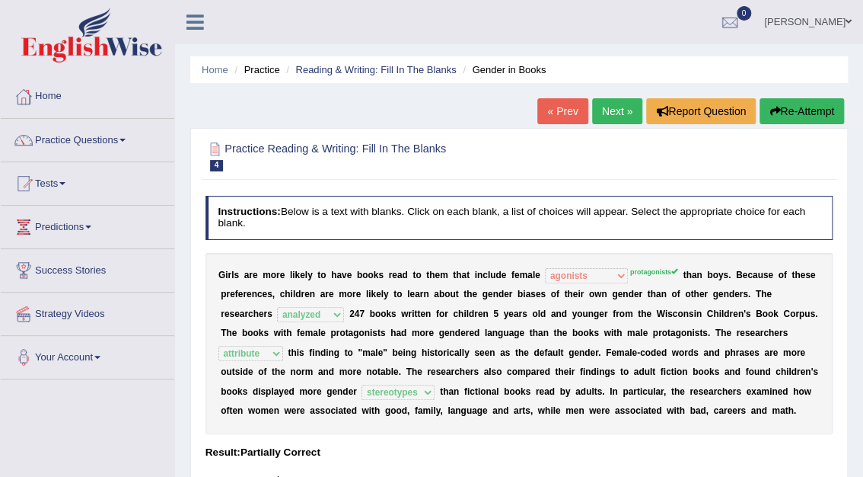
click at [609, 108] on link "Next »" at bounding box center [617, 111] width 50 height 26
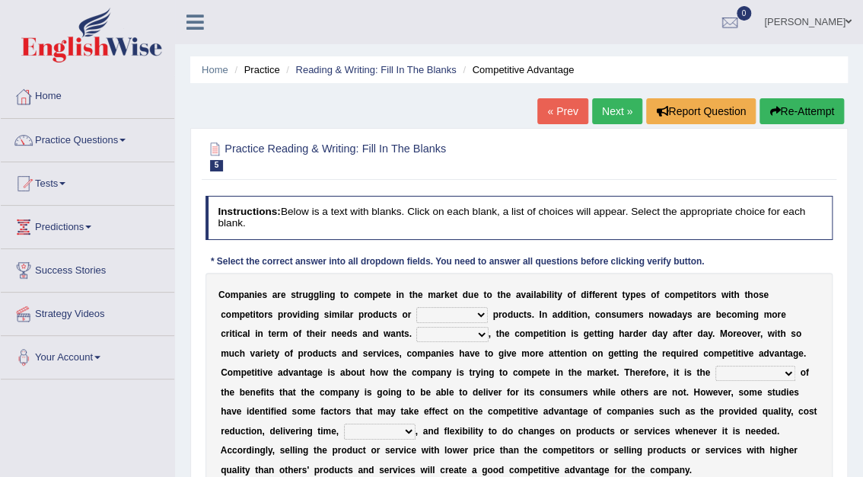
click at [416, 314] on select "constitution restitution substitution institution" at bounding box center [452, 314] width 72 height 15
select select "substitution"
click at [416, 307] on select "constitution restitution substitution institution" at bounding box center [452, 314] width 72 height 15
click at [416, 335] on select "However Instead Additionally Therefore" at bounding box center [452, 334] width 72 height 15
select select "However"
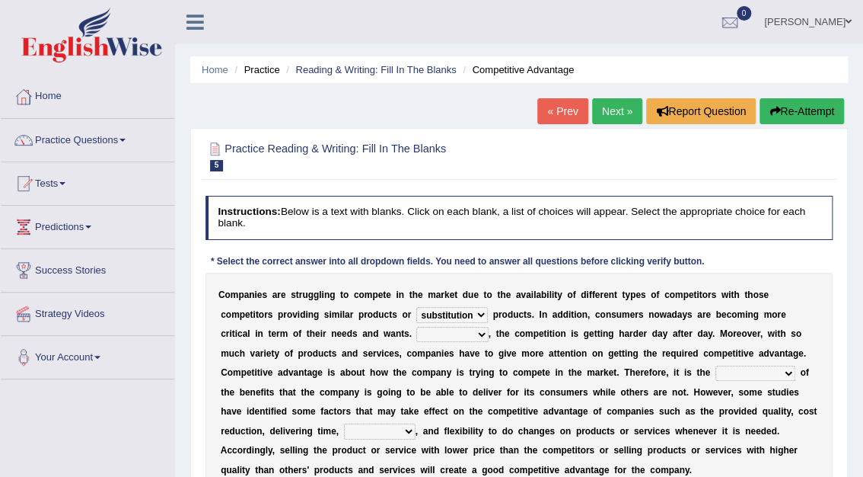
click at [416, 327] on select "However Instead Additionally Therefore" at bounding box center [452, 334] width 72 height 15
click at [716, 377] on select "dissemination ordination determination incarnation" at bounding box center [756, 372] width 80 height 15
select select "determination"
click at [716, 365] on select "dissemination ordination determination incarnation" at bounding box center [756, 372] width 80 height 15
click at [416, 423] on select "captivation aggregation deprivation innovation" at bounding box center [380, 430] width 72 height 15
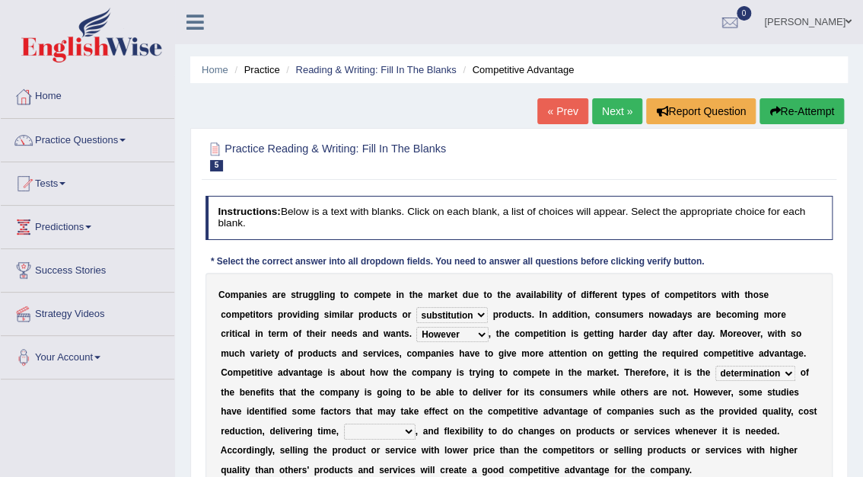
select select "captivation"
click at [416, 423] on select "captivation aggregation deprivation innovation" at bounding box center [380, 430] width 72 height 15
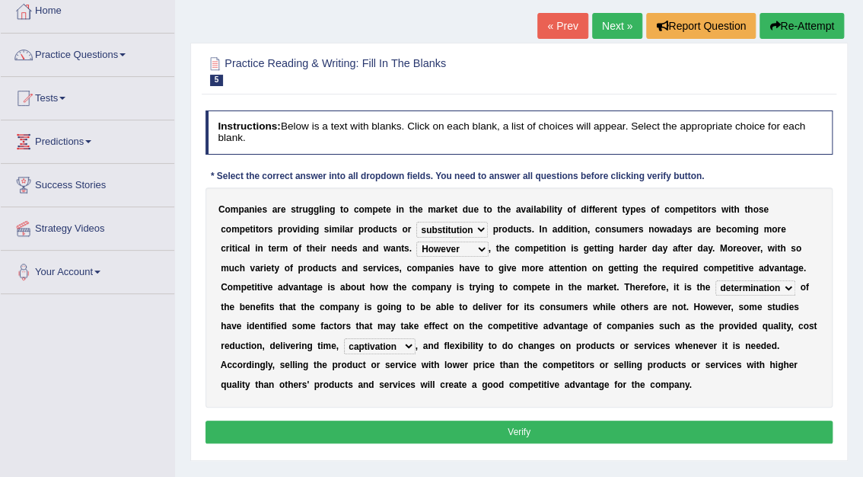
scroll to position [105, 0]
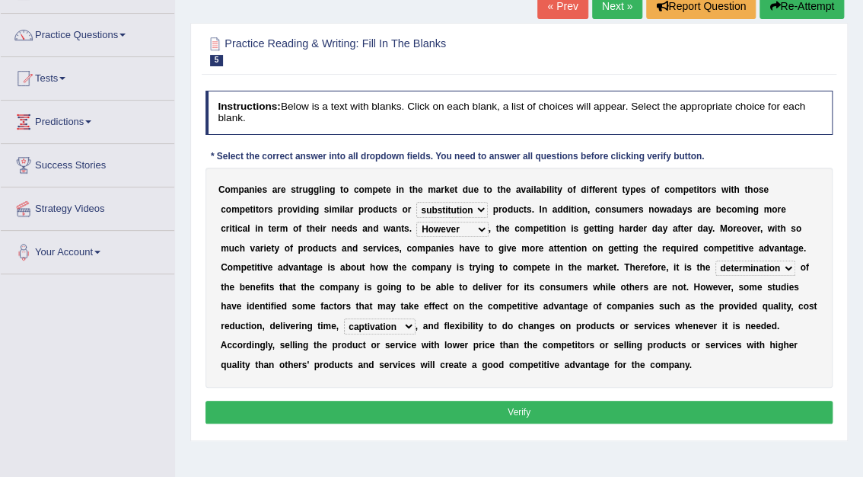
click at [557, 418] on button "Verify" at bounding box center [520, 411] width 628 height 22
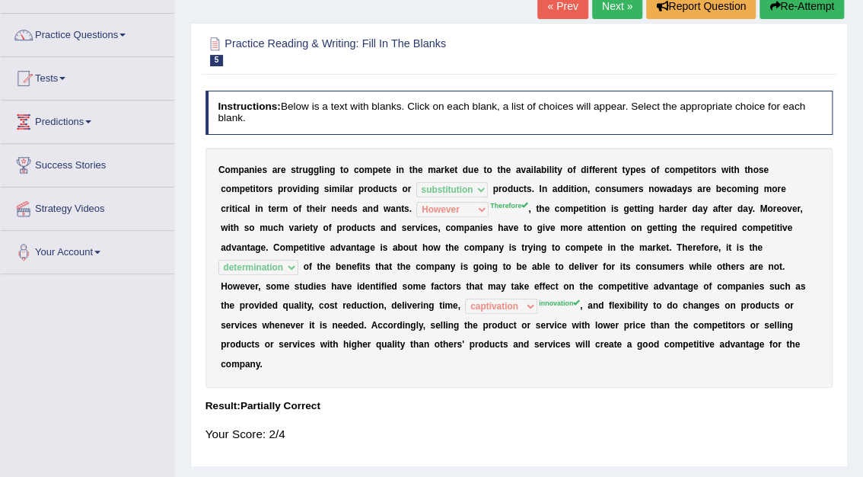
click at [604, 11] on link "Next »" at bounding box center [617, 6] width 50 height 26
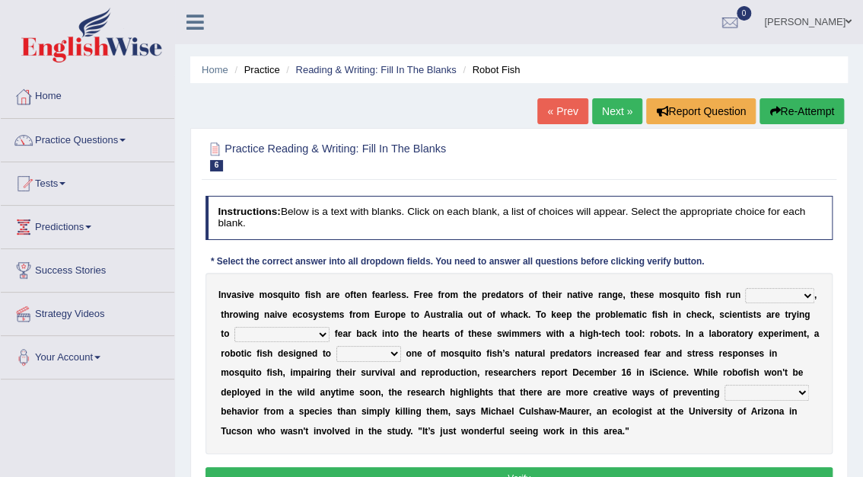
click at [771, 297] on select "occupant flippant rampant concordant" at bounding box center [779, 295] width 69 height 15
select select "rampant"
click at [745, 288] on select "occupant flippant rampant concordant" at bounding box center [779, 295] width 69 height 15
click at [330, 327] on select "accept spike strike [PERSON_NAME]" at bounding box center [281, 334] width 95 height 15
select select "[PERSON_NAME]"
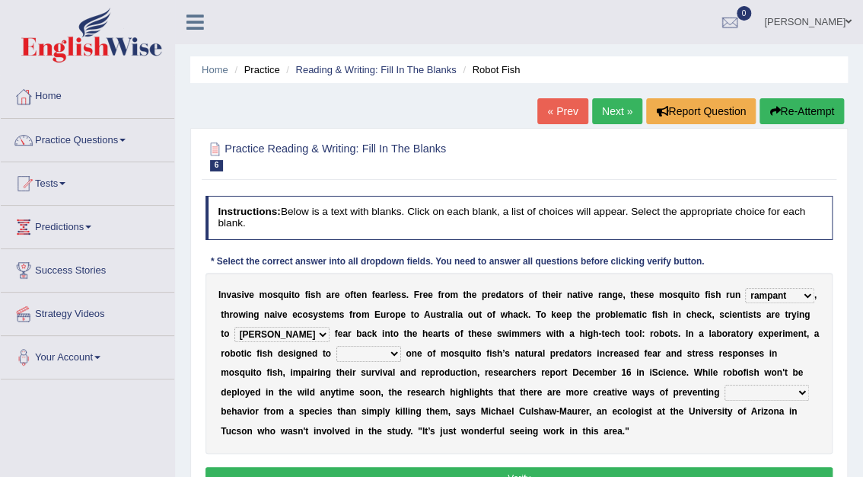
click at [330, 327] on select "accept spike strike [PERSON_NAME]" at bounding box center [281, 334] width 95 height 15
click at [337, 358] on select "bequest mimic battle conquest" at bounding box center [369, 353] width 65 height 15
select select "bequest"
click at [337, 346] on select "bequest mimic battle conquest" at bounding box center [369, 353] width 65 height 15
click at [725, 394] on select "unprivileged unprecedented uncharted unwanted" at bounding box center [767, 391] width 85 height 15
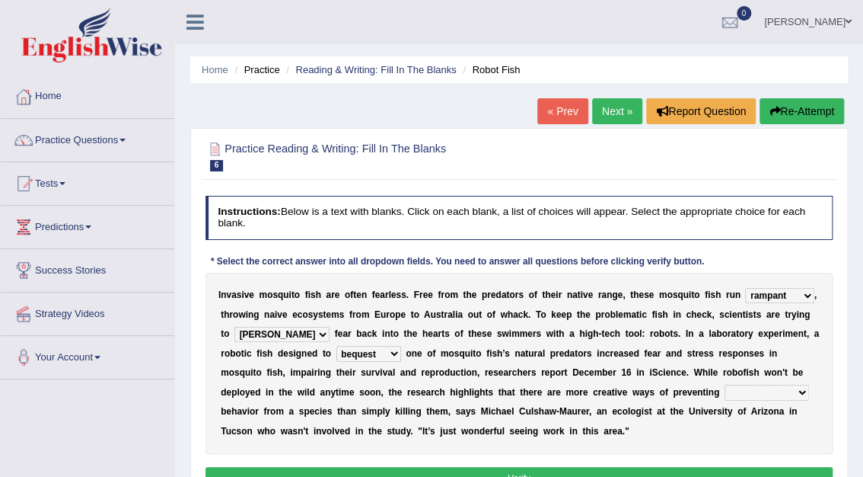
select select "unprecedented"
click at [725, 384] on select "unprivileged unprecedented uncharted unwanted" at bounding box center [767, 391] width 85 height 15
click at [585, 470] on button "Verify" at bounding box center [520, 478] width 628 height 22
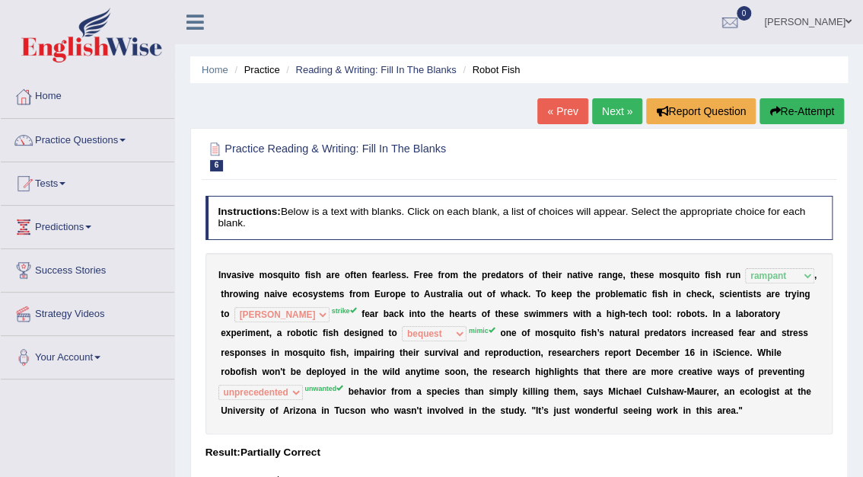
click at [624, 113] on link "Next »" at bounding box center [617, 111] width 50 height 26
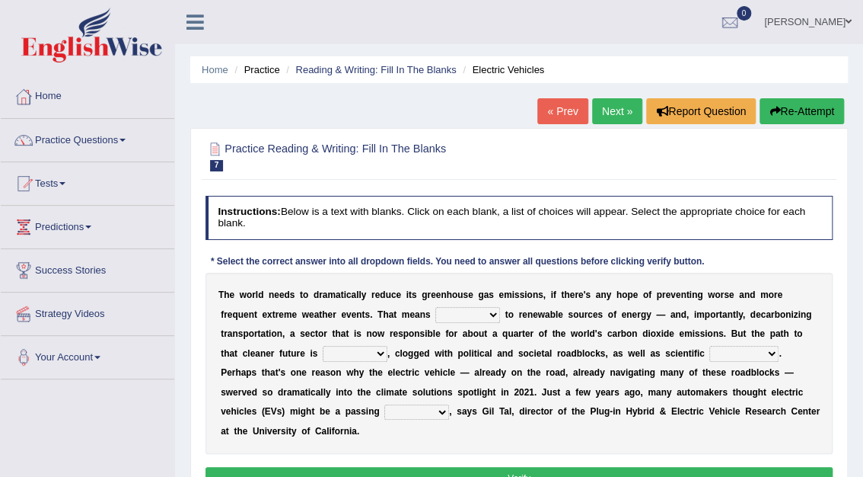
click at [435, 314] on select "grafting drafting crafting shifting" at bounding box center [467, 314] width 65 height 15
select select "shifting"
click at [435, 307] on select "grafting drafting crafting shifting" at bounding box center [467, 314] width 65 height 15
click at [323, 356] on select "daunting daunted daunt dauntless" at bounding box center [355, 353] width 65 height 15
select select "daunting"
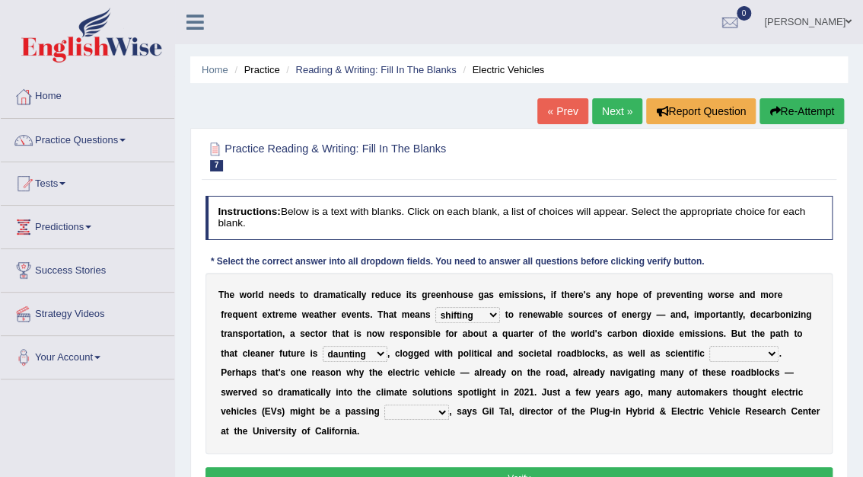
click at [323, 346] on select "daunting daunted daunt dauntless" at bounding box center [355, 353] width 65 height 15
click at [710, 356] on select "spectacles obstacles tentacles receptacles" at bounding box center [744, 353] width 69 height 15
select select "spectacles"
click at [710, 346] on select "spectacles obstacles tentacles receptacles" at bounding box center [744, 353] width 69 height 15
click at [449, 404] on select "fad gad tad lad" at bounding box center [416, 411] width 65 height 15
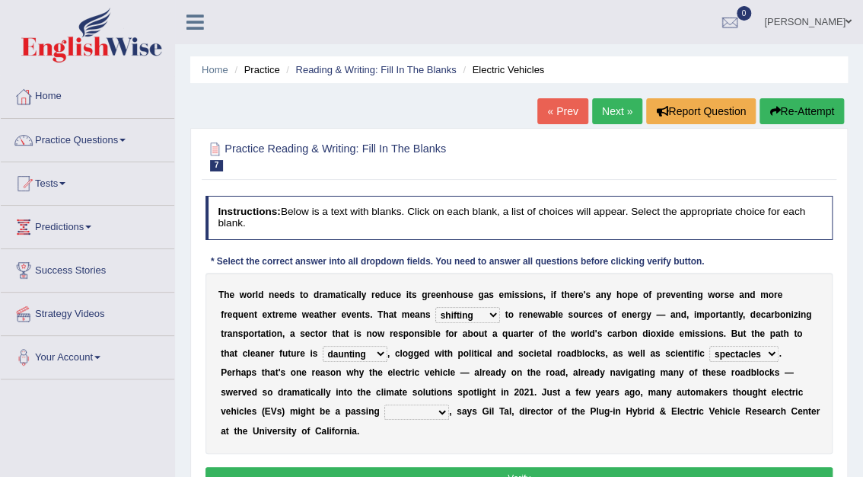
select select "lad"
click at [449, 404] on select "fad gad tad lad" at bounding box center [416, 411] width 65 height 15
click at [534, 467] on button "Verify" at bounding box center [520, 478] width 628 height 22
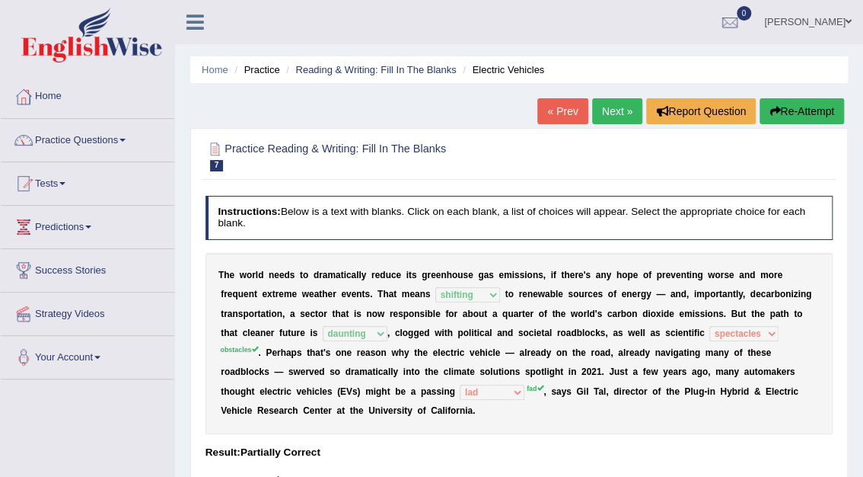
click at [612, 115] on link "Next »" at bounding box center [617, 111] width 50 height 26
